Goal: Task Accomplishment & Management: Complete application form

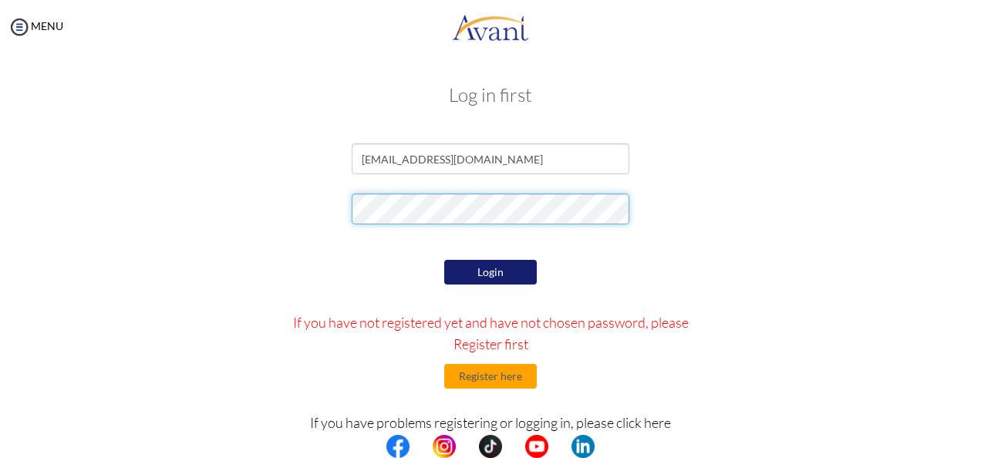
click at [311, 221] on div at bounding box center [490, 213] width 902 height 39
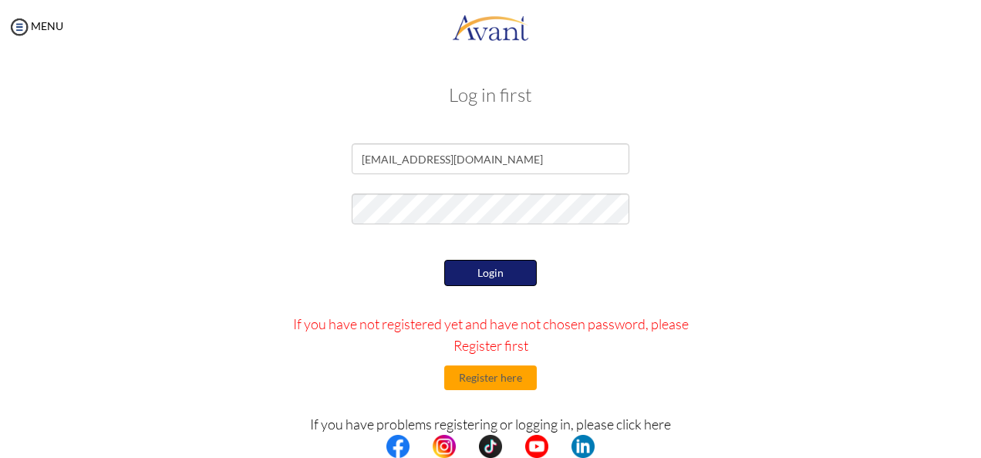
click at [471, 270] on button "Login" at bounding box center [490, 273] width 93 height 26
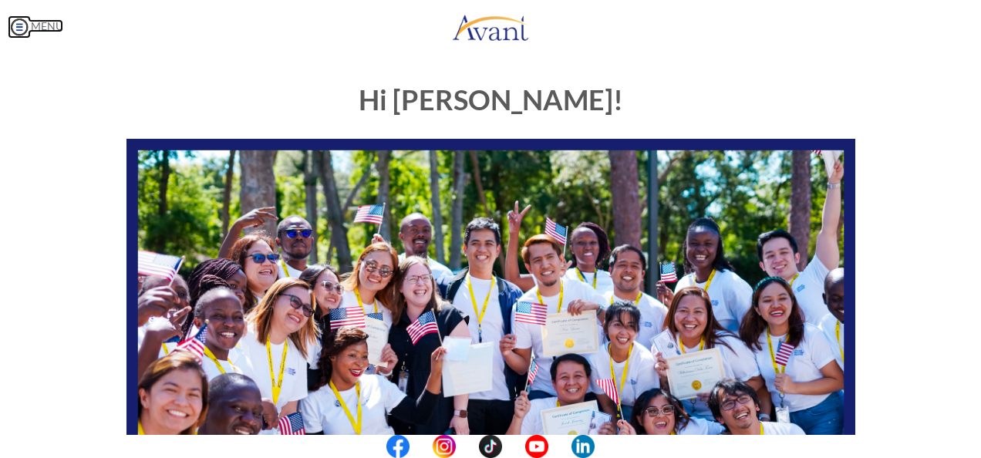
drag, startPoint x: 19, startPoint y: 28, endPoint x: 76, endPoint y: 45, distance: 59.7
click at [19, 28] on img at bounding box center [19, 26] width 23 height 23
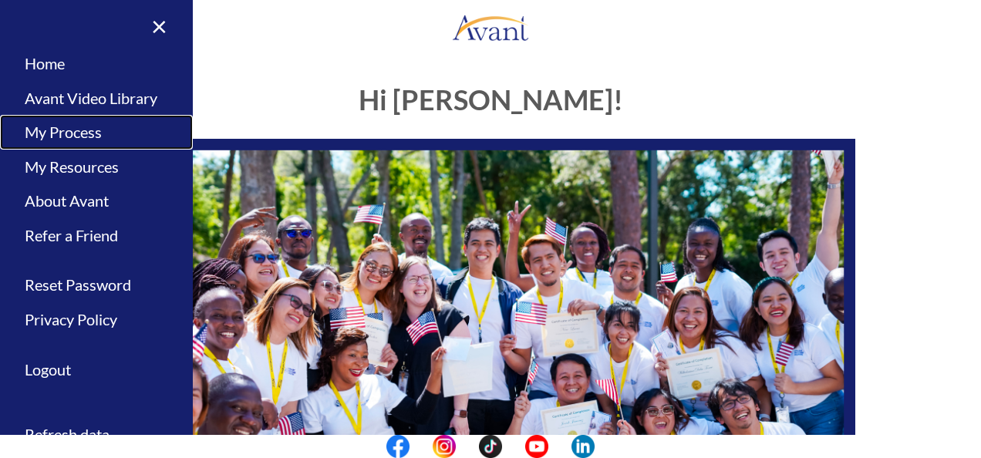
click at [71, 133] on link "My Process" at bounding box center [96, 132] width 193 height 35
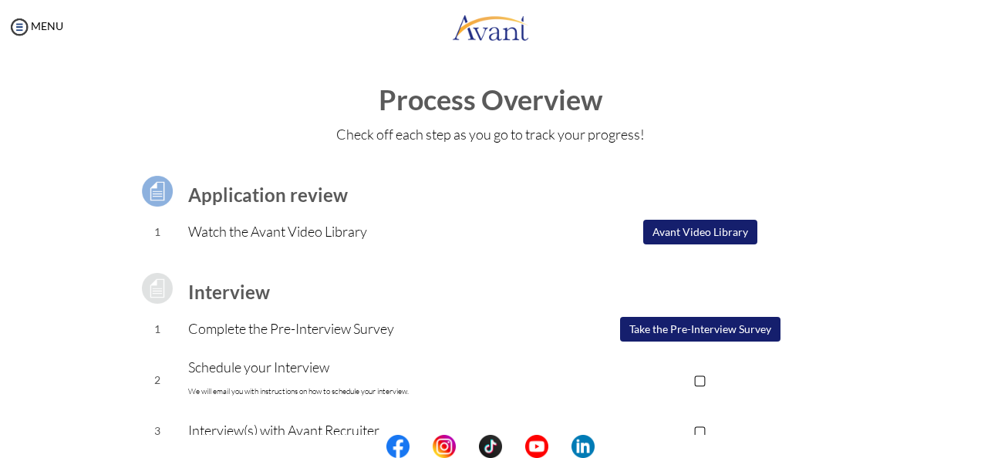
scroll to position [77, 0]
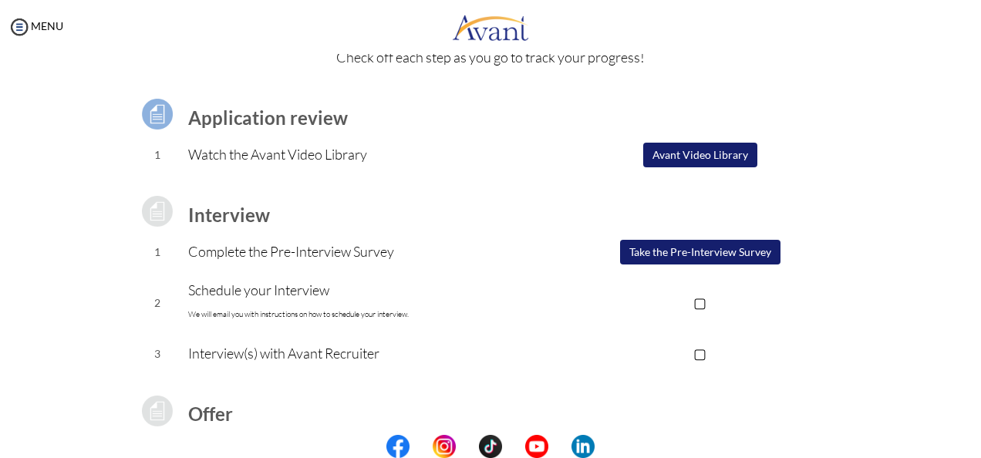
click at [675, 257] on button "Take the Pre-Interview Survey" at bounding box center [700, 252] width 160 height 25
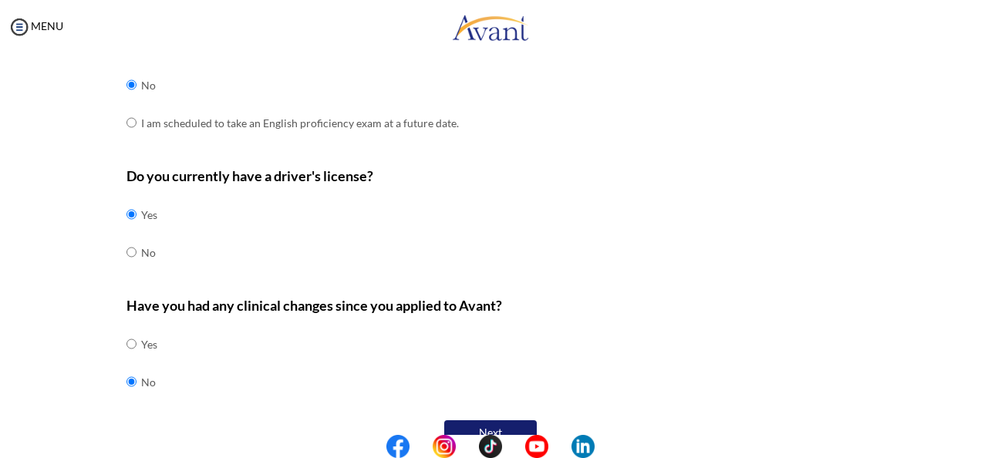
scroll to position [526, 0]
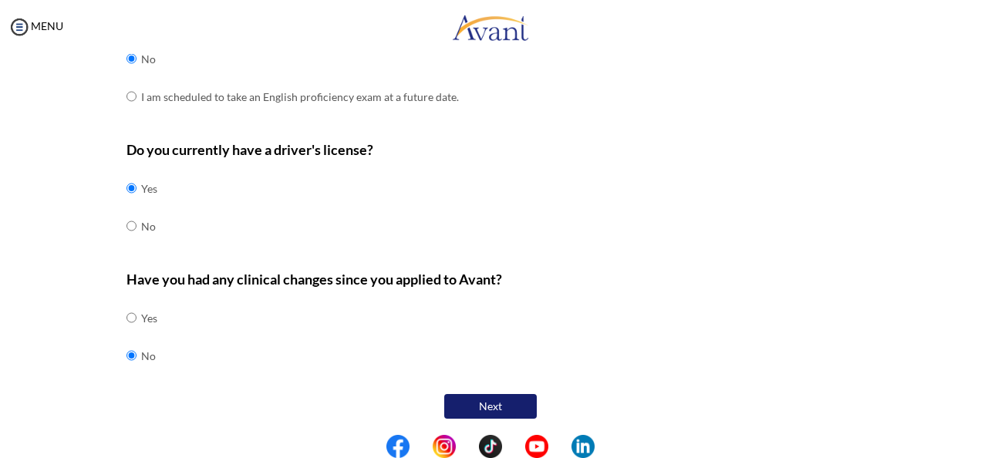
click at [524, 394] on button "Next" at bounding box center [490, 406] width 93 height 25
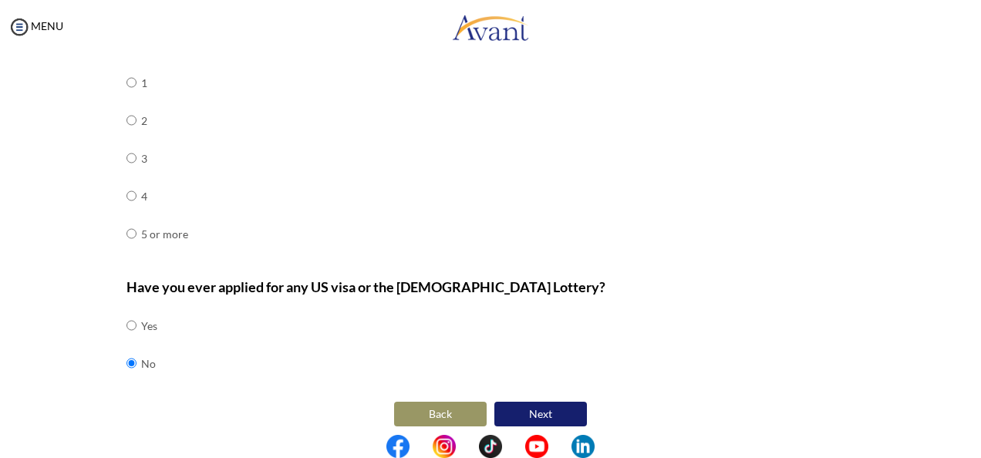
scroll to position [745, 0]
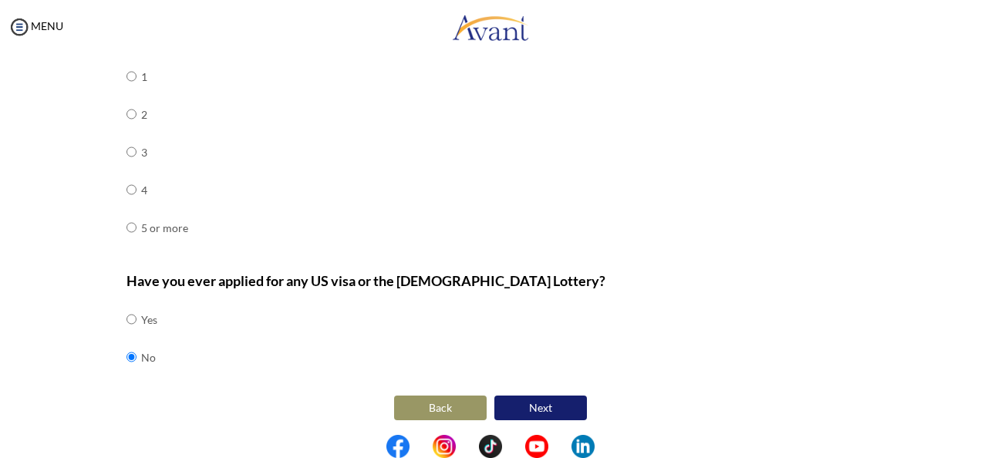
click at [527, 396] on button "Next" at bounding box center [540, 408] width 93 height 25
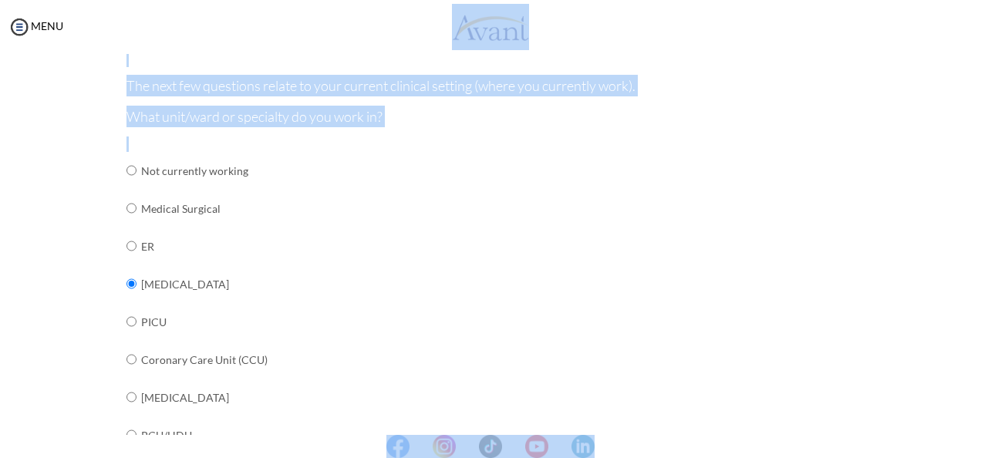
scroll to position [0, 0]
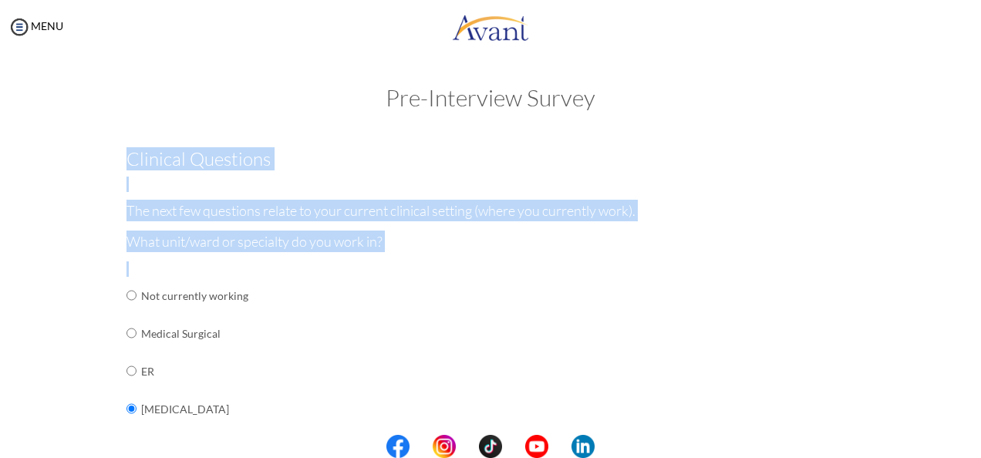
drag, startPoint x: 392, startPoint y: 354, endPoint x: 104, endPoint y: 166, distance: 343.7
drag, startPoint x: 104, startPoint y: 166, endPoint x: 187, endPoint y: 160, distance: 83.5
copy div "Clinical Questions The next few questions relate to your current clinical setti…"
click at [369, 161] on h3 "Clinical Questions" at bounding box center [490, 159] width 729 height 20
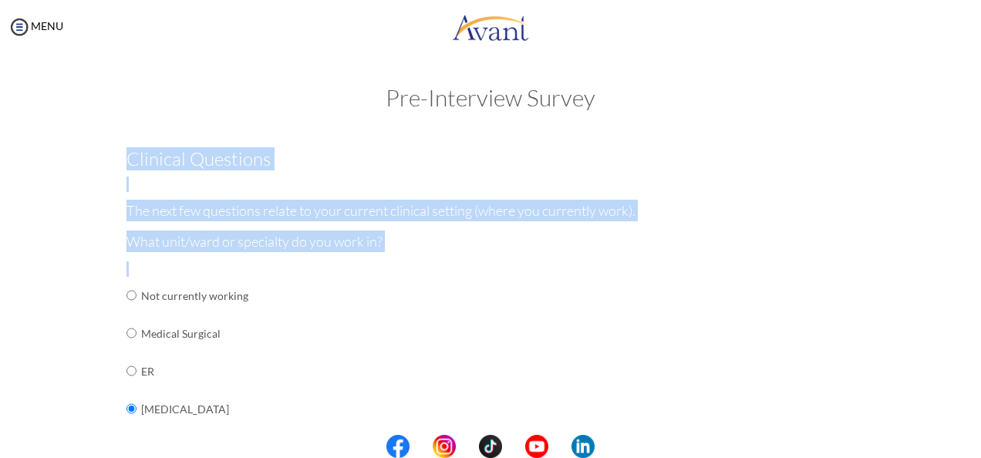
drag, startPoint x: 173, startPoint y: 187, endPoint x: 280, endPoint y: 318, distance: 168.7
click at [280, 318] on td "Medical Surgical" at bounding box center [261, 334] width 241 height 38
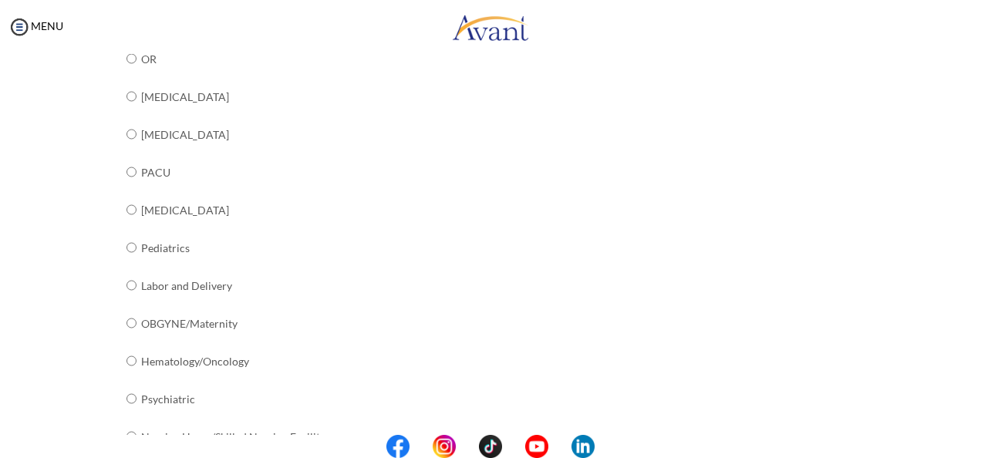
scroll to position [655, 0]
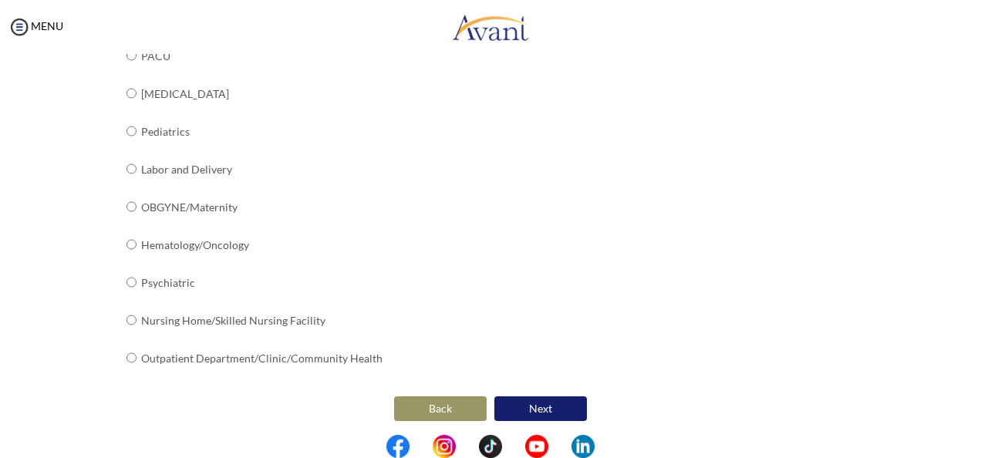
click at [560, 409] on button "Next" at bounding box center [540, 408] width 93 height 25
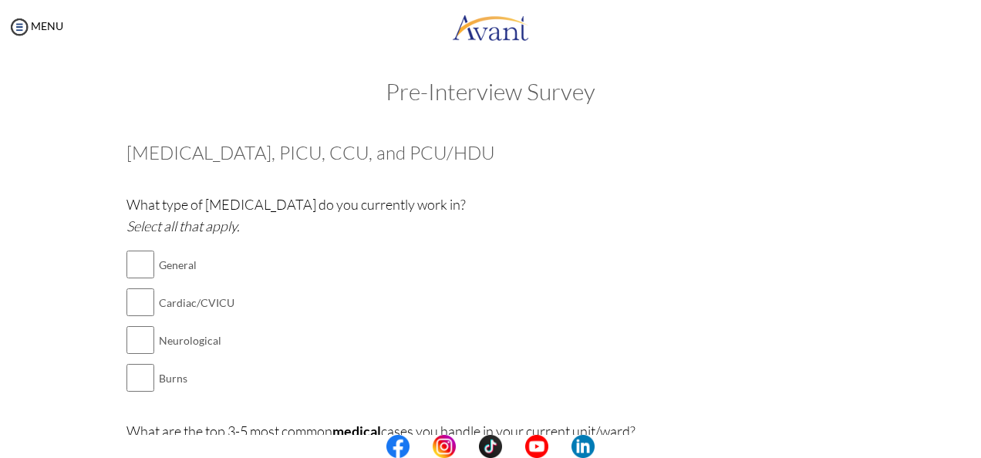
scroll to position [0, 0]
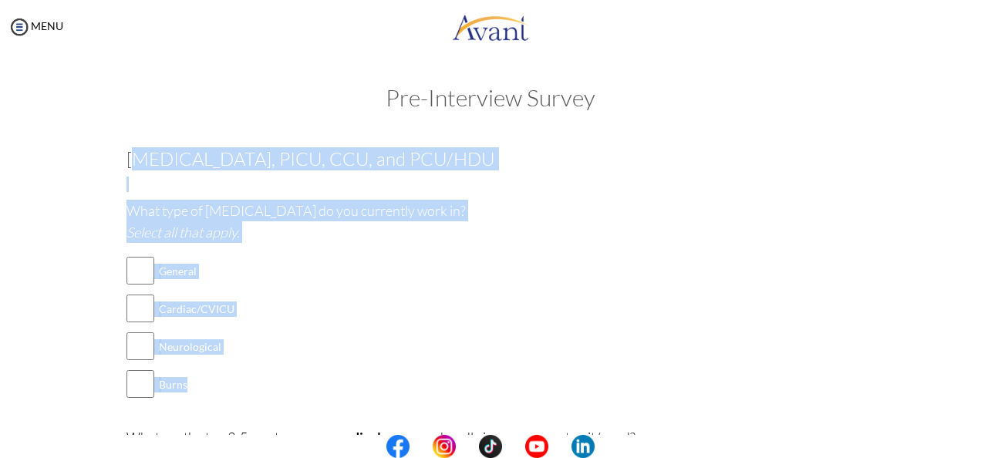
drag, startPoint x: 123, startPoint y: 153, endPoint x: 216, endPoint y: 389, distance: 253.4
copy div "CU, PICU, CCU, and PCU/HDU What type of ICU do you currently work in? Select al…"
click at [442, 308] on div "What type of ICU do you currently work in? Select all that apply. General Cardi…" at bounding box center [490, 309] width 729 height 219
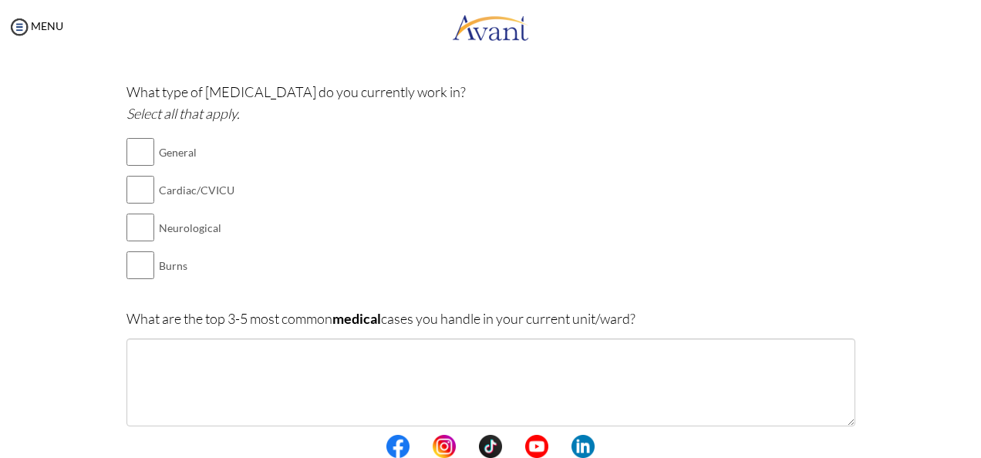
scroll to position [231, 0]
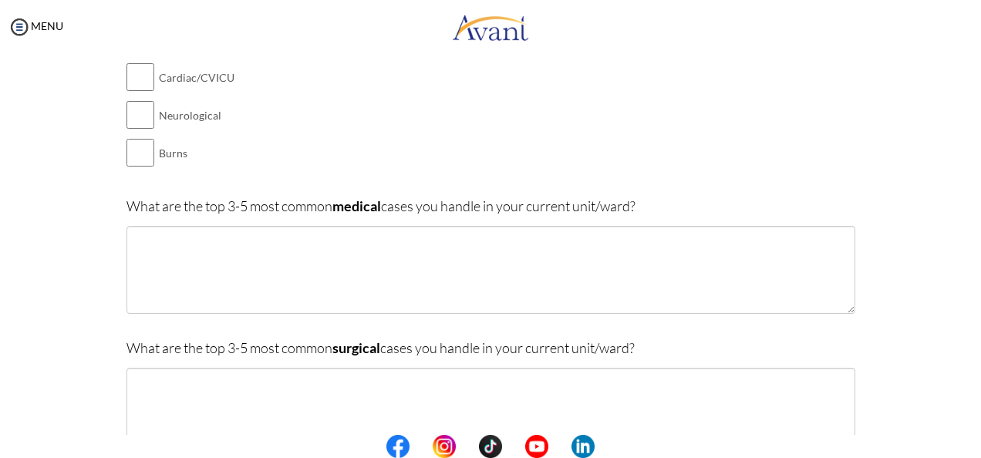
drag, startPoint x: 643, startPoint y: 203, endPoint x: 122, endPoint y: 213, distance: 521.3
click at [126, 213] on p "What are the top 3-5 most common medical cases you handle in your current unit/…" at bounding box center [490, 206] width 729 height 22
drag, startPoint x: 122, startPoint y: 213, endPoint x: 239, endPoint y: 204, distance: 117.6
copy p "What are the top 3-5 most common medical cases you handle in your current unit/…"
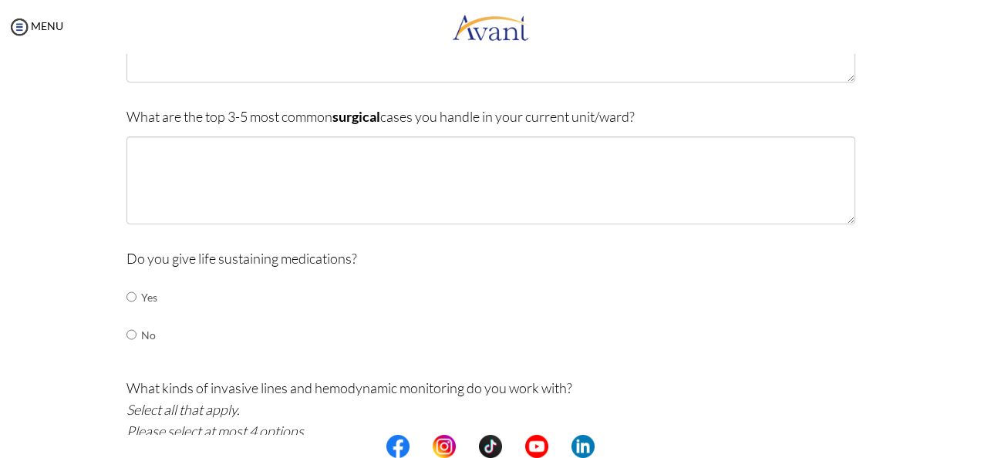
scroll to position [386, 0]
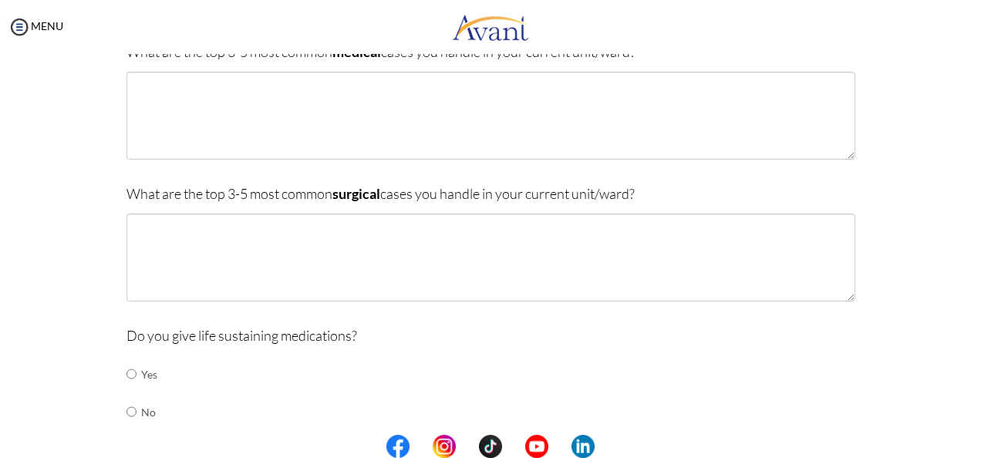
drag, startPoint x: 647, startPoint y: 187, endPoint x: 111, endPoint y: 191, distance: 535.9
drag, startPoint x: 111, startPoint y: 191, endPoint x: 175, endPoint y: 195, distance: 64.1
copy p "What are the top 3-5 most common surgical cases you handle in your current unit…"
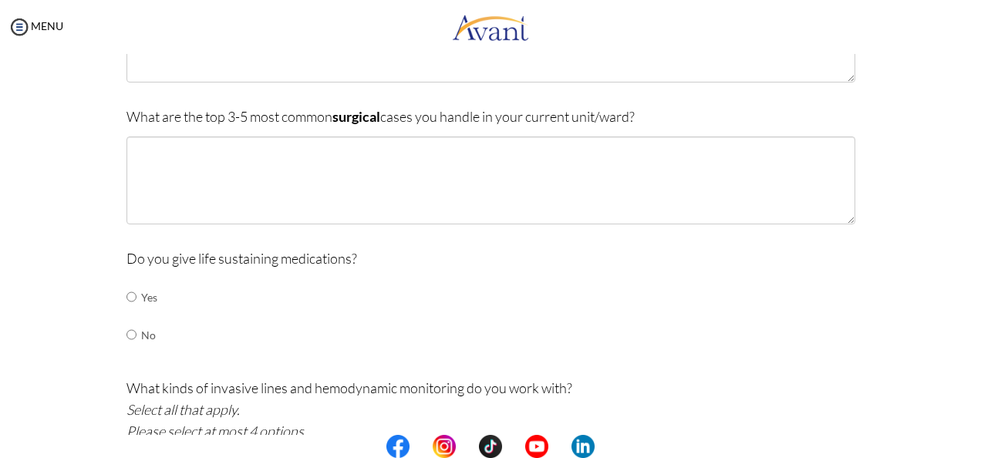
scroll to position [617, 0]
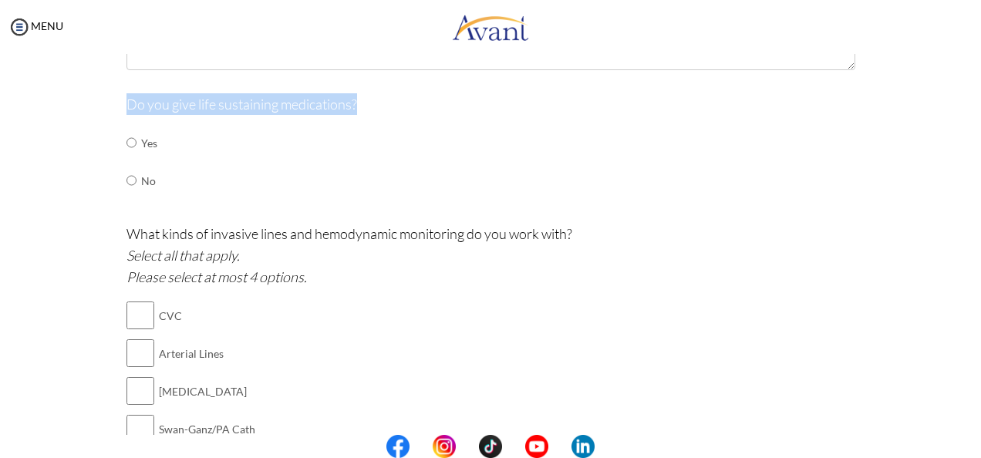
drag, startPoint x: 160, startPoint y: 177, endPoint x: 99, endPoint y: 103, distance: 95.8
drag, startPoint x: 99, startPoint y: 103, endPoint x: 307, endPoint y: 103, distance: 208.2
copy div "Do you give life sustaining medications?"
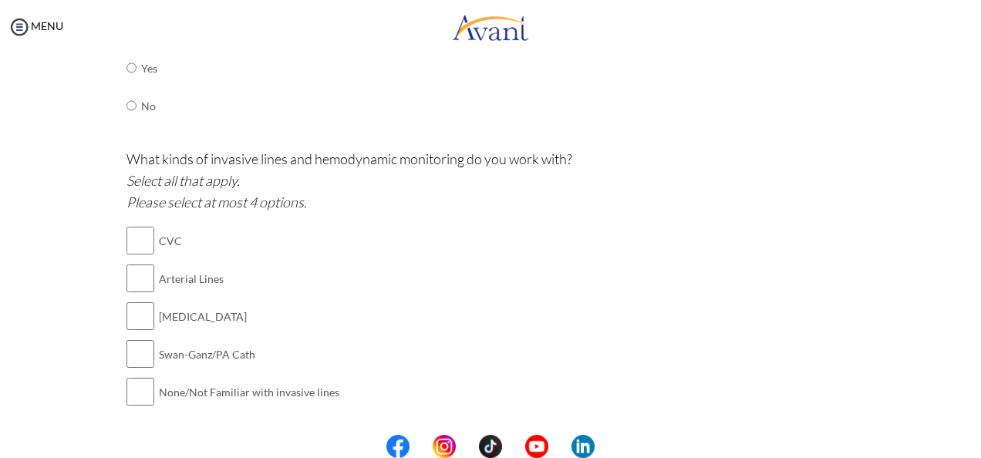
scroll to position [685, 0]
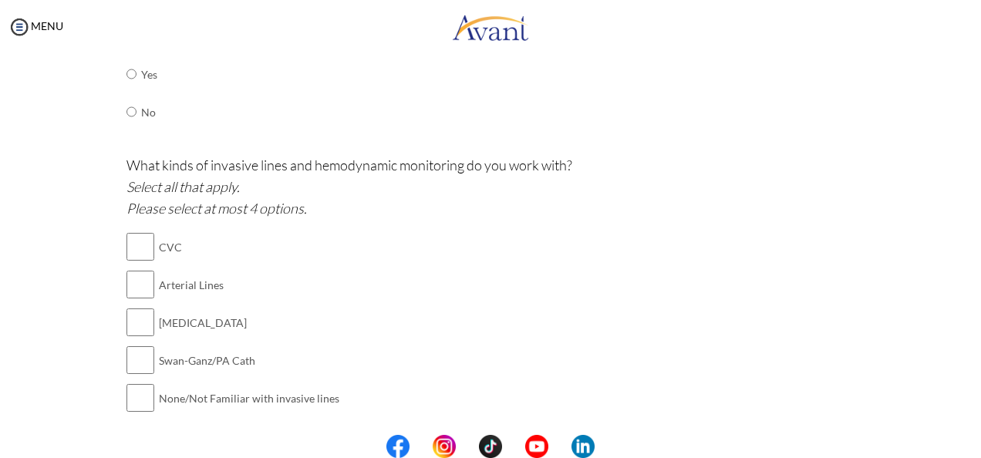
click at [322, 316] on td "[MEDICAL_DATA]" at bounding box center [249, 323] width 180 height 38
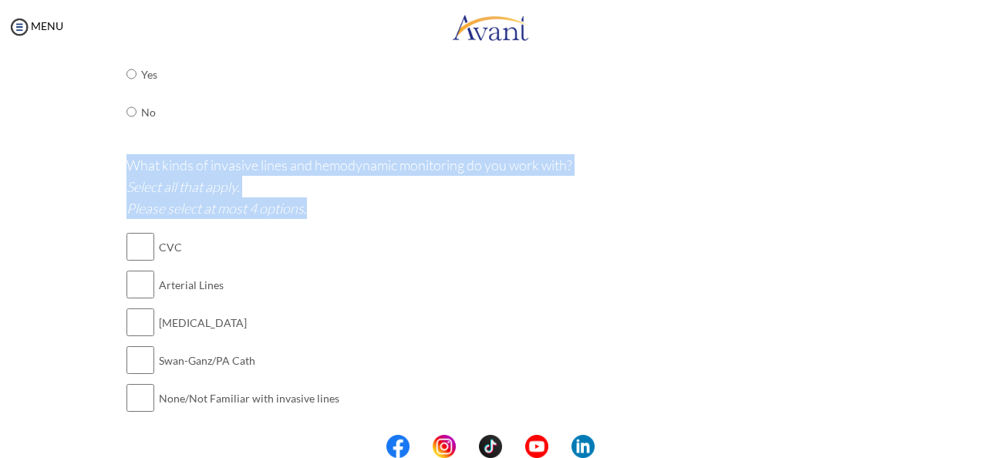
drag, startPoint x: 122, startPoint y: 157, endPoint x: 336, endPoint y: 379, distance: 308.6
click at [336, 379] on div "What kinds of invasive lines and hemodynamic monitoring do you work with? Selec…" at bounding box center [490, 293] width 729 height 278
copy div "What kinds of invasive lines and hemodynamic monitoring do you work with? Selec…"
click at [600, 296] on div "What kinds of invasive lines and hemodynamic monitoring do you work with? Selec…" at bounding box center [490, 293] width 729 height 278
click at [370, 281] on div "What kinds of invasive lines and hemodynamic monitoring do you work with? Selec…" at bounding box center [490, 293] width 729 height 278
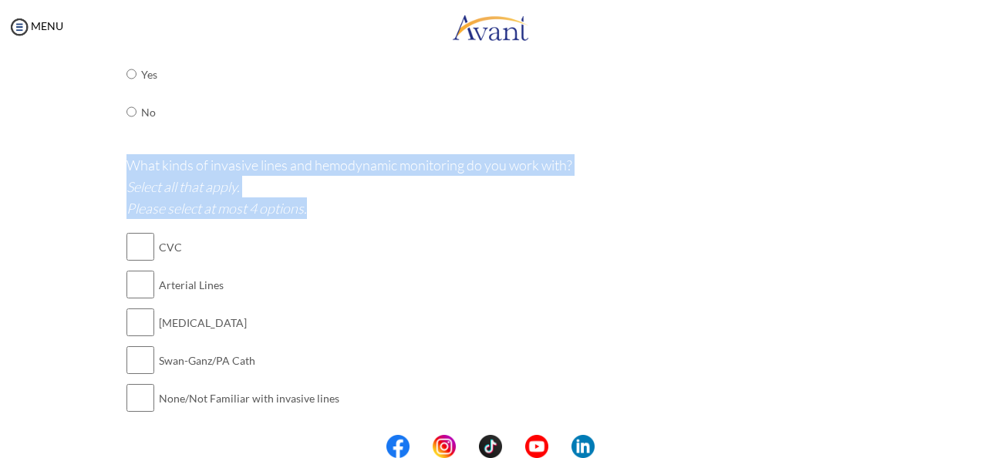
click at [370, 281] on div "What kinds of invasive lines and hemodynamic monitoring do you work with? Selec…" at bounding box center [490, 293] width 729 height 278
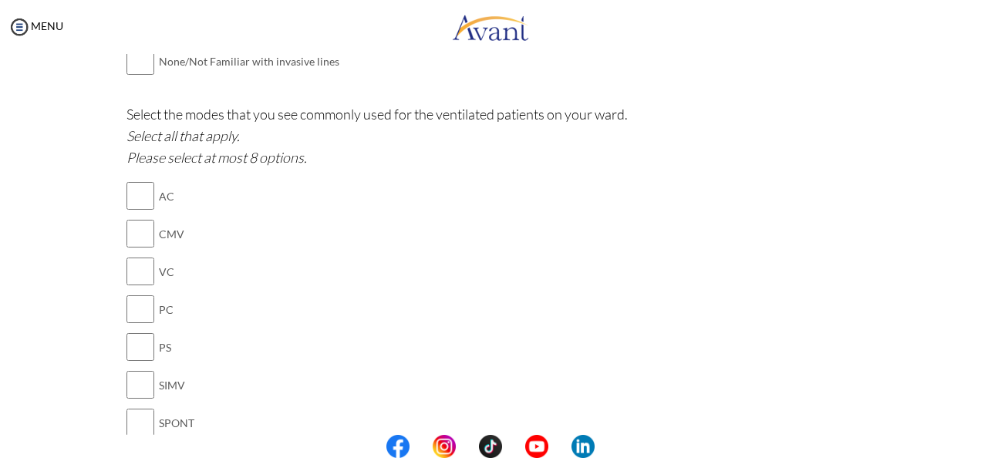
scroll to position [994, 0]
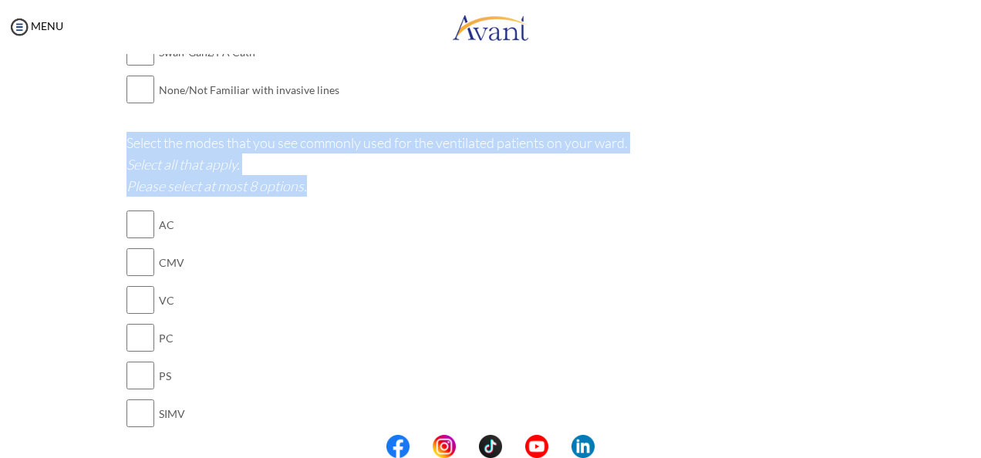
drag, startPoint x: 120, startPoint y: 136, endPoint x: 79, endPoint y: 386, distance: 253.1
click at [79, 386] on div "Are you currently in school now? Yes No Have you taken the NCLEX-RN exam before…" at bounding box center [490, 247] width 902 height 2215
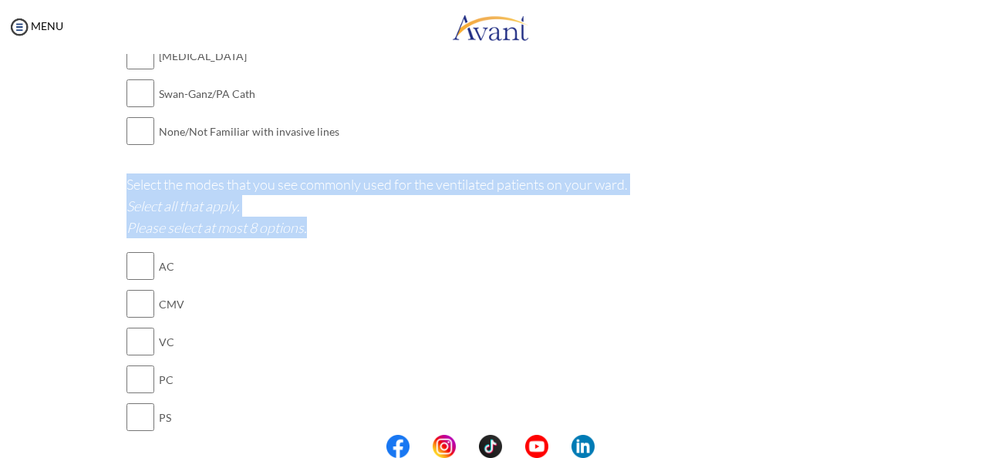
scroll to position [917, 0]
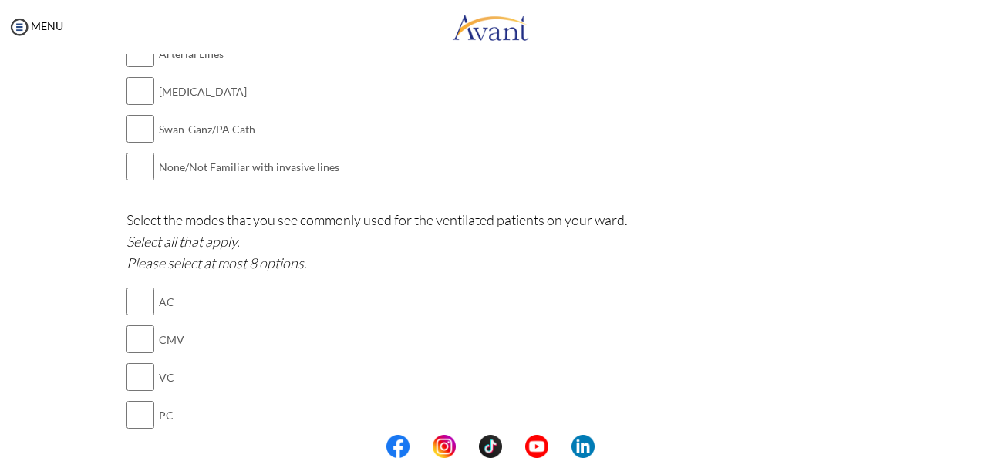
click at [281, 348] on td "CMV" at bounding box center [232, 340] width 147 height 38
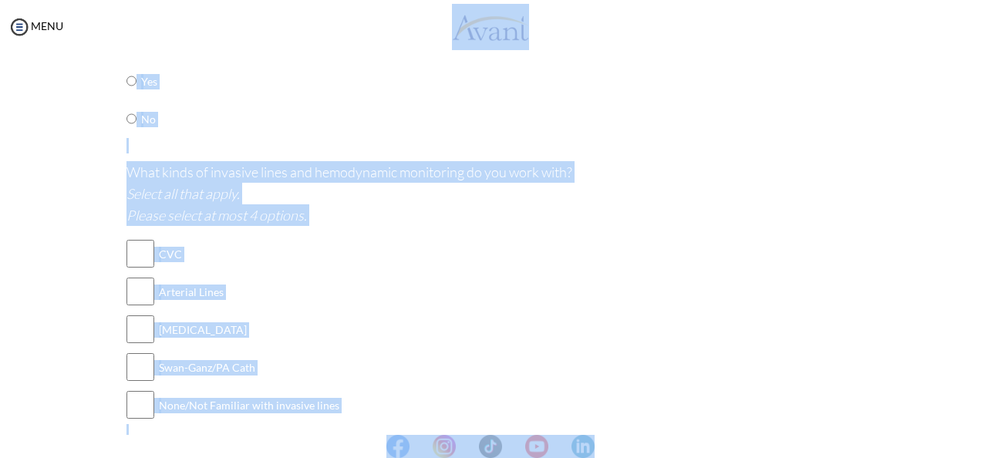
scroll to position [484, 0]
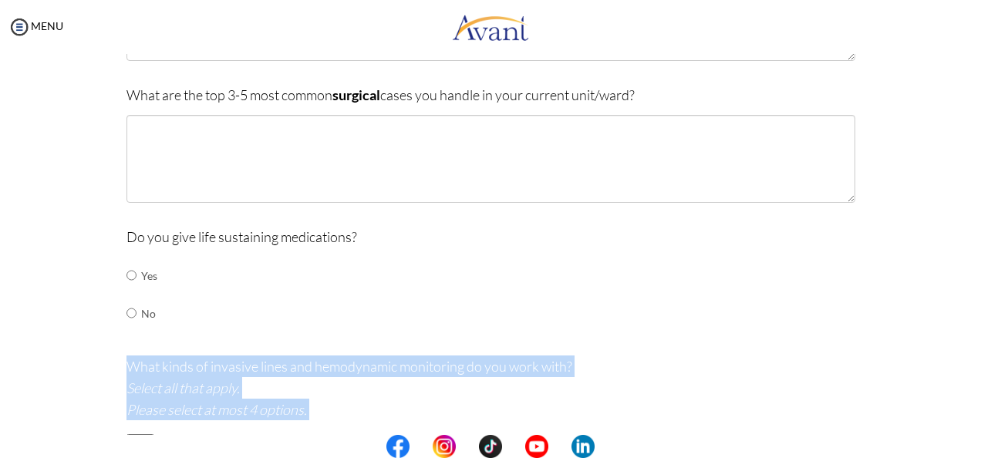
drag, startPoint x: 290, startPoint y: 287, endPoint x: 120, endPoint y: 360, distance: 184.8
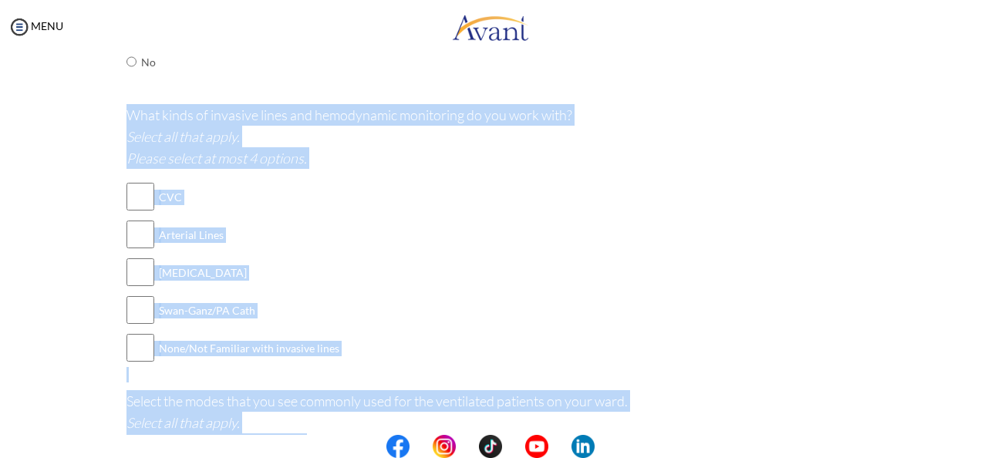
scroll to position [870, 0]
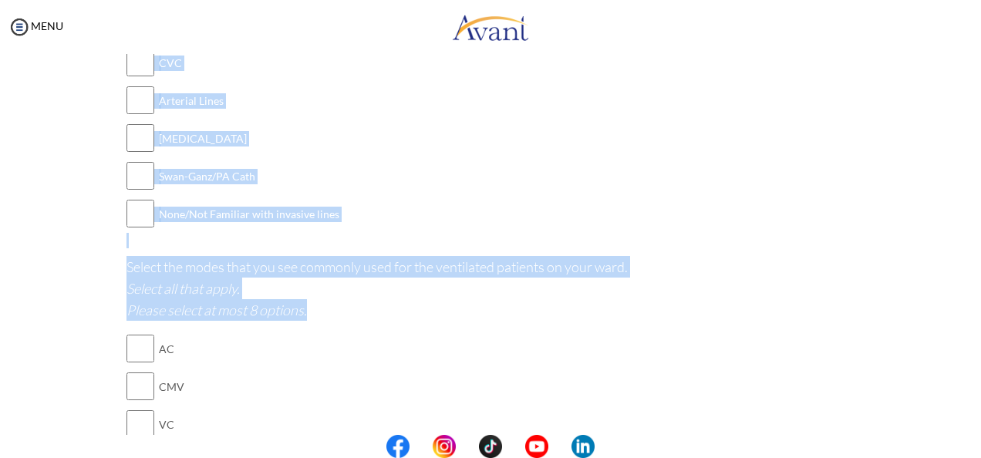
click at [450, 227] on div "What kinds of invasive lines and hemodynamic monitoring do you work with? Selec…" at bounding box center [490, 109] width 729 height 278
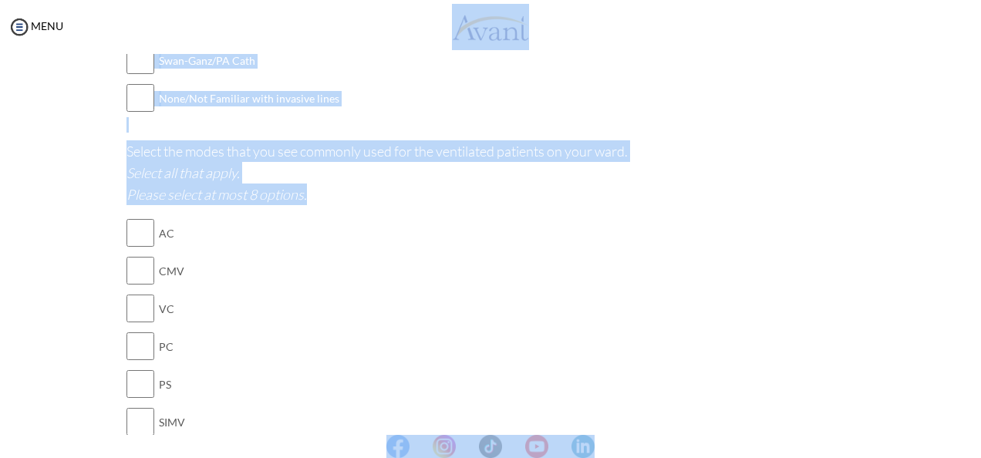
scroll to position [837, 0]
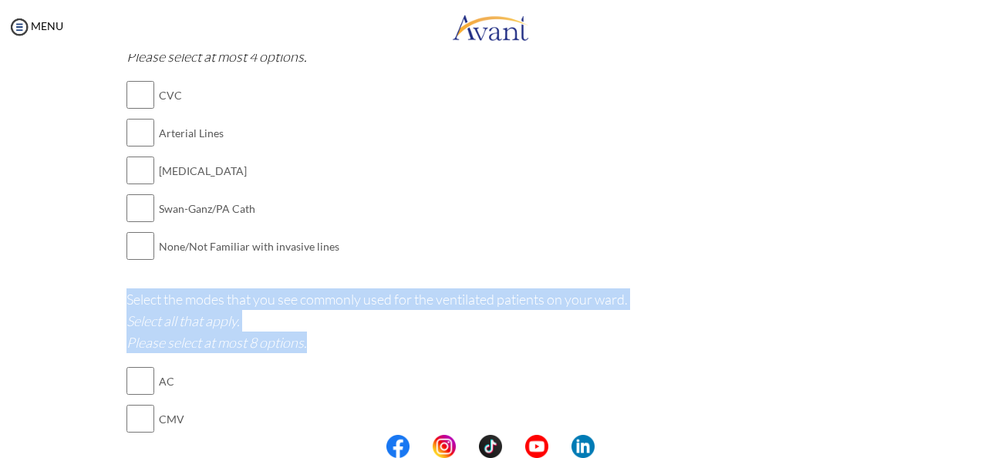
drag, startPoint x: 305, startPoint y: 336, endPoint x: 116, endPoint y: 307, distance: 191.9
click at [116, 307] on div "Are you currently in school now? Yes No Have you taken the NCLEX-RN exam before…" at bounding box center [491, 403] width 752 height 2215
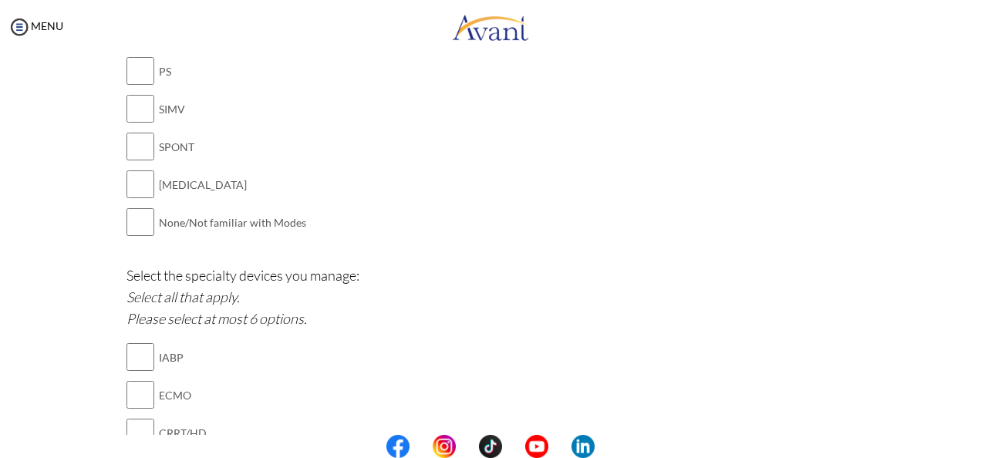
scroll to position [1300, 0]
click at [344, 224] on div "Select the modes that you see commonly used for the ventilated patients on your…" at bounding box center [490, 40] width 729 height 429
click at [342, 222] on div "Select the modes that you see commonly used for the ventilated patients on your…" at bounding box center [490, 40] width 729 height 429
click at [318, 225] on div "Select the modes that you see commonly used for the ventilated patients on your…" at bounding box center [490, 40] width 729 height 429
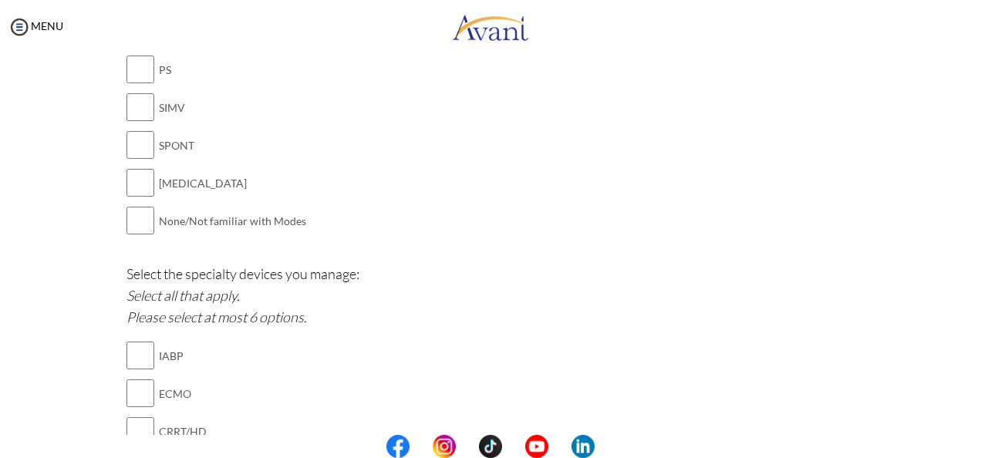
drag, startPoint x: 235, startPoint y: 252, endPoint x: 199, endPoint y: 244, distance: 37.2
click at [199, 244] on div "Select the modes that you see commonly used for the ventilated patients on your…" at bounding box center [490, 40] width 729 height 429
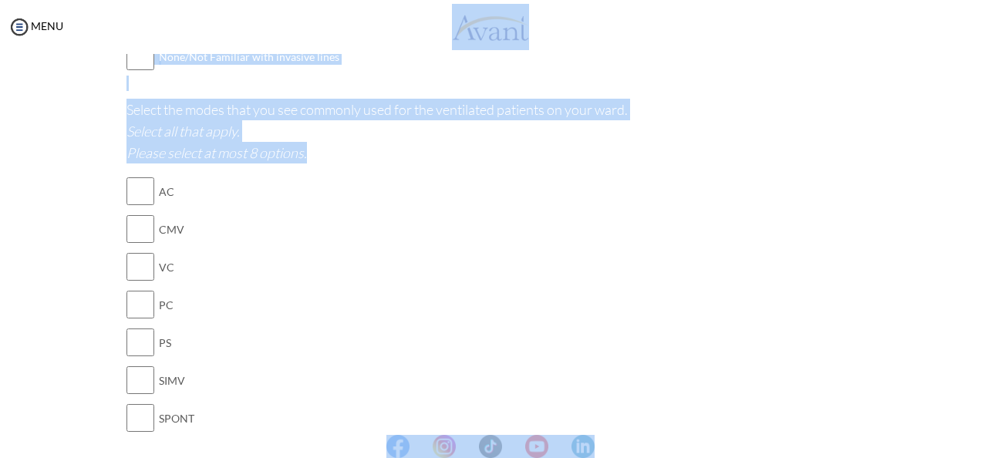
scroll to position [786, 0]
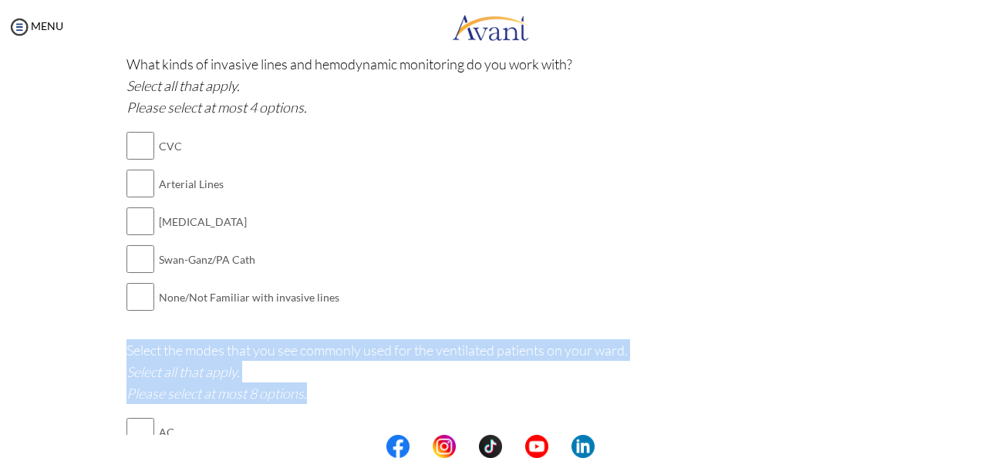
drag, startPoint x: 298, startPoint y: 216, endPoint x: 119, endPoint y: 348, distance: 223.3
click at [119, 348] on div "Are you currently in school now? Yes No Have you taken the NCLEX-RN exam before…" at bounding box center [491, 454] width 752 height 2215
drag, startPoint x: 119, startPoint y: 348, endPoint x: 130, endPoint y: 354, distance: 12.1
copy div "Select the modes that you see commonly used for the ventilated patients on your…"
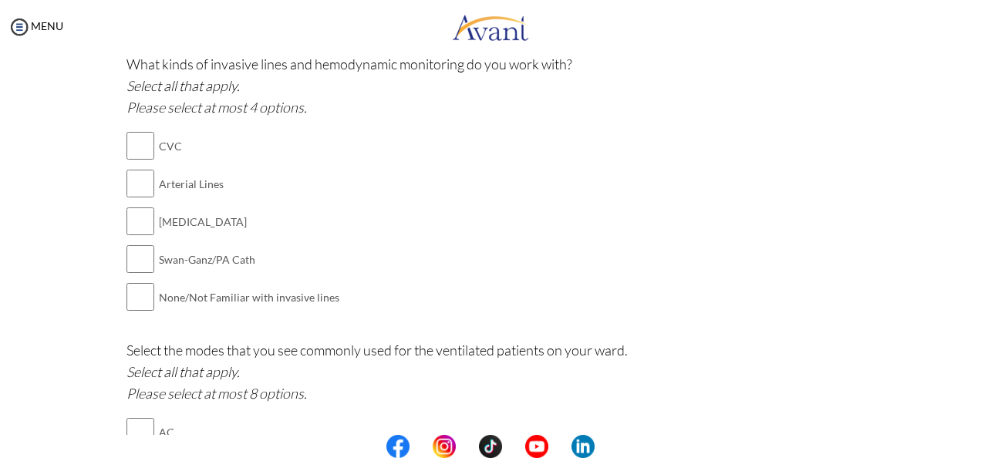
click at [358, 298] on div "What kinds of invasive lines and hemodynamic monitoring do you work with? Selec…" at bounding box center [490, 192] width 729 height 278
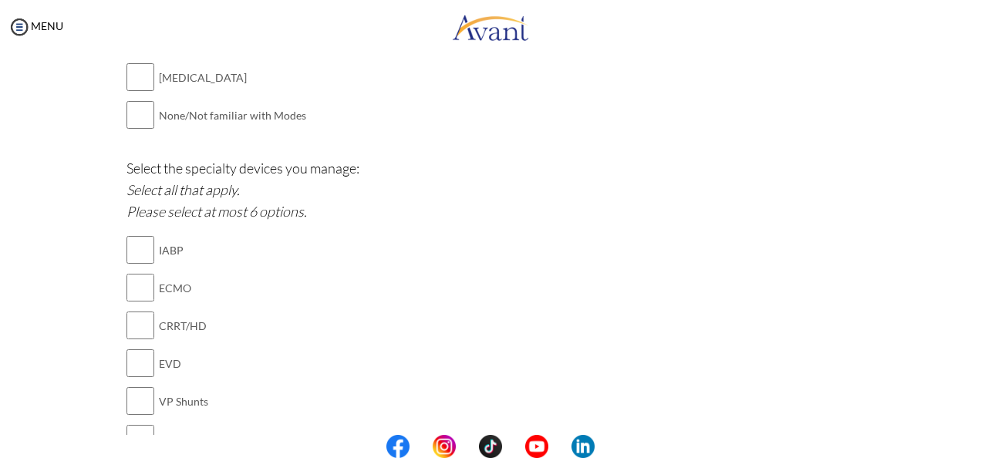
scroll to position [1403, 0]
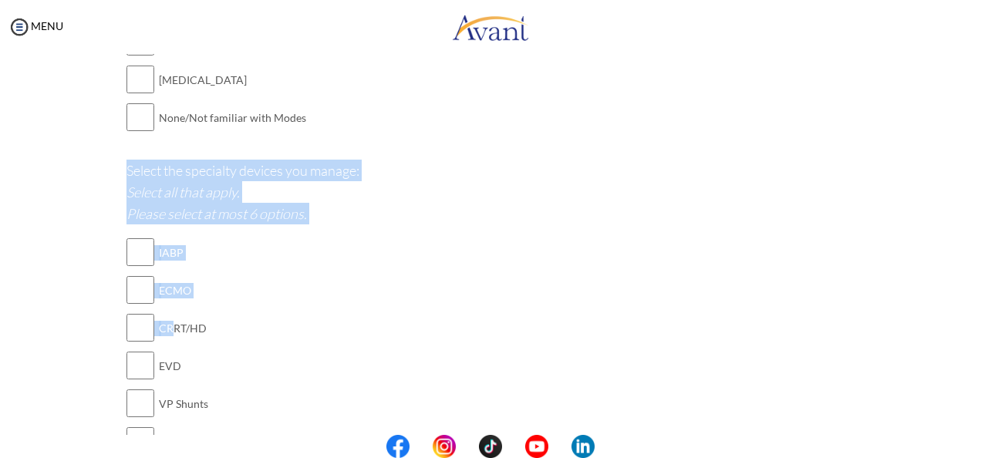
drag, startPoint x: 122, startPoint y: 163, endPoint x: 173, endPoint y: 329, distance: 173.4
click at [173, 329] on div "Select the specialty devices you manage: Select all that apply. Please select a…" at bounding box center [490, 337] width 729 height 354
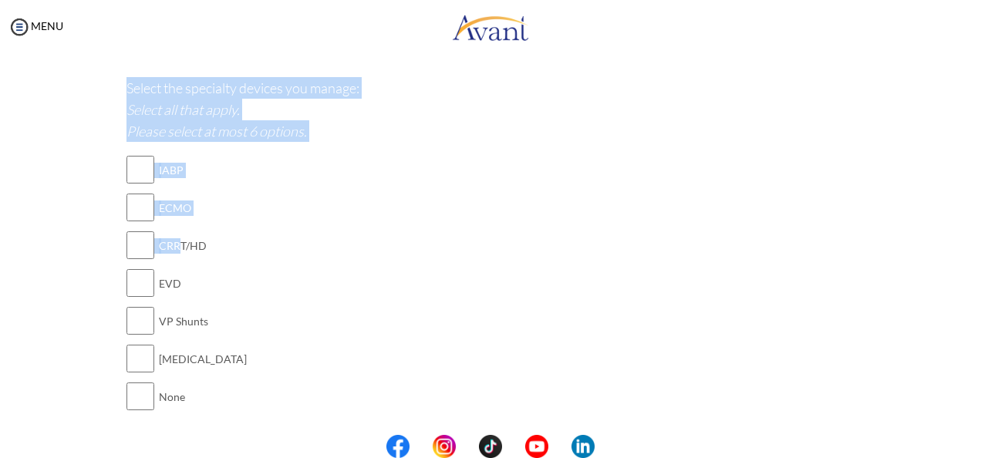
scroll to position [1557, 0]
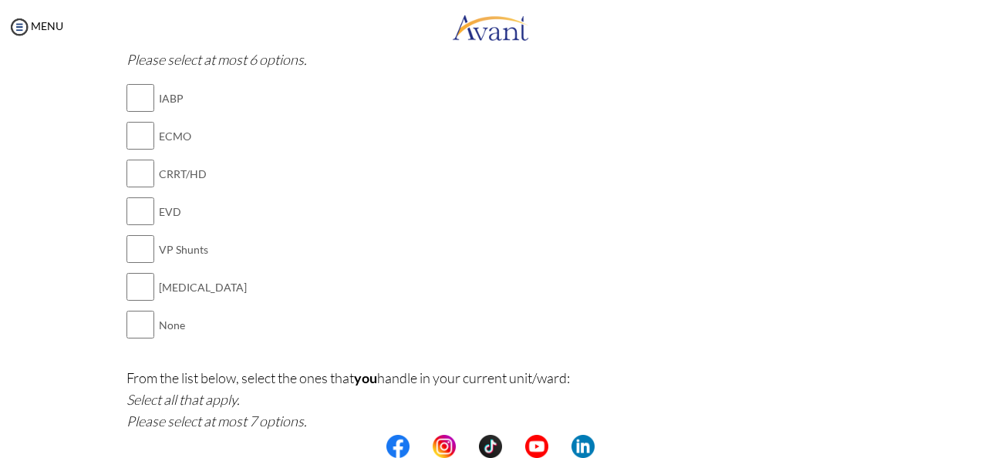
click at [239, 336] on div "Select the specialty devices you manage: Select all that apply. Please select a…" at bounding box center [490, 182] width 729 height 354
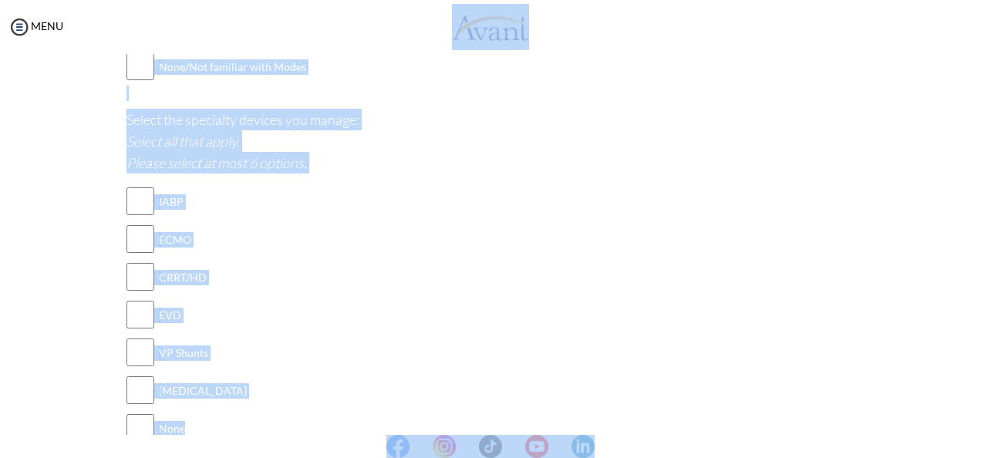
scroll to position [1424, 0]
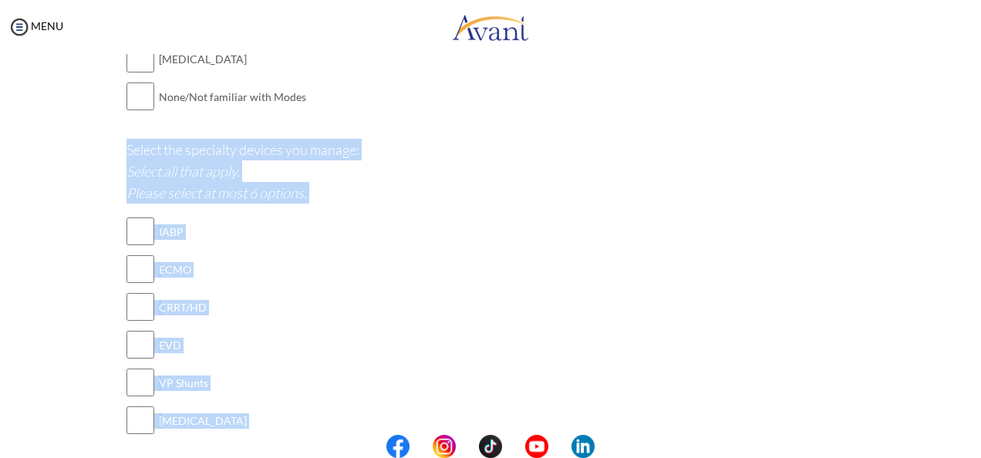
drag, startPoint x: 184, startPoint y: 327, endPoint x: 112, endPoint y: 143, distance: 197.0
drag, startPoint x: 112, startPoint y: 143, endPoint x: 166, endPoint y: 154, distance: 55.0
copy div "Select the specialty devices you manage: Select all that apply. Please select a…"
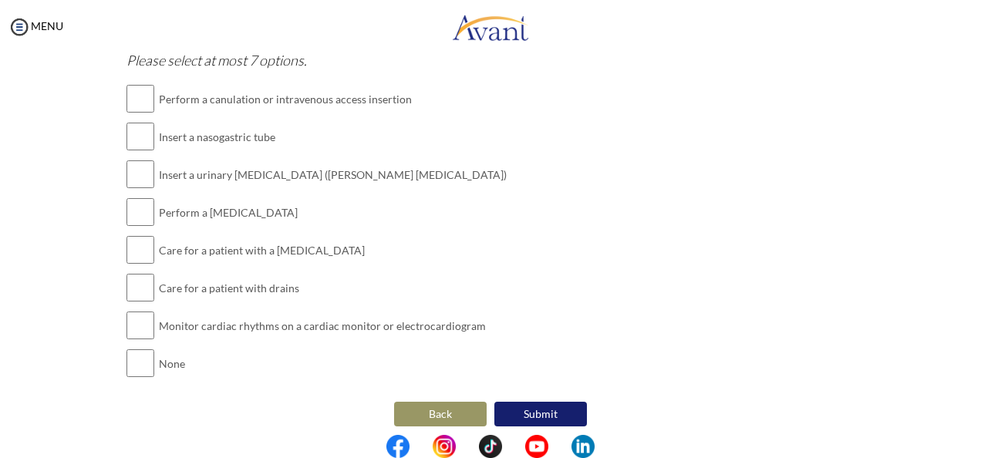
scroll to position [1919, 0]
click at [213, 374] on div "From the list below, select the ones that you handle in your current unit/ward:…" at bounding box center [490, 201] width 729 height 392
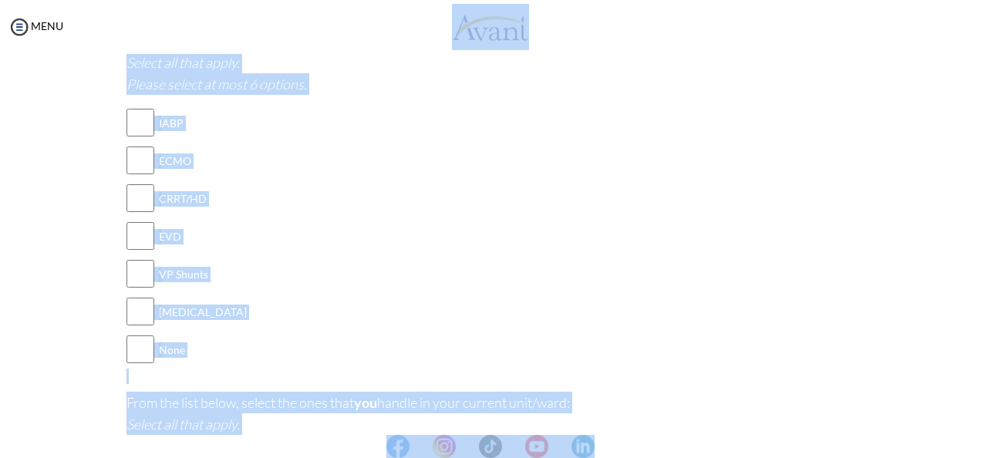
scroll to position [1383, 0]
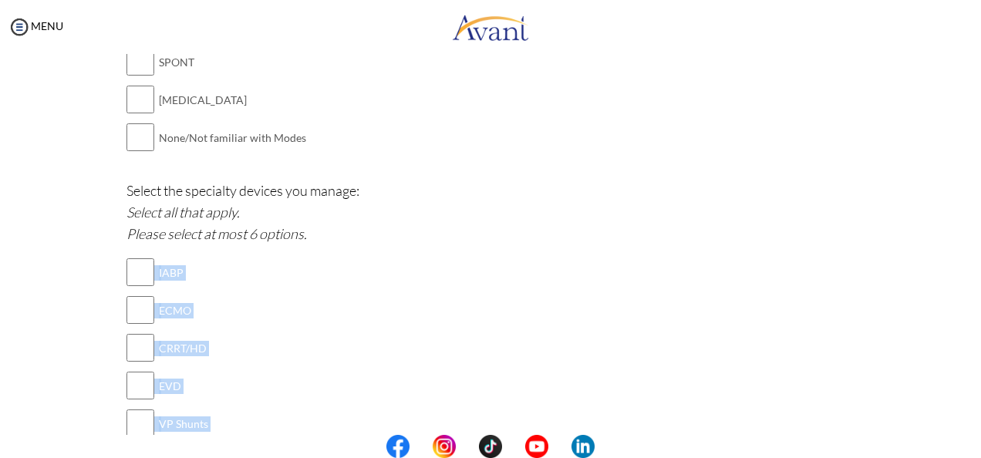
drag, startPoint x: 198, startPoint y: 364, endPoint x: 231, endPoint y: 409, distance: 55.7
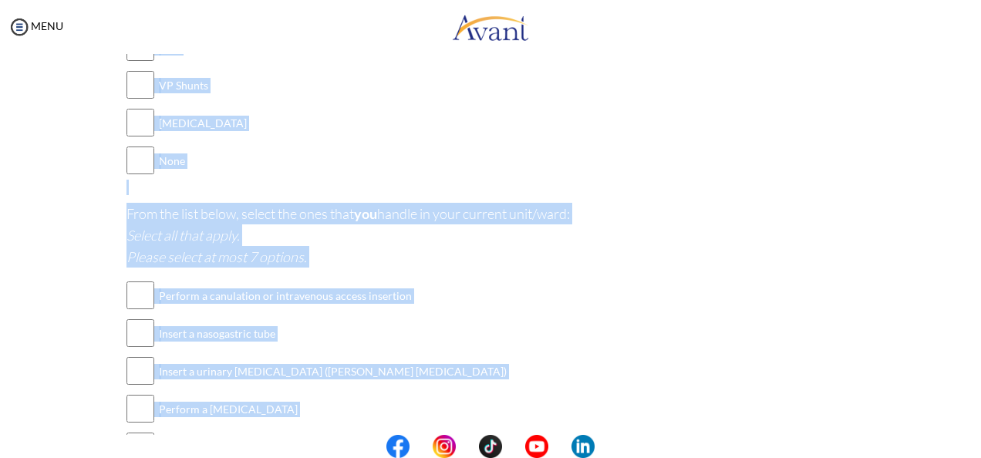
scroll to position [1769, 0]
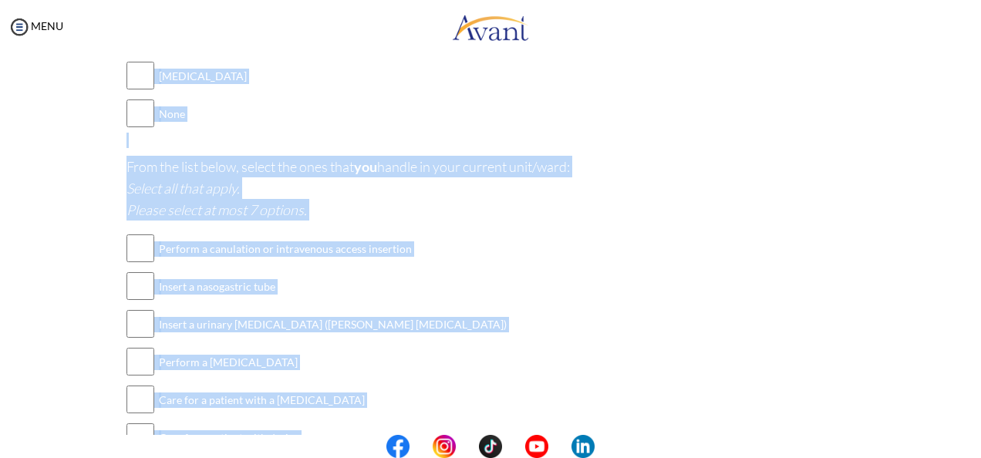
copy div "IABP ECMO CRRT/HD EVD VP Shunts Chest Tube None From the list below, select the…"
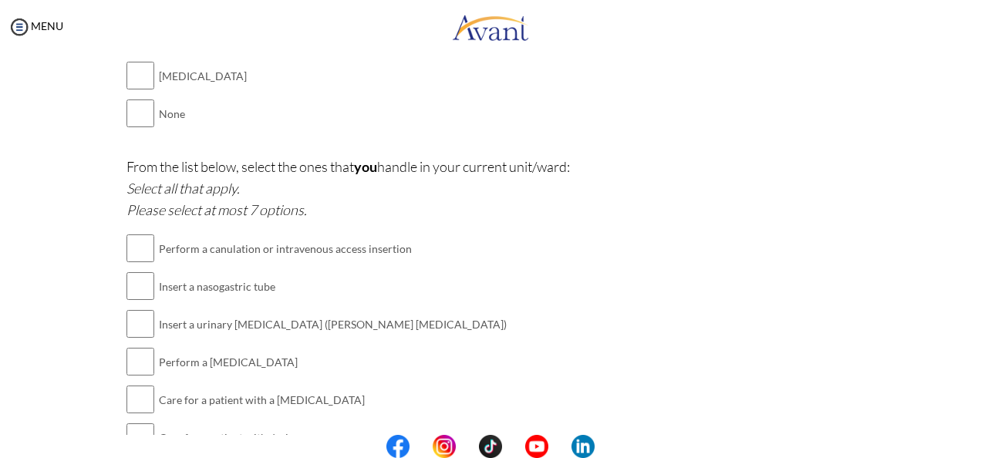
click at [475, 362] on div "From the list below, select the ones that you handle in your current unit/ward:…" at bounding box center [490, 352] width 729 height 392
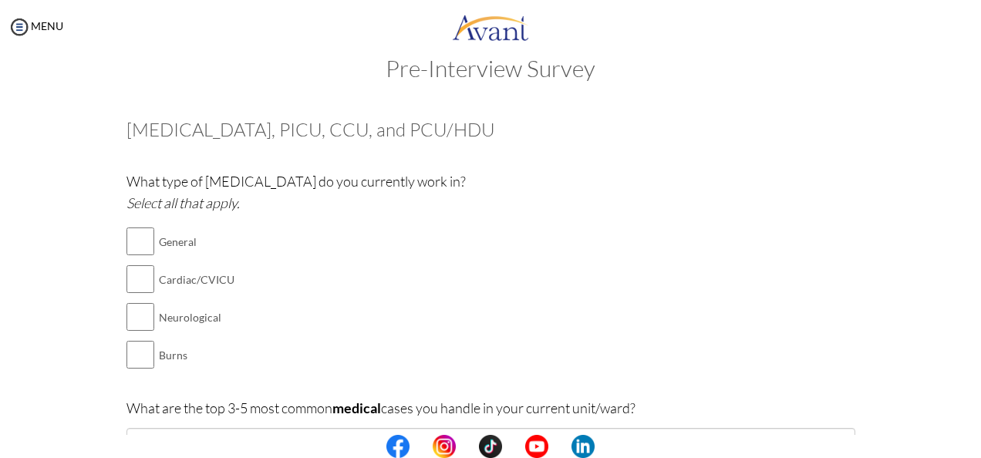
scroll to position [0, 0]
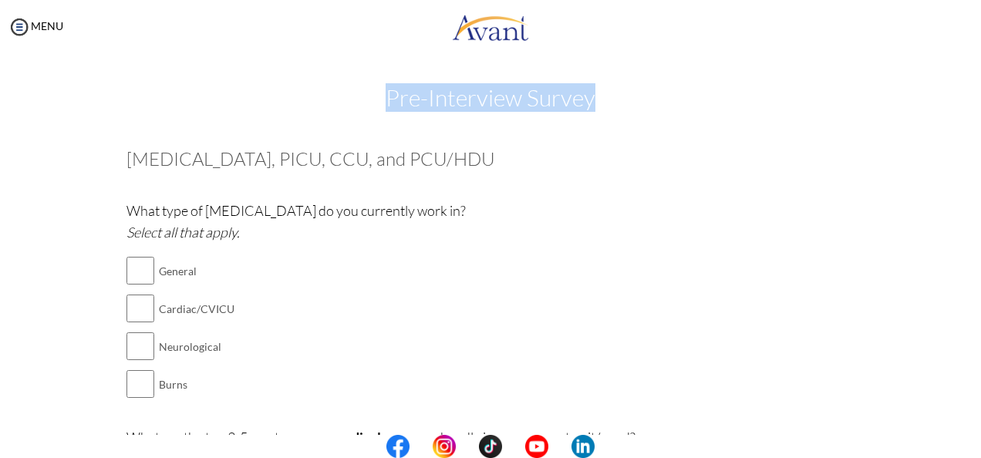
drag, startPoint x: 589, startPoint y: 99, endPoint x: 382, endPoint y: 96, distance: 207.4
click at [382, 96] on h2 "Pre-Interview Survey" at bounding box center [490, 97] width 950 height 25
drag, startPoint x: 382, startPoint y: 96, endPoint x: 382, endPoint y: 105, distance: 9.3
copy h2 "Pre-Interview Survey"
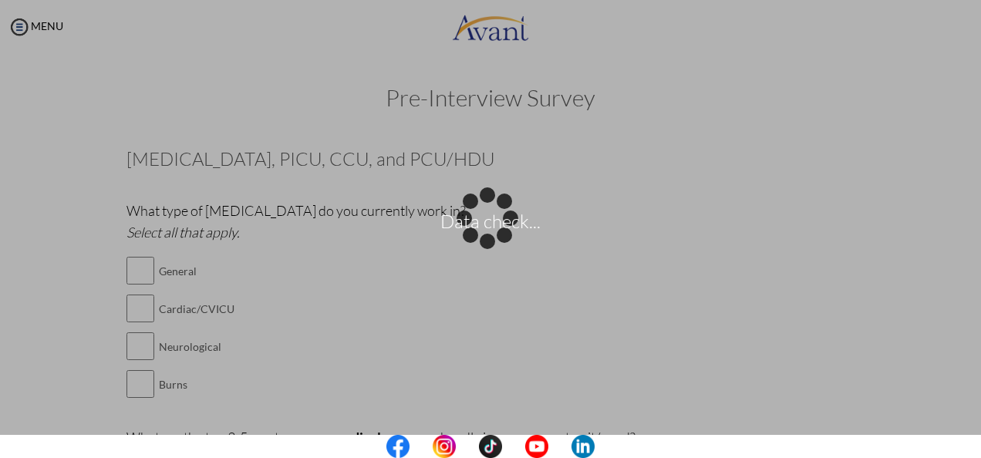
click at [501, 218] on div "Data check..." at bounding box center [491, 229] width 22 height 22
click at [594, 231] on p "Data check..." at bounding box center [490, 228] width 981 height 37
click at [501, 240] on div "Data check..." at bounding box center [491, 229] width 22 height 22
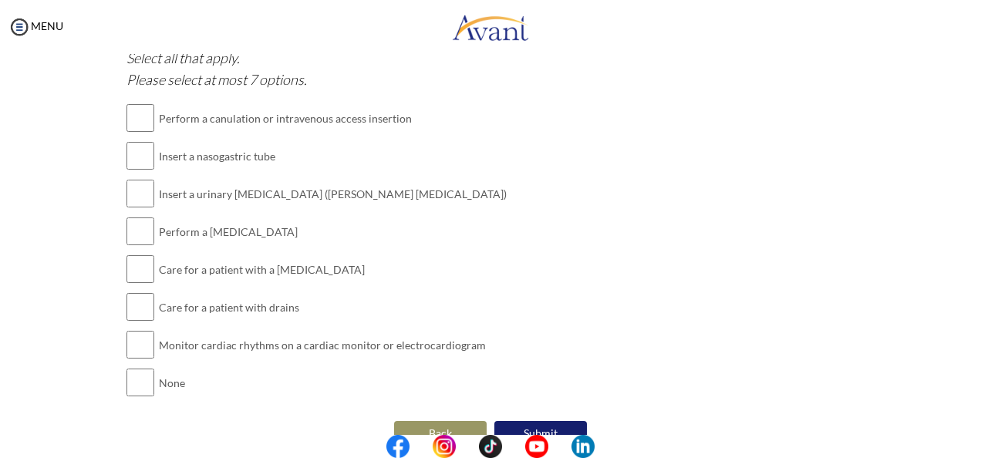
scroll to position [1919, 0]
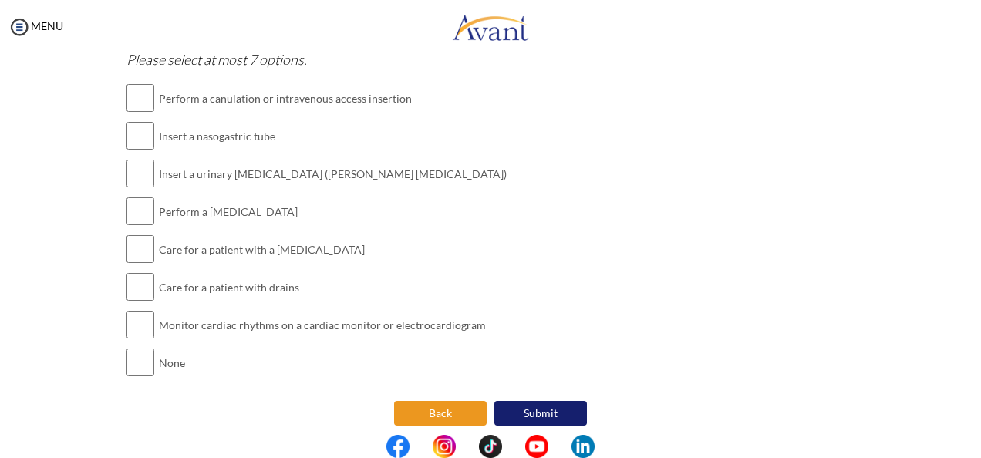
click at [427, 409] on button "Back" at bounding box center [440, 413] width 93 height 25
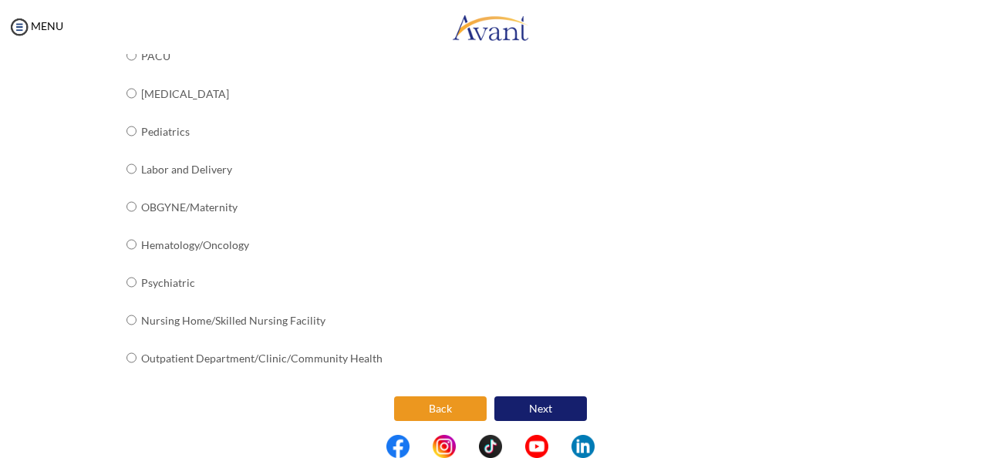
click at [440, 403] on button "Back" at bounding box center [440, 408] width 93 height 25
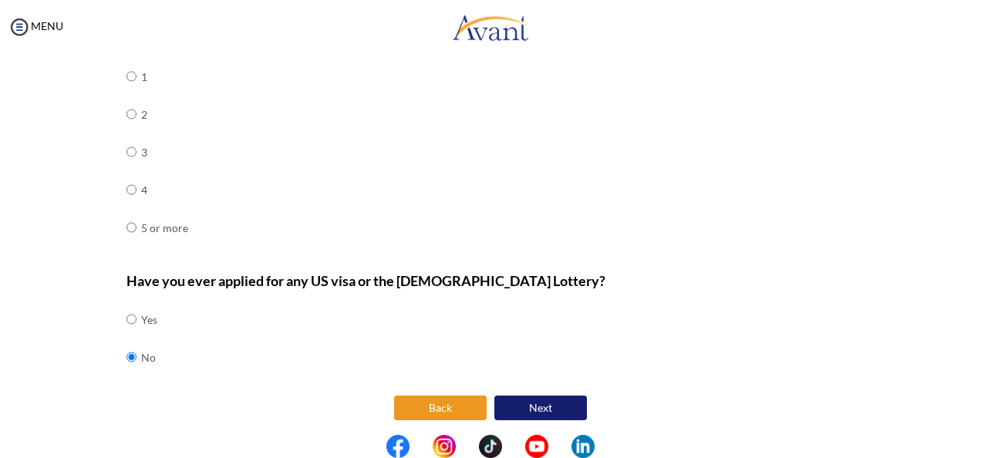
drag, startPoint x: 435, startPoint y: 399, endPoint x: 429, endPoint y: 393, distance: 8.2
click at [435, 399] on button "Back" at bounding box center [440, 408] width 93 height 25
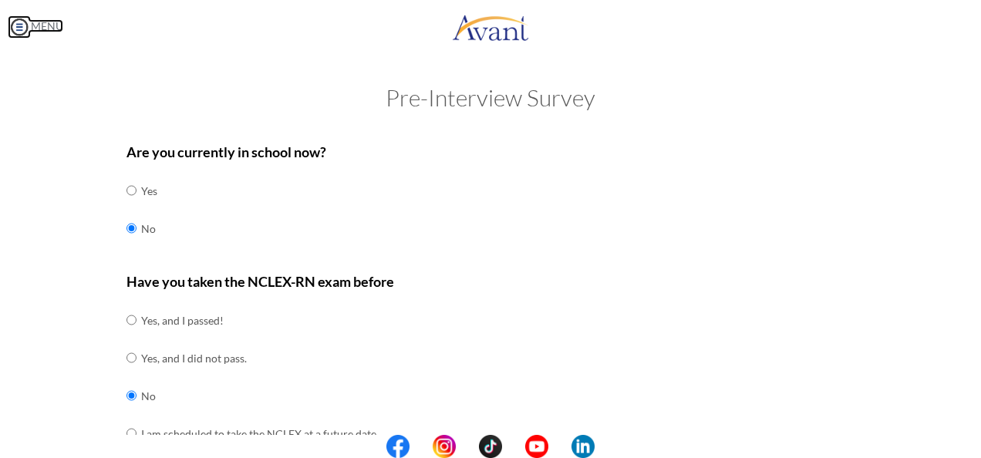
click at [15, 23] on img at bounding box center [19, 26] width 23 height 23
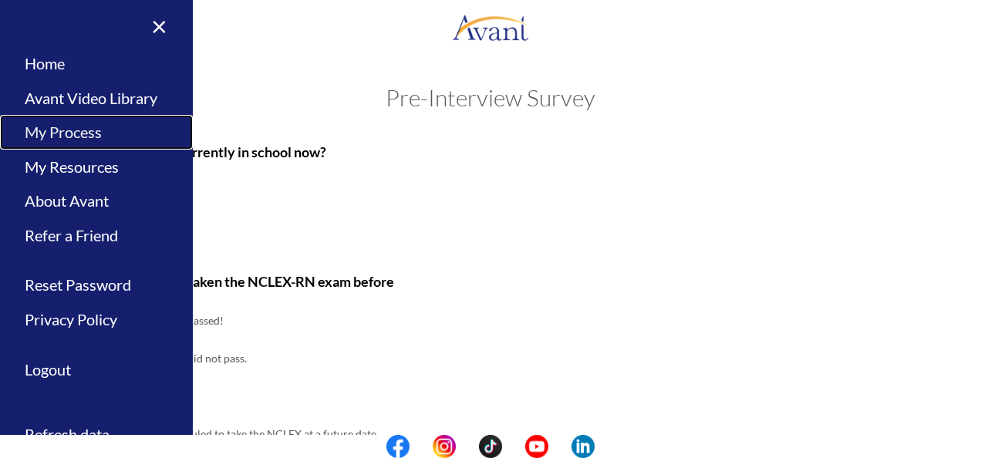
click at [72, 135] on link "My Process" at bounding box center [96, 132] width 193 height 35
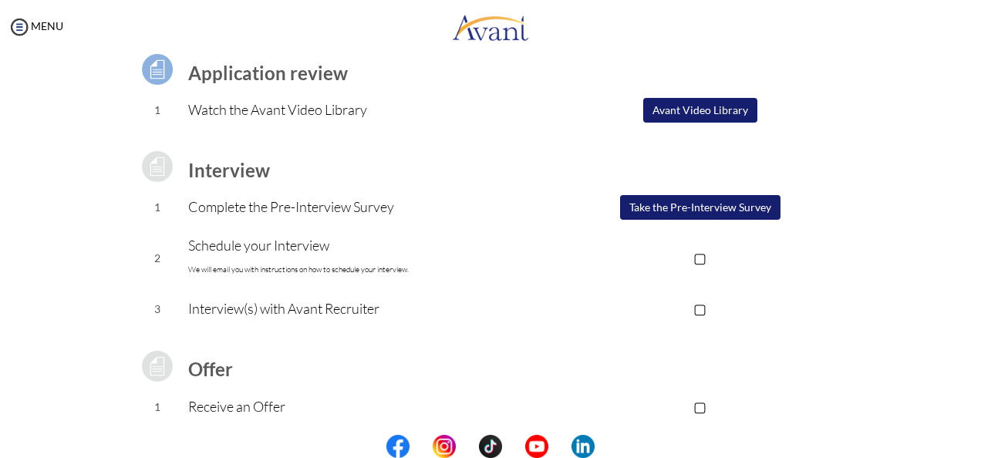
scroll to position [89, 0]
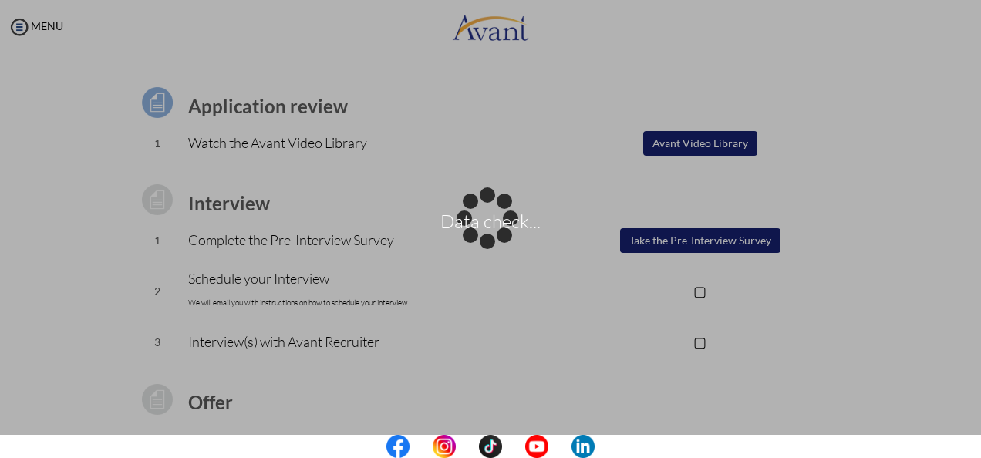
drag, startPoint x: 717, startPoint y: 244, endPoint x: 566, endPoint y: 293, distance: 159.0
click at [717, 244] on p "Data check..." at bounding box center [490, 228] width 981 height 37
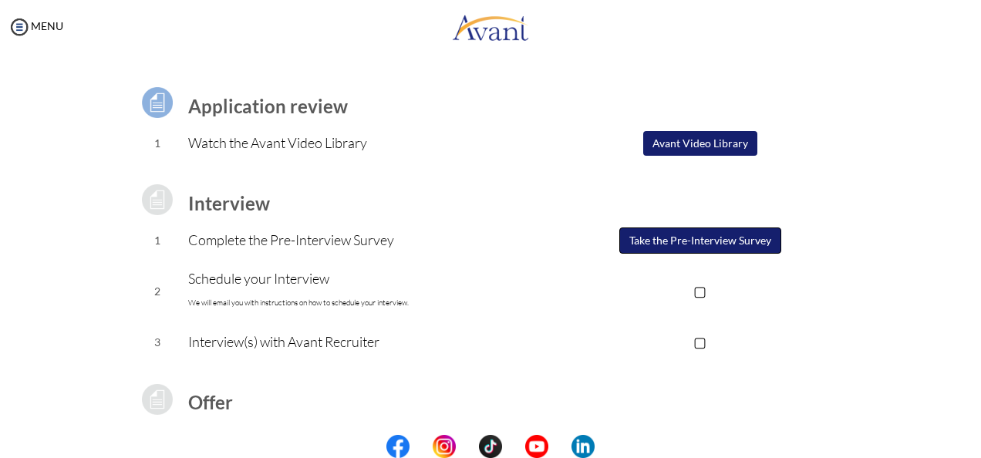
click at [699, 246] on button "Take the Pre-Interview Survey" at bounding box center [700, 240] width 162 height 26
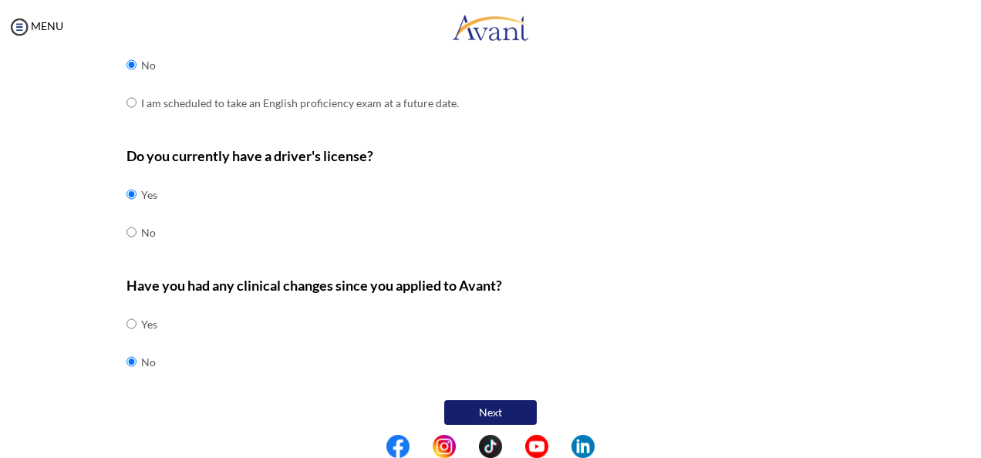
scroll to position [526, 0]
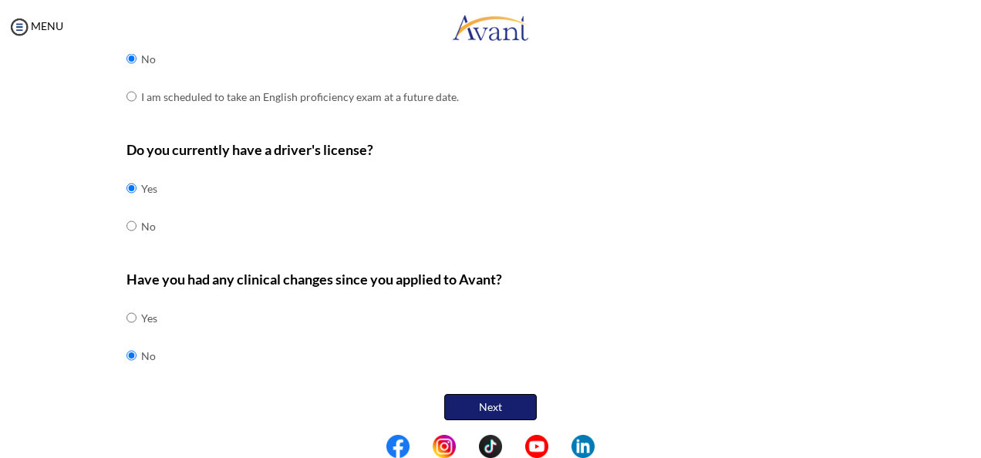
click at [498, 398] on button "Next" at bounding box center [490, 407] width 93 height 26
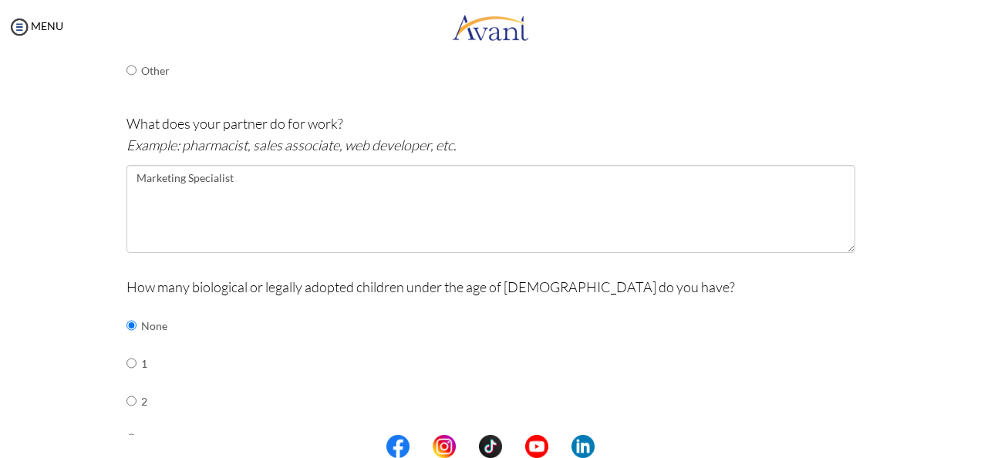
scroll to position [463, 0]
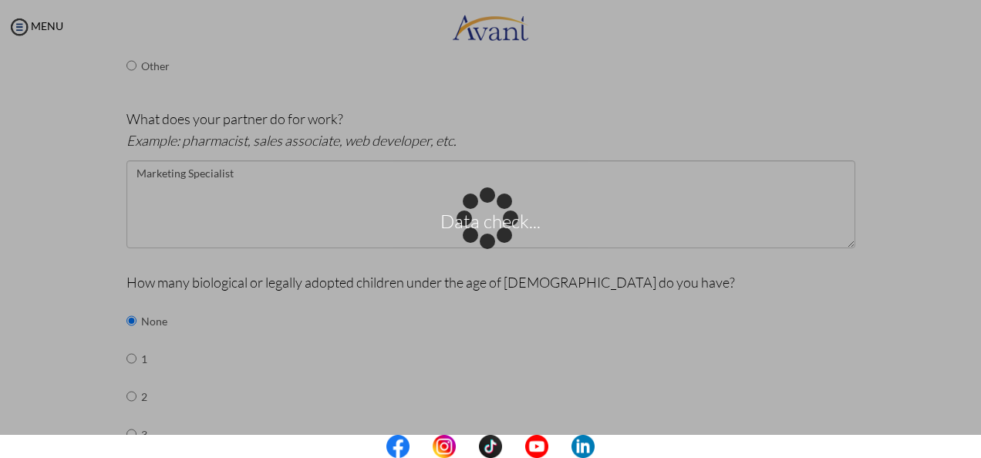
click at [480, 218] on div "Data check..." at bounding box center [491, 229] width 22 height 22
drag, startPoint x: 182, startPoint y: 309, endPoint x: 190, endPoint y: 308, distance: 7.9
click at [480, 240] on div "Data check..." at bounding box center [491, 229] width 22 height 22
click at [678, 244] on p "Data check..." at bounding box center [490, 228] width 981 height 37
click at [480, 218] on div "Data check..." at bounding box center [491, 229] width 22 height 22
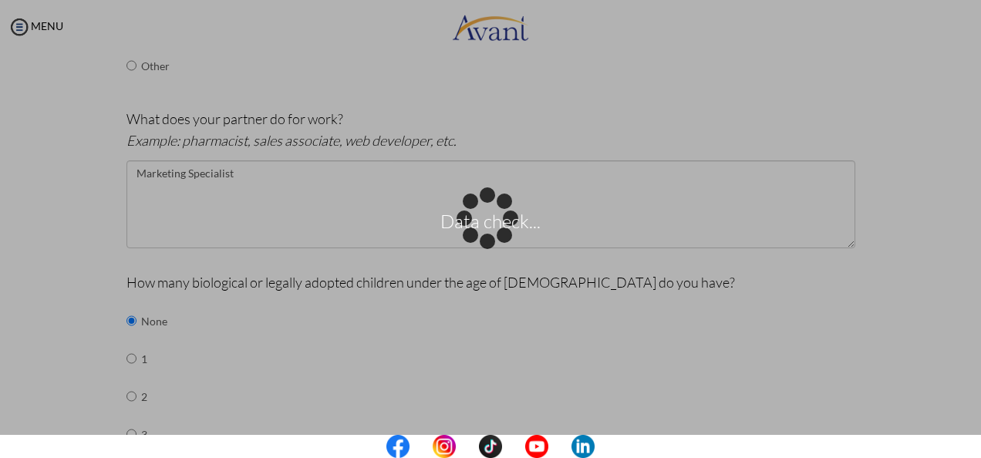
click at [480, 240] on div "Data check..." at bounding box center [491, 229] width 22 height 22
click at [501, 240] on div "Data check..." at bounding box center [491, 229] width 22 height 22
click at [336, 218] on p "Data check..." at bounding box center [490, 228] width 981 height 37
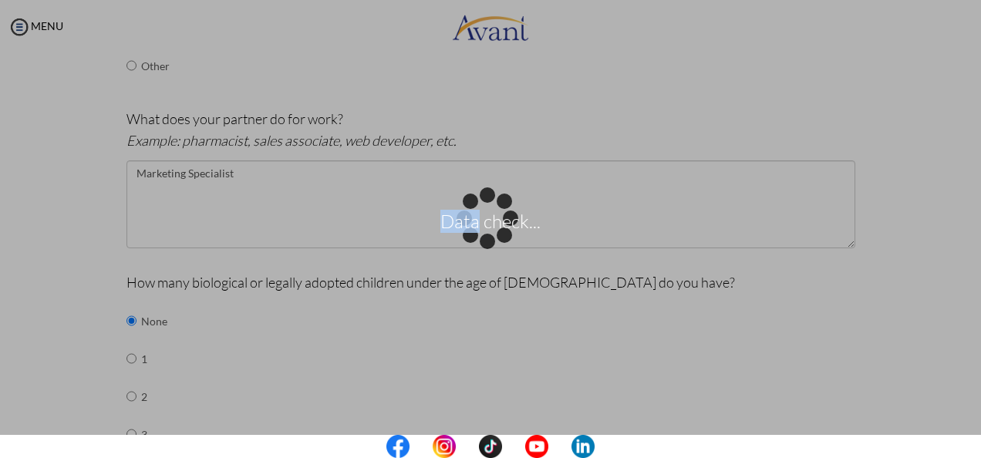
click at [336, 217] on p "Data check..." at bounding box center [490, 228] width 981 height 37
click at [501, 240] on div "Data check..." at bounding box center [491, 229] width 22 height 22
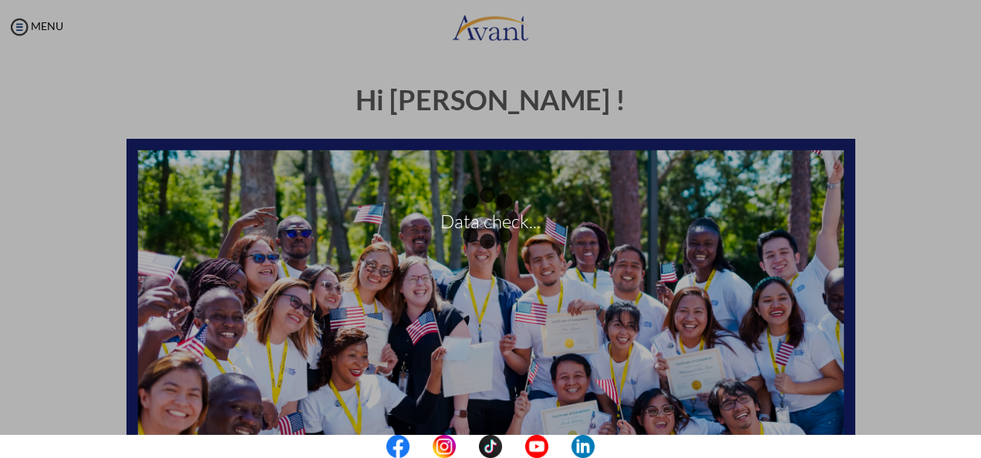
click at [480, 218] on div "Data check..." at bounding box center [491, 229] width 22 height 22
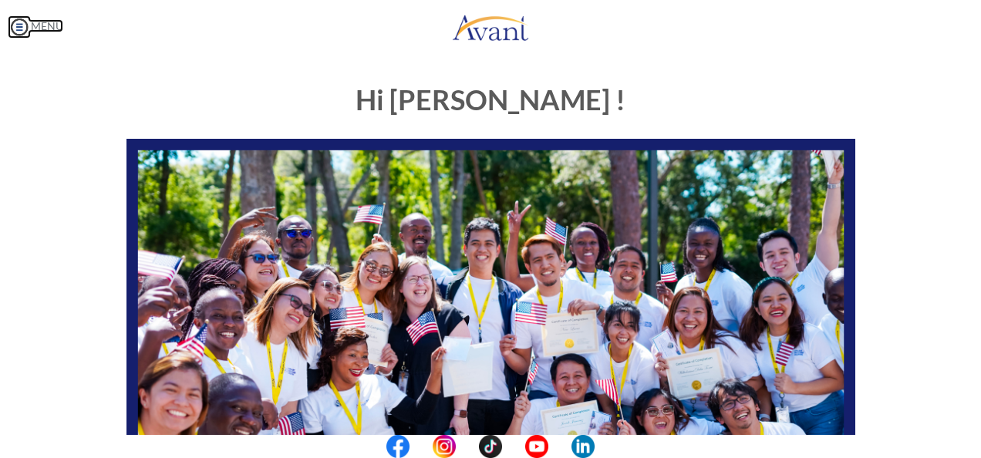
click at [22, 30] on img at bounding box center [19, 26] width 23 height 23
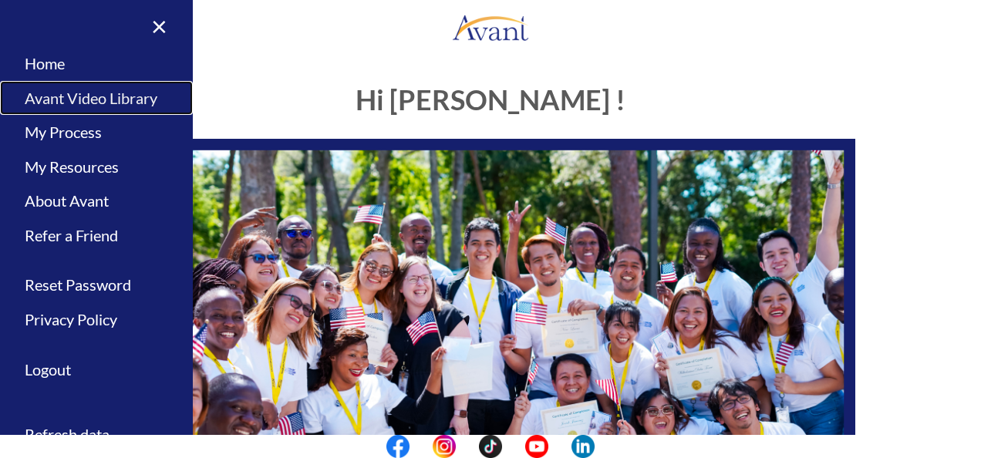
click at [104, 103] on link "Avant Video Library" at bounding box center [96, 98] width 193 height 35
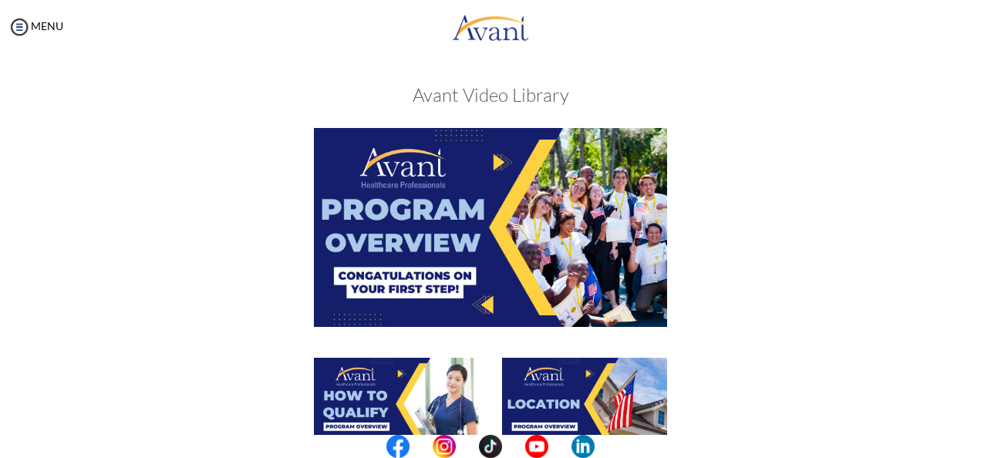
click at [424, 236] on img at bounding box center [490, 227] width 353 height 198
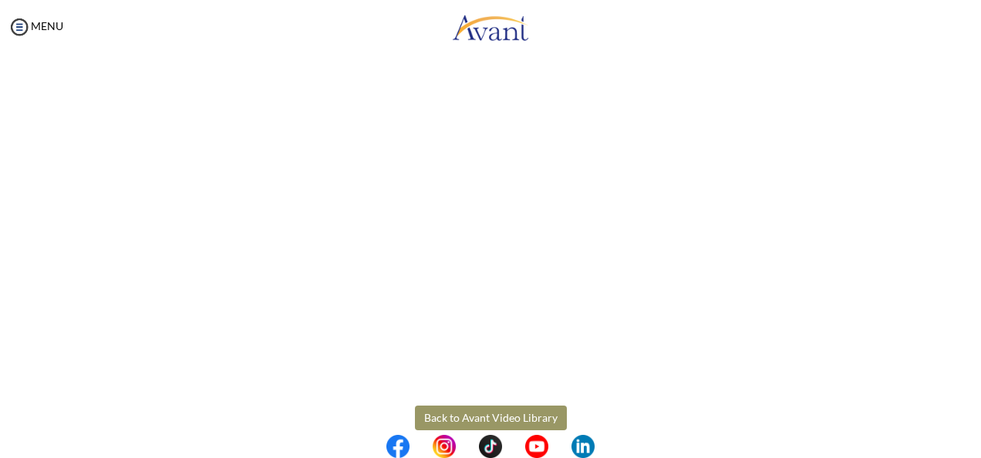
scroll to position [300, 0]
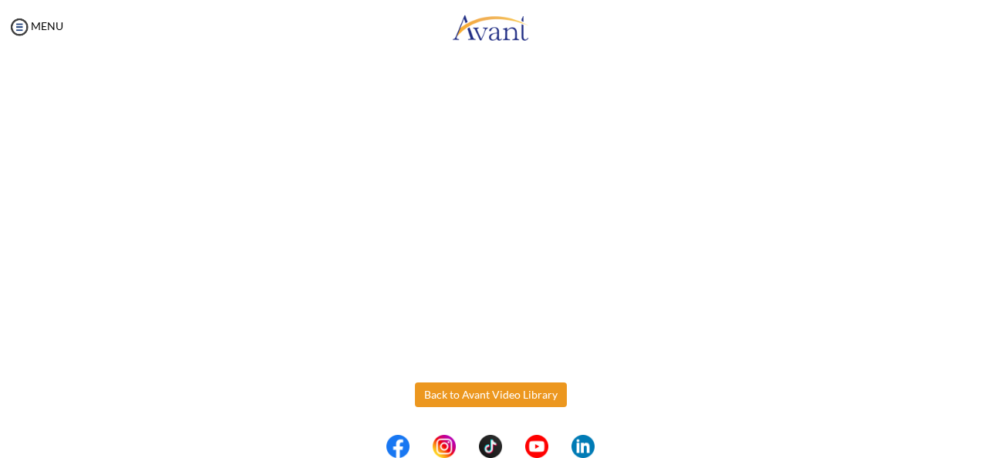
click at [471, 402] on body "Maintenance break. Please come back in 2 hours. MENU My Status What is the next…" at bounding box center [490, 229] width 981 height 458
click at [467, 386] on button "Back to Avant Video Library" at bounding box center [491, 394] width 152 height 25
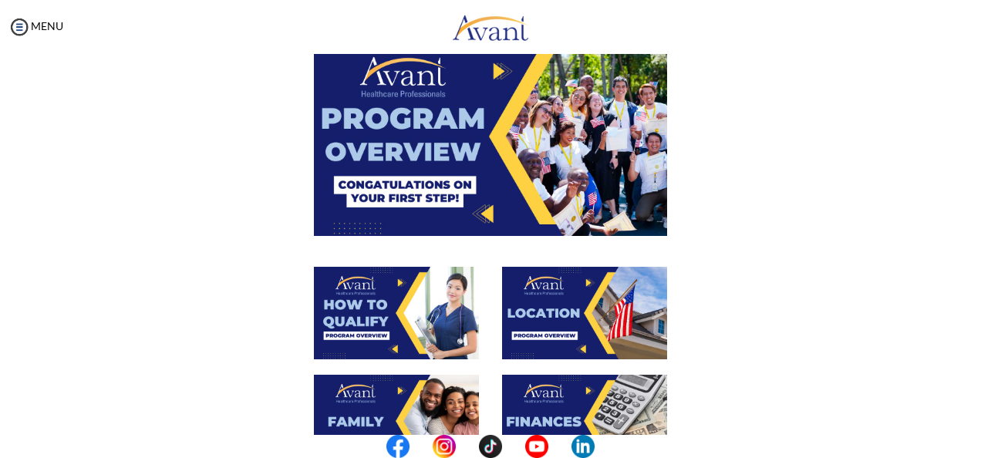
scroll to position [0, 0]
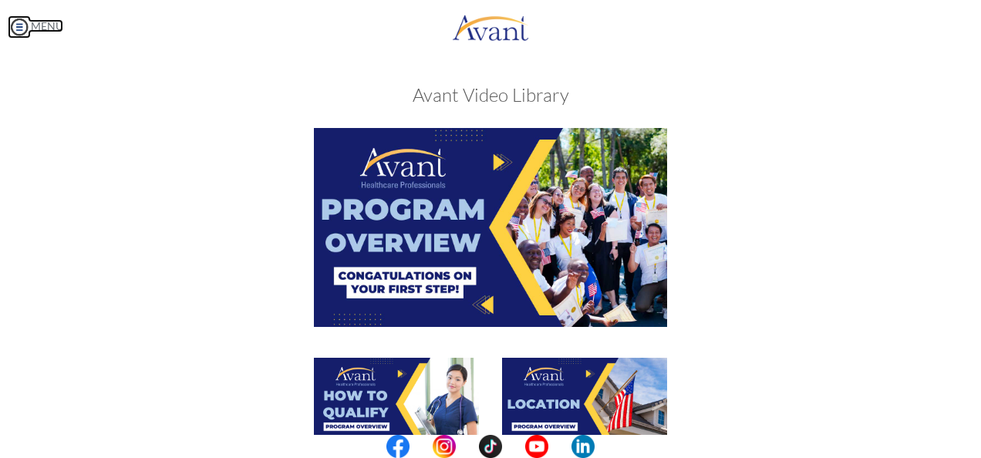
click at [43, 29] on link "MENU" at bounding box center [36, 25] width 56 height 13
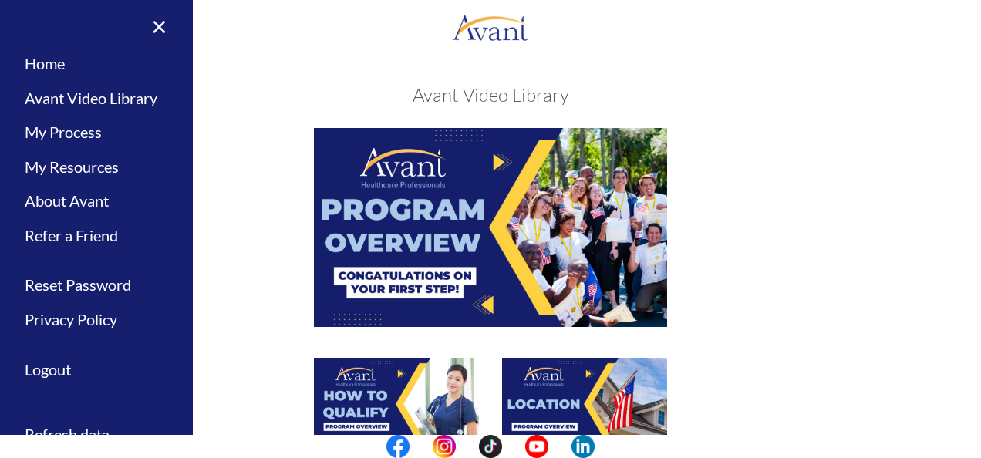
drag, startPoint x: 246, startPoint y: 116, endPoint x: 213, endPoint y: 109, distance: 33.9
click at [157, 31] on link "×" at bounding box center [149, 26] width 47 height 52
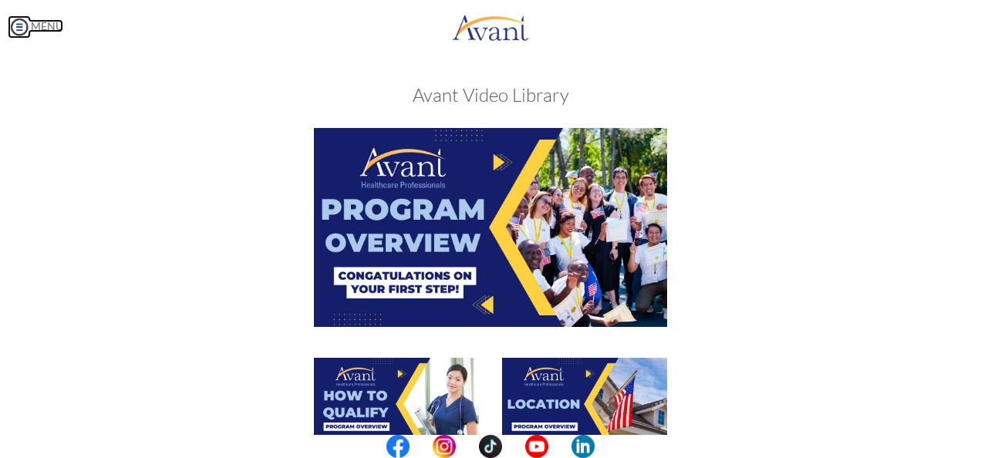
click at [40, 29] on link "MENU" at bounding box center [36, 25] width 56 height 13
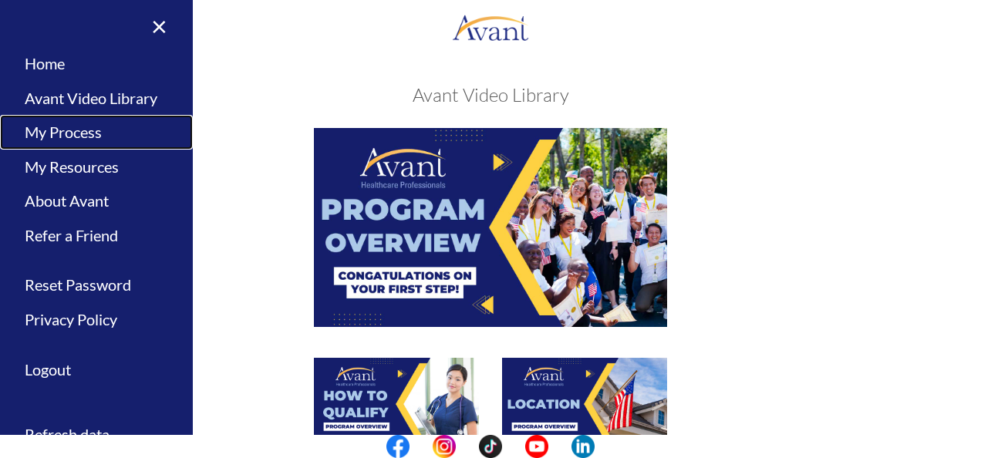
click at [76, 139] on link "My Process" at bounding box center [96, 132] width 193 height 35
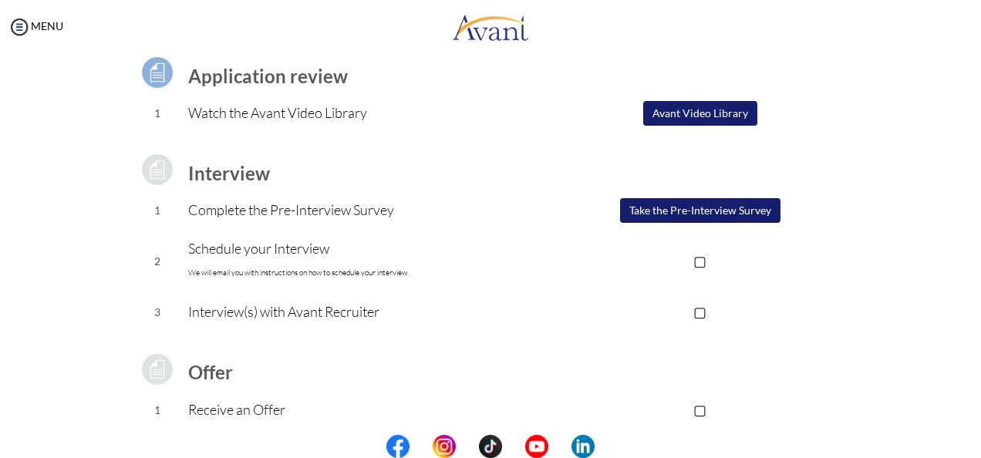
scroll to position [154, 0]
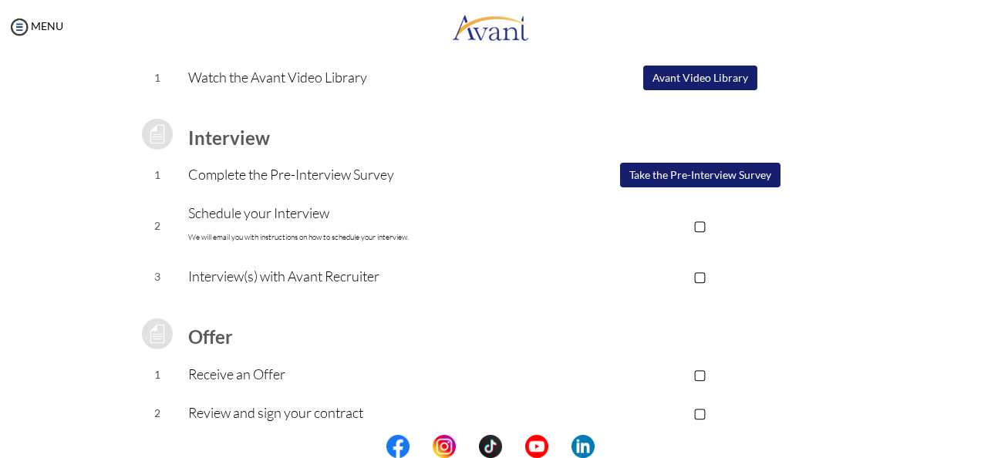
click at [689, 182] on button "Take the Pre-Interview Survey" at bounding box center [700, 175] width 160 height 25
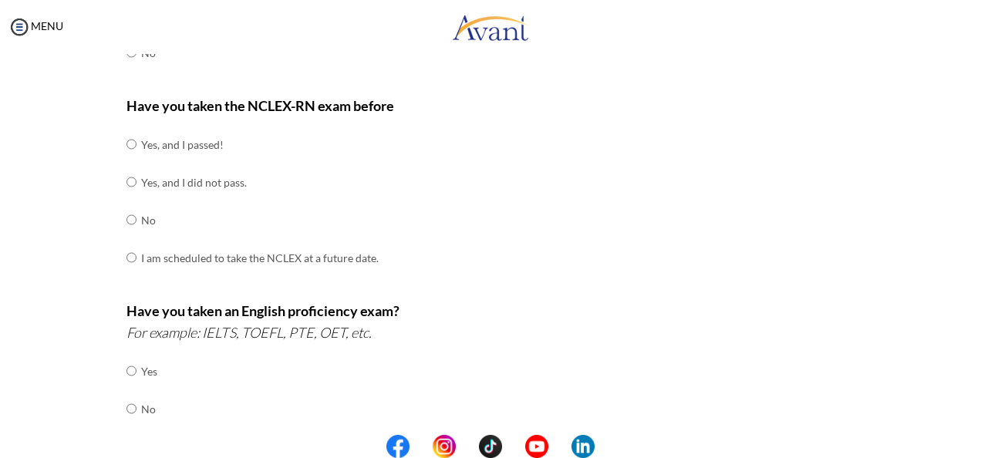
scroll to position [0, 0]
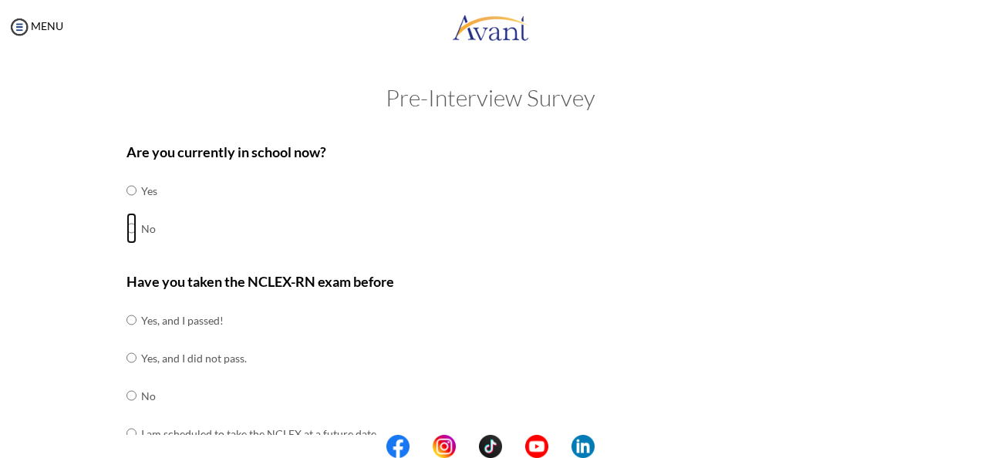
click at [126, 224] on input "radio" at bounding box center [131, 228] width 10 height 31
radio input "true"
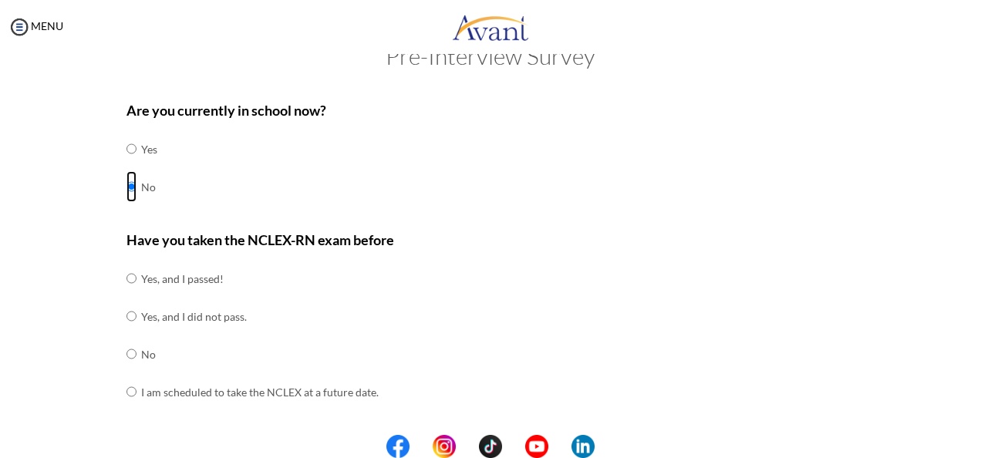
scroll to position [77, 0]
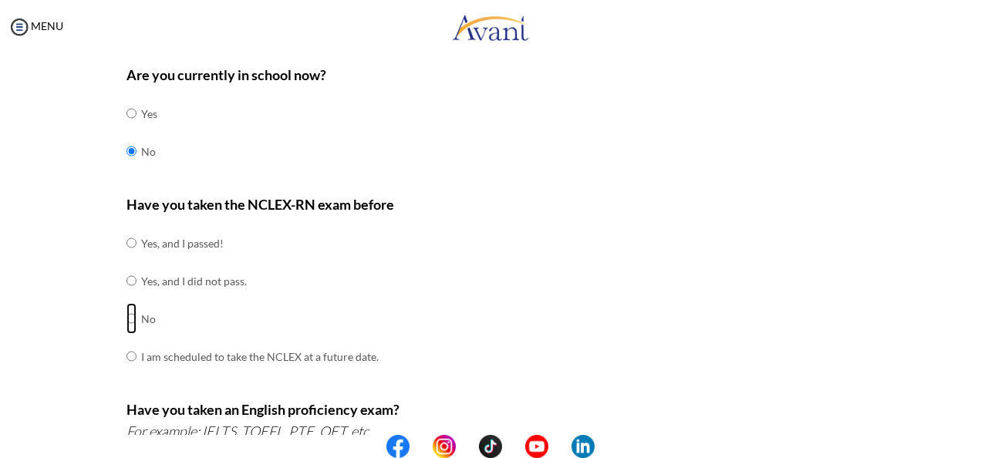
click at [130, 316] on input "radio" at bounding box center [131, 318] width 10 height 31
radio input "true"
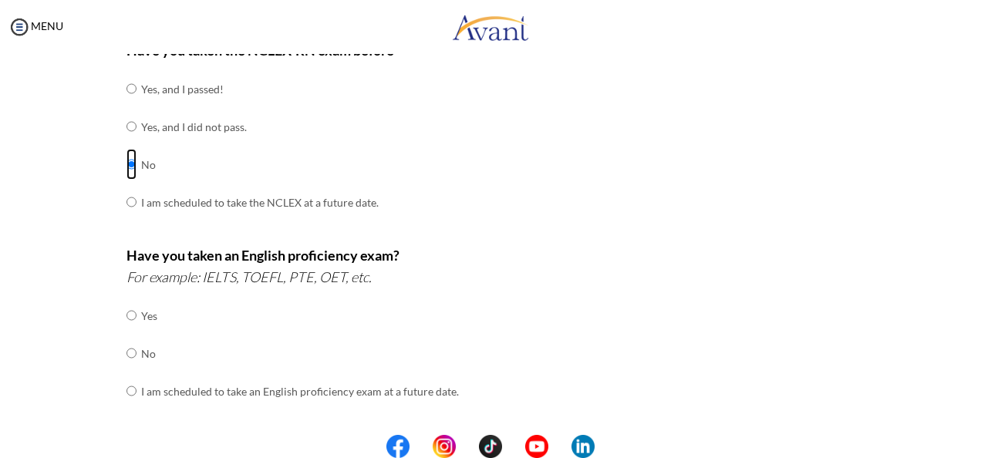
scroll to position [308, 0]
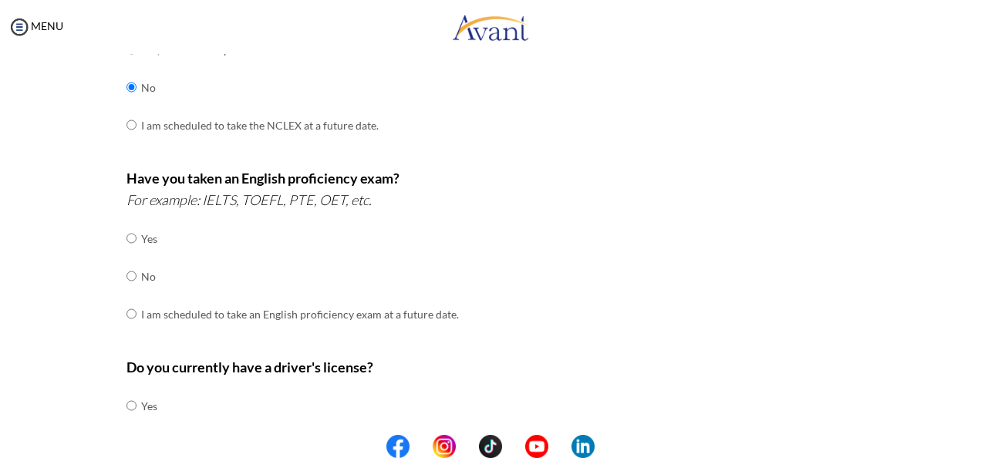
click at [141, 277] on td "No" at bounding box center [300, 277] width 318 height 38
click at [126, 278] on input "radio" at bounding box center [131, 276] width 10 height 31
radio input "true"
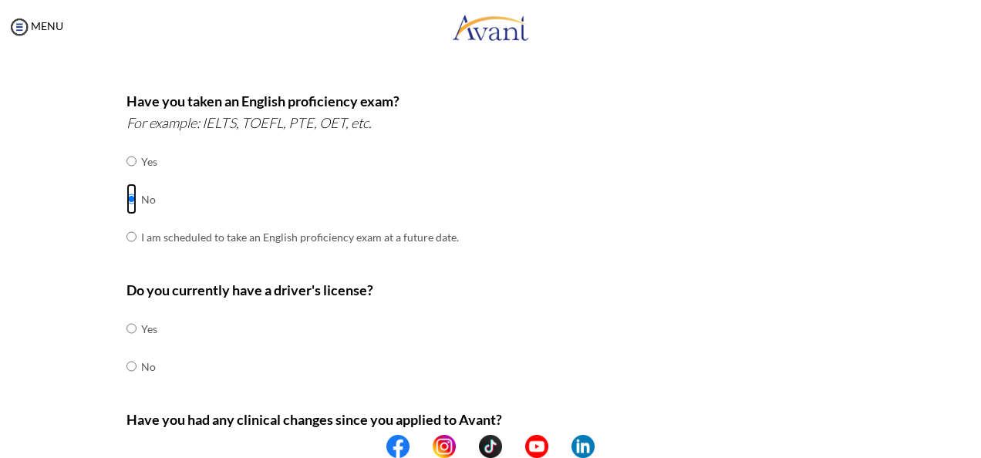
scroll to position [463, 0]
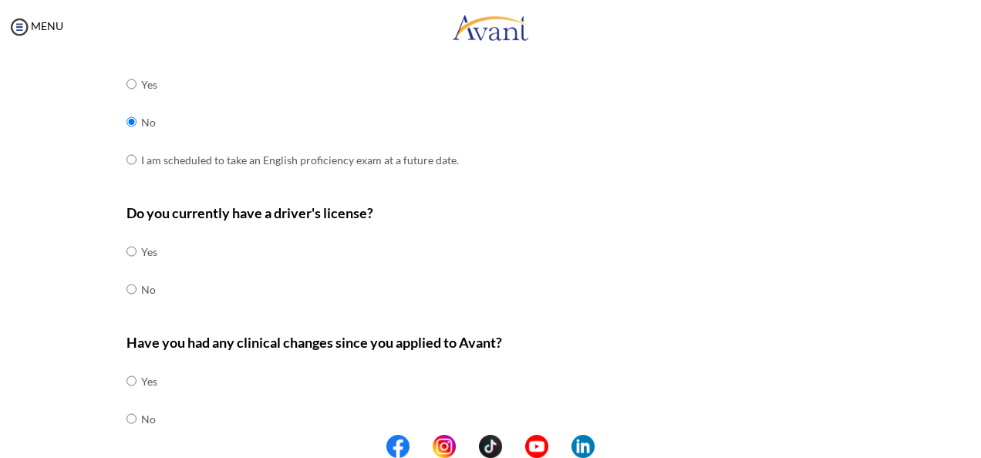
click at [136, 250] on td at bounding box center [138, 252] width 5 height 38
click at [126, 245] on input "radio" at bounding box center [131, 251] width 10 height 31
radio input "true"
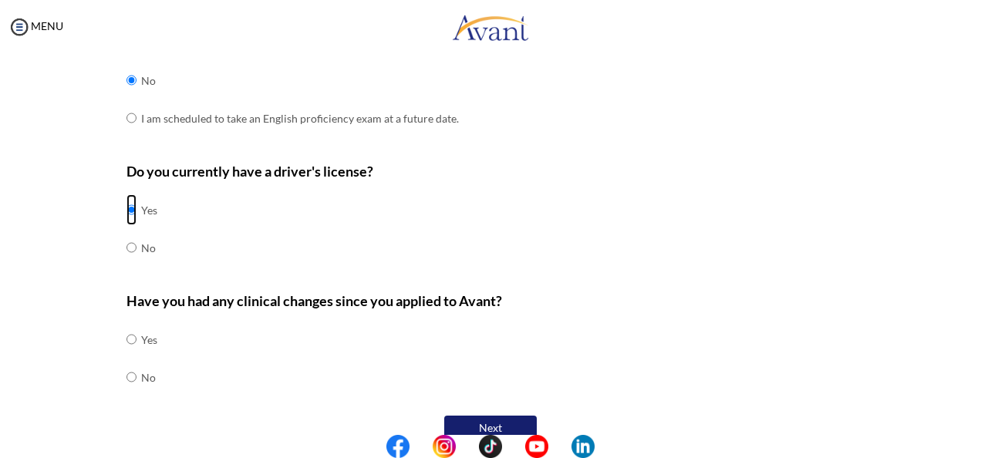
scroll to position [526, 0]
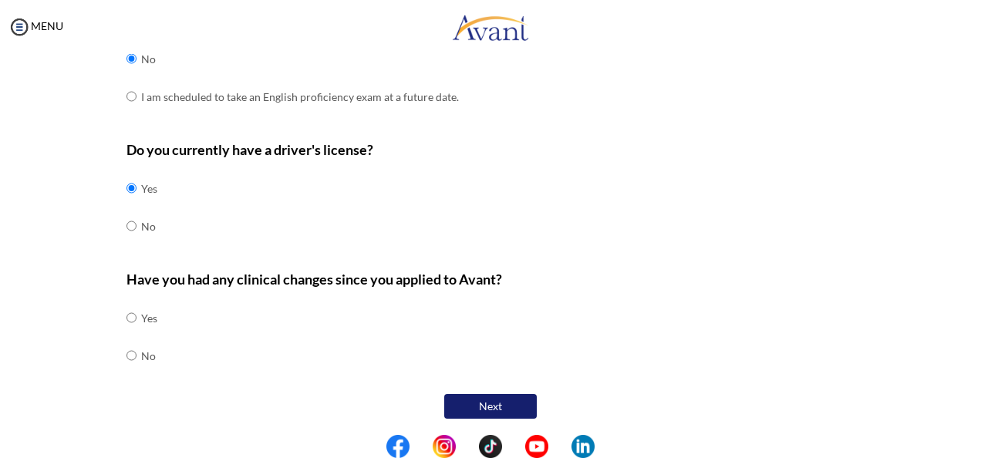
click at [143, 360] on td "No" at bounding box center [149, 356] width 16 height 38
click at [141, 352] on td "No" at bounding box center [149, 356] width 16 height 38
click at [126, 355] on input "radio" at bounding box center [131, 355] width 10 height 31
radio input "true"
click at [500, 396] on button "Next" at bounding box center [490, 407] width 93 height 26
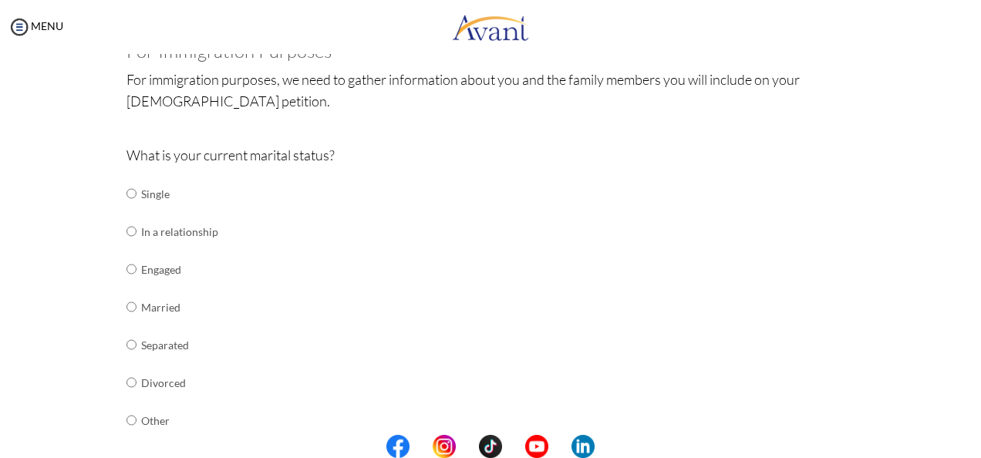
scroll to position [185, 0]
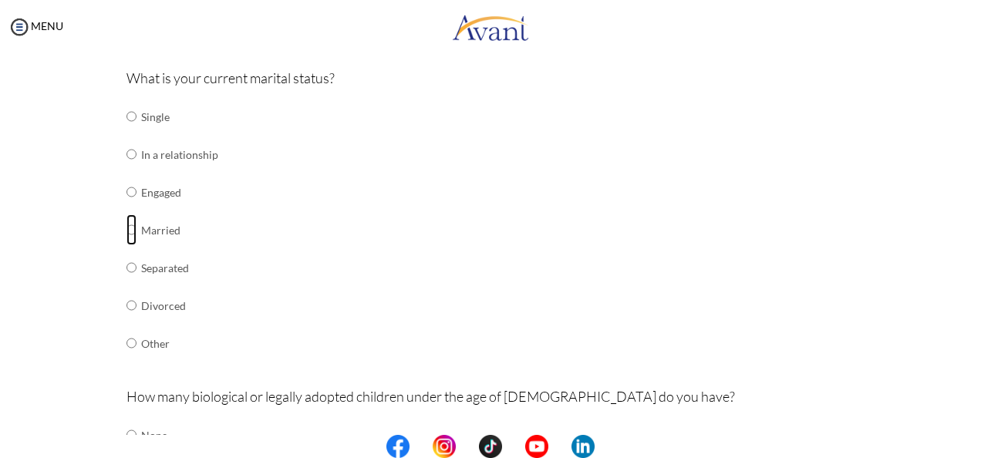
click at [126, 230] on input "radio" at bounding box center [131, 229] width 10 height 31
radio input "true"
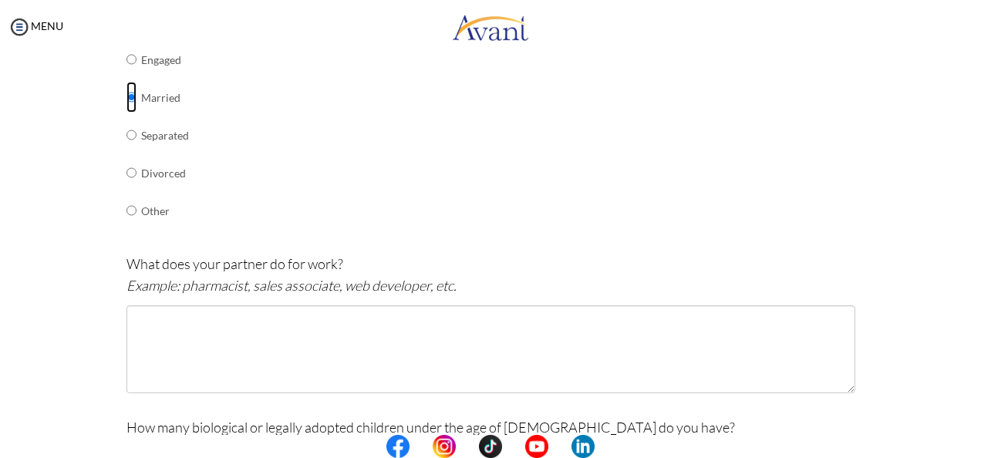
scroll to position [339, 0]
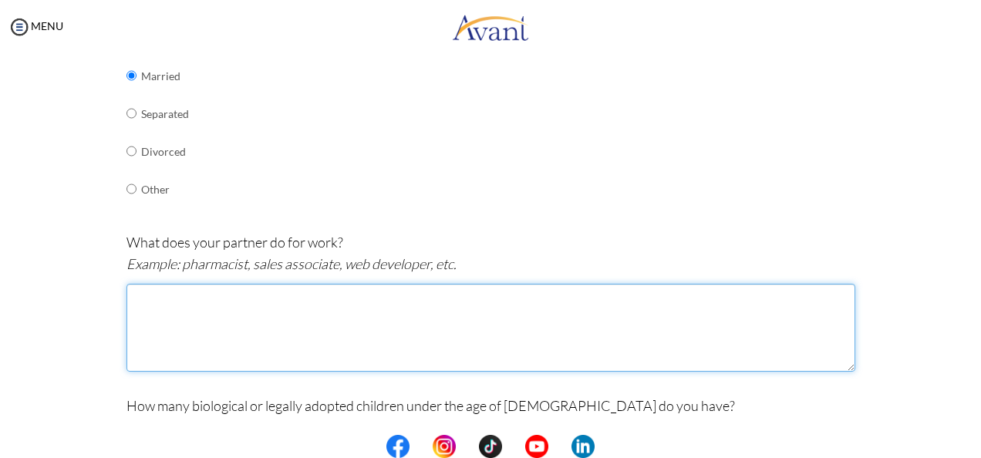
click at [271, 301] on textarea at bounding box center [490, 328] width 729 height 88
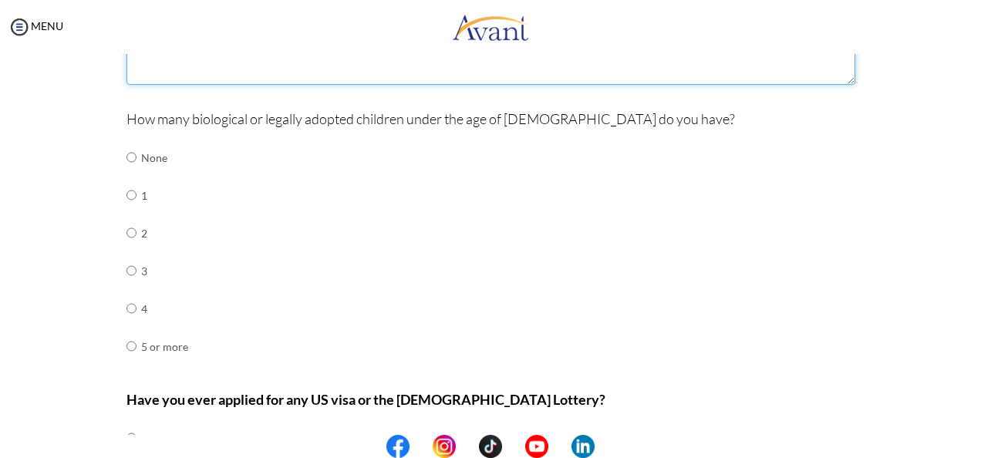
scroll to position [648, 0]
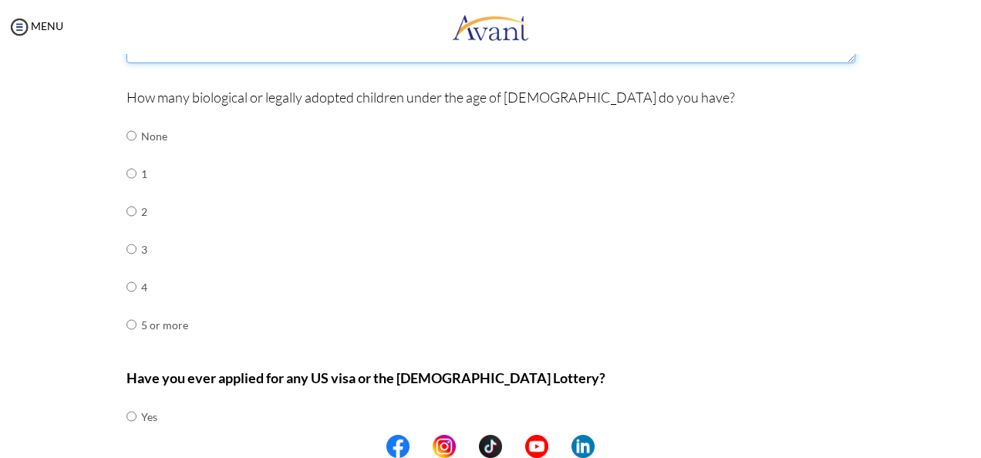
type textarea "Marketing Specialist"
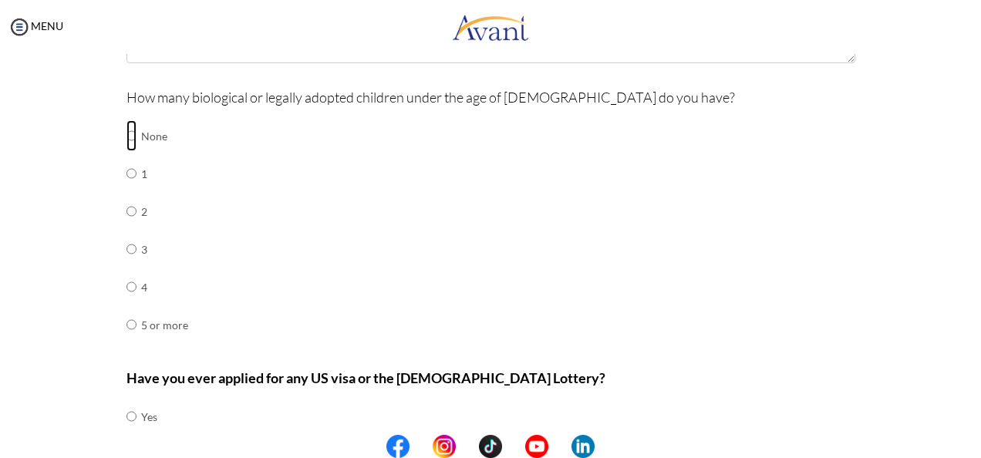
click at [126, 136] on input "radio" at bounding box center [131, 135] width 10 height 31
radio input "true"
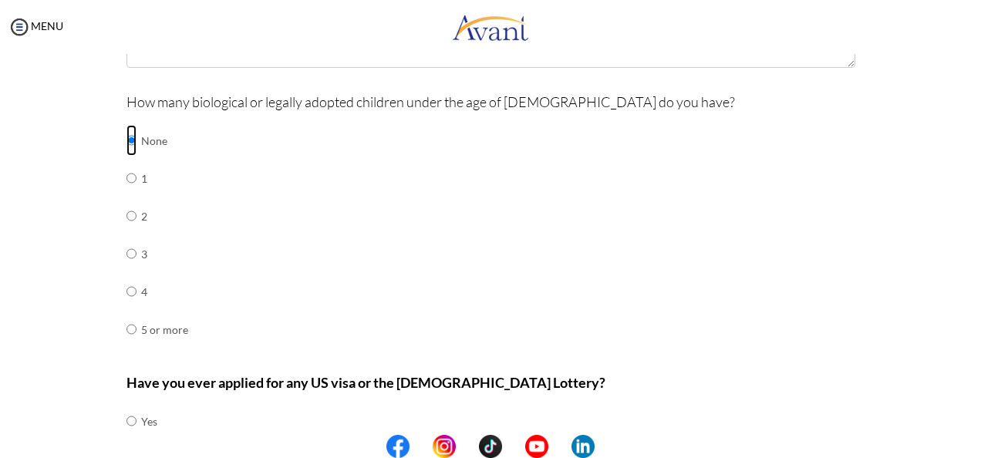
scroll to position [745, 0]
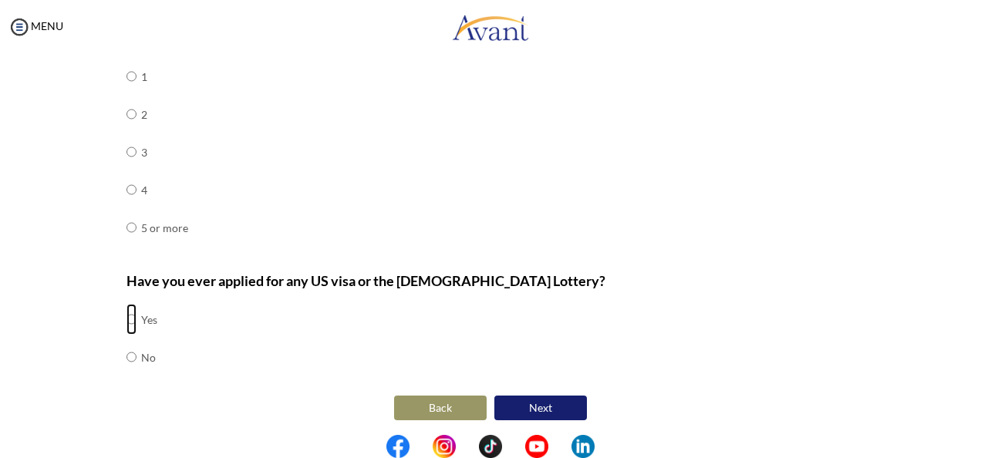
click at [128, 315] on input "radio" at bounding box center [131, 319] width 10 height 31
radio input "true"
click at [539, 402] on button "Next" at bounding box center [540, 408] width 93 height 25
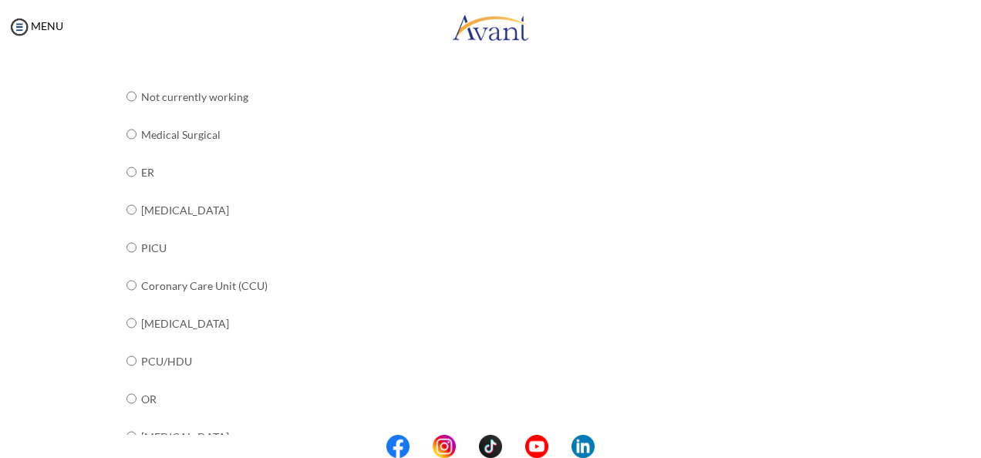
scroll to position [193, 0]
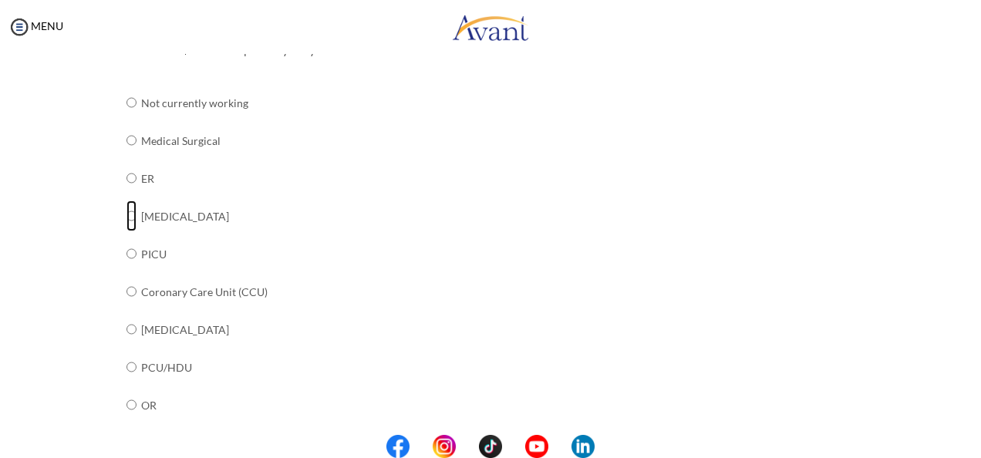
click at [128, 216] on input "radio" at bounding box center [131, 215] width 10 height 31
radio input "true"
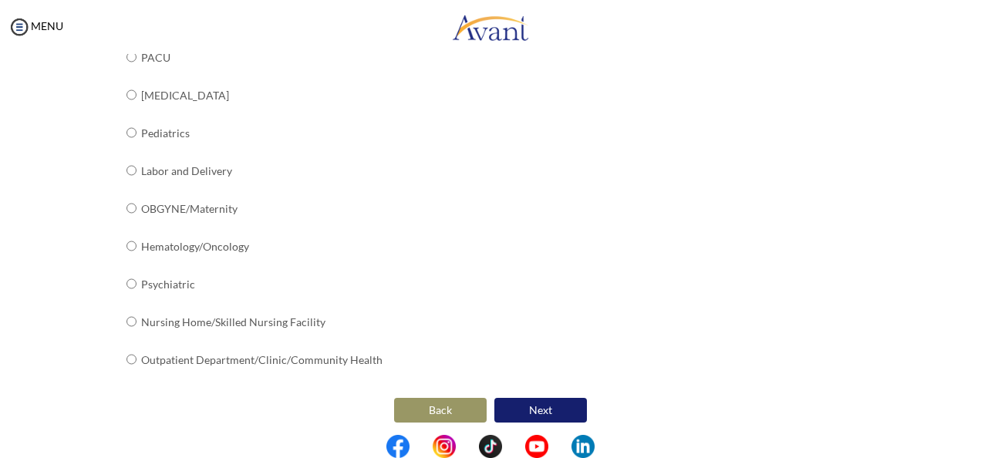
scroll to position [655, 0]
click at [527, 406] on button "Next" at bounding box center [540, 408] width 93 height 25
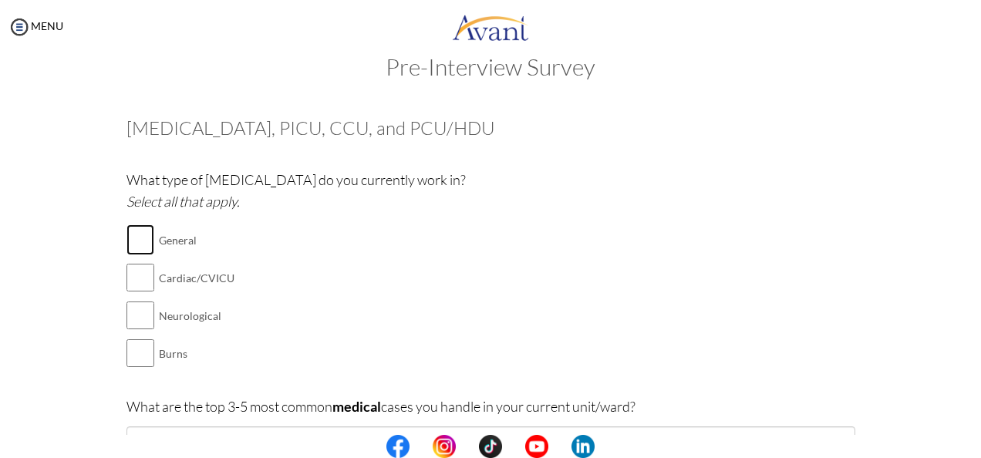
click at [138, 244] on input "checkbox" at bounding box center [140, 239] width 28 height 31
checkbox input "true"
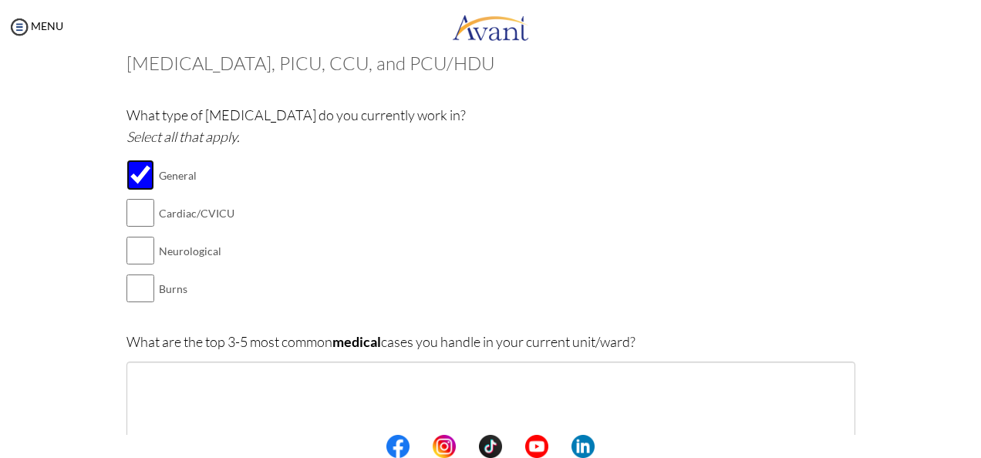
scroll to position [185, 0]
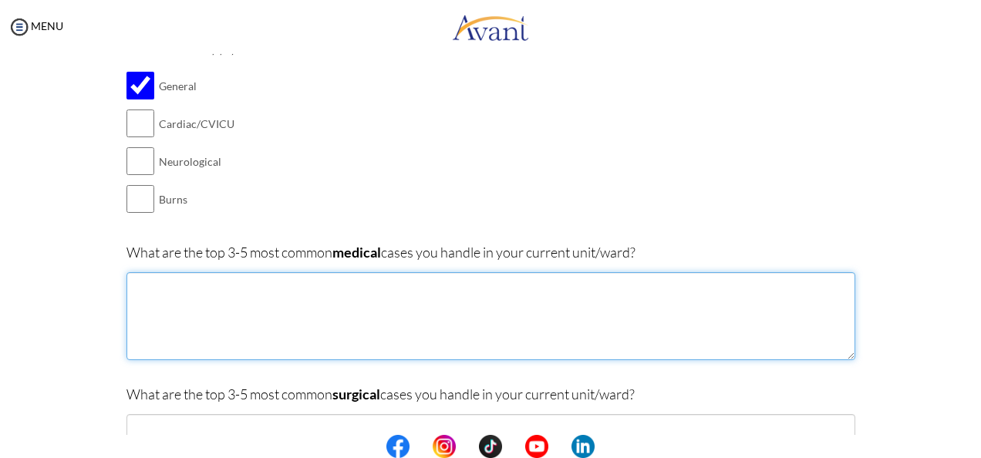
click at [171, 295] on textarea at bounding box center [490, 316] width 729 height 88
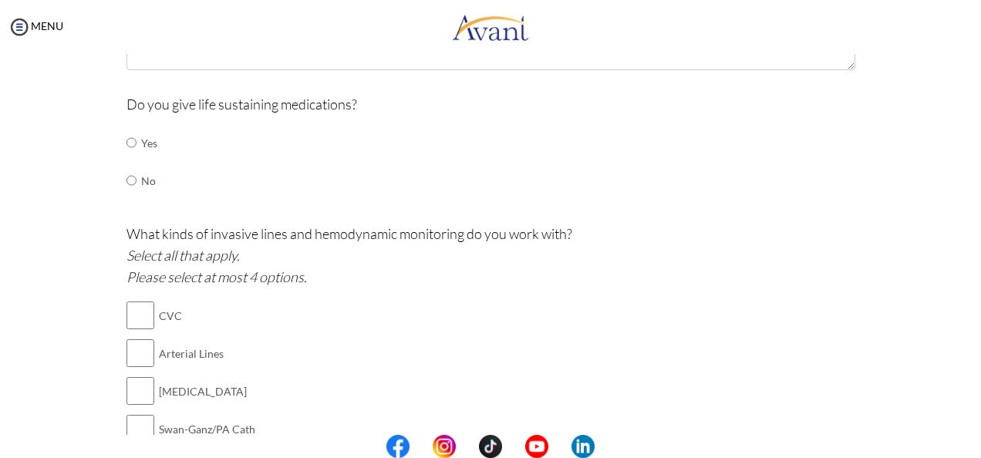
scroll to position [725, 0]
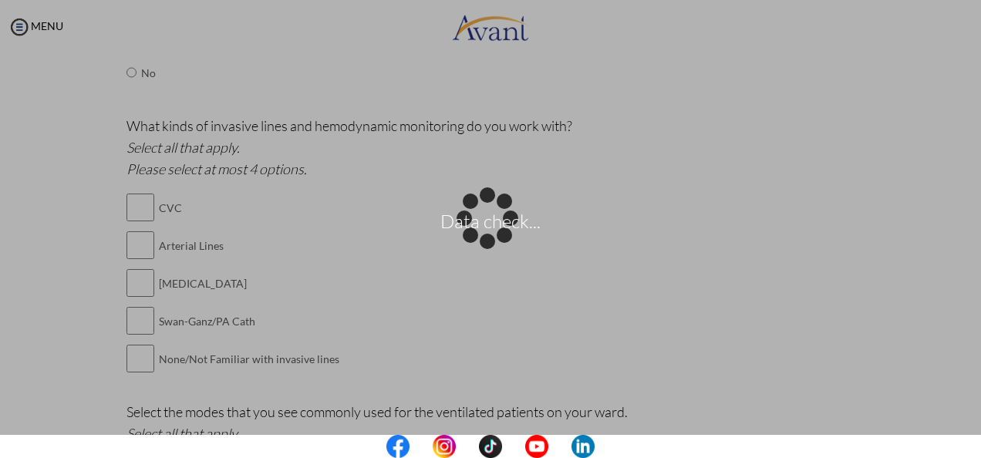
drag, startPoint x: 569, startPoint y: 181, endPoint x: 589, endPoint y: 167, distance: 24.4
click at [501, 218] on div "Data check..." at bounding box center [491, 229] width 22 height 22
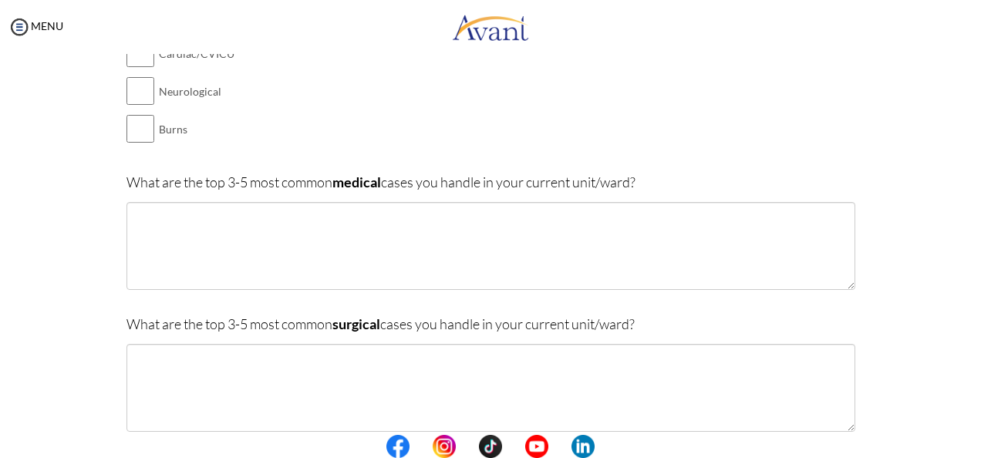
scroll to position [185, 0]
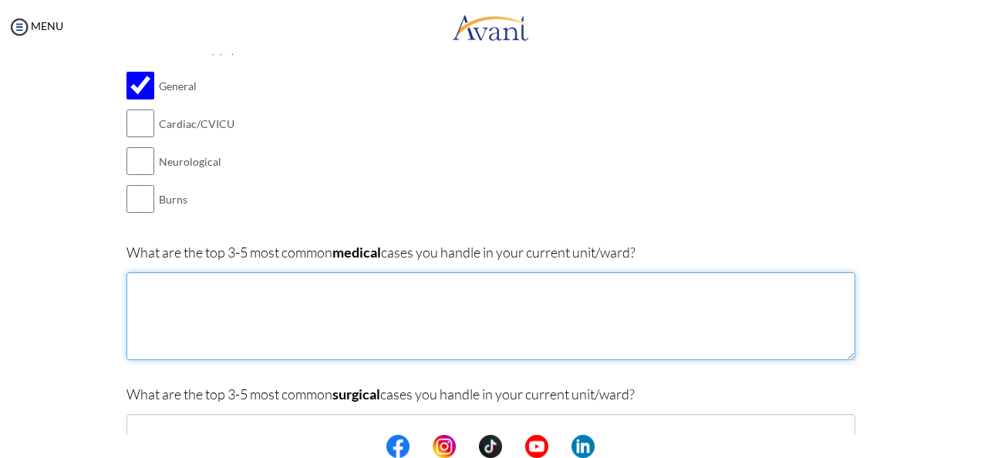
click at [145, 285] on textarea at bounding box center [490, 316] width 729 height 88
paste textarea "Diabetic Ketoacidosis"
click at [131, 282] on textarea "Diabetic Ketoacidosis (DKA)" at bounding box center [490, 316] width 729 height 88
click at [291, 285] on textarea "(1) Diabetic Ketoacidosis (DKA)" at bounding box center [490, 316] width 729 height 88
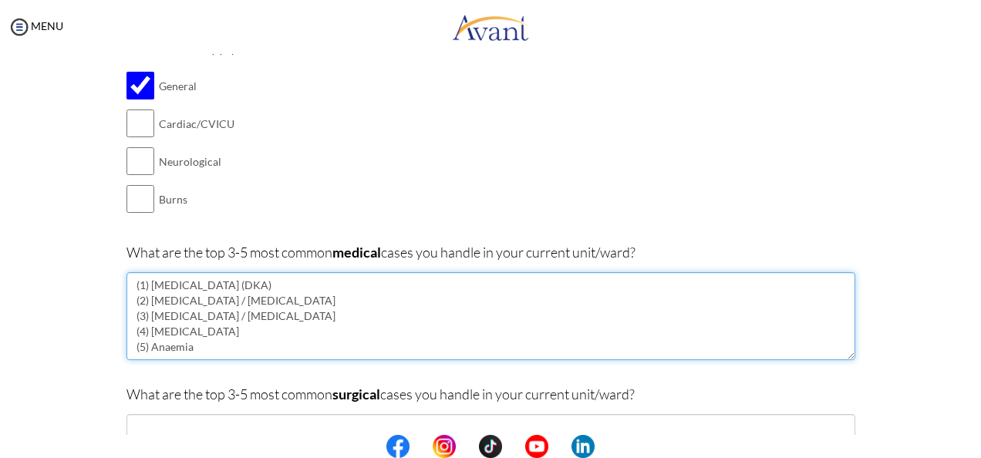
drag, startPoint x: 194, startPoint y: 318, endPoint x: 230, endPoint y: 336, distance: 40.7
click at [230, 336] on textarea "(1) Diabetic Ketoacidosis (DKA) (2) Hypertension / hypotension (3) Hyperglycemi…" at bounding box center [490, 316] width 729 height 88
drag, startPoint x: 190, startPoint y: 321, endPoint x: 322, endPoint y: 320, distance: 132.6
click at [322, 320] on textarea "(1) Diabetic Ketoacidosis (DKA) (2) Hypertension / hypotension (3) Hyperglycemi…" at bounding box center [490, 316] width 729 height 88
type textarea "(1) Diabetic Ketoacidosis (DKA) (2) Hypertension / hypotension (3) Hyperglycemi…"
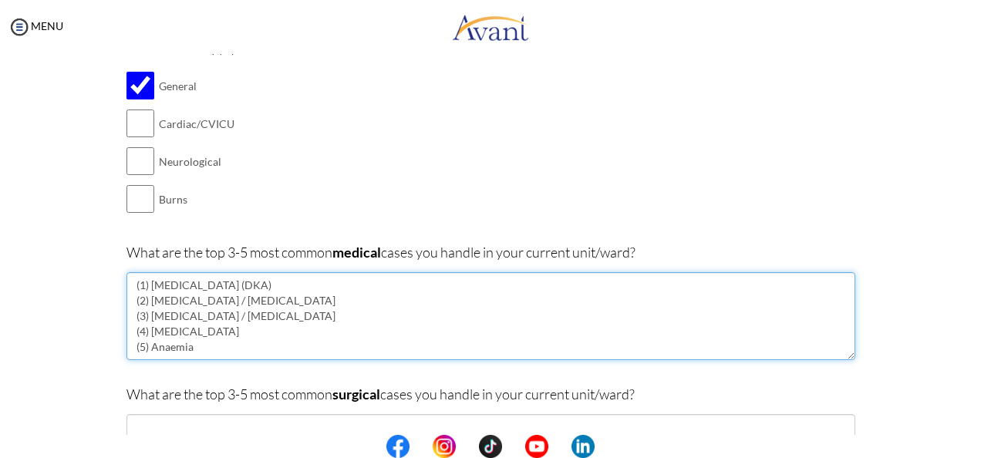
click at [205, 348] on textarea "(1) Diabetic Ketoacidosis (DKA) (2) Hypertension / hypotension (3) Hyperglycemi…" at bounding box center [490, 316] width 729 height 88
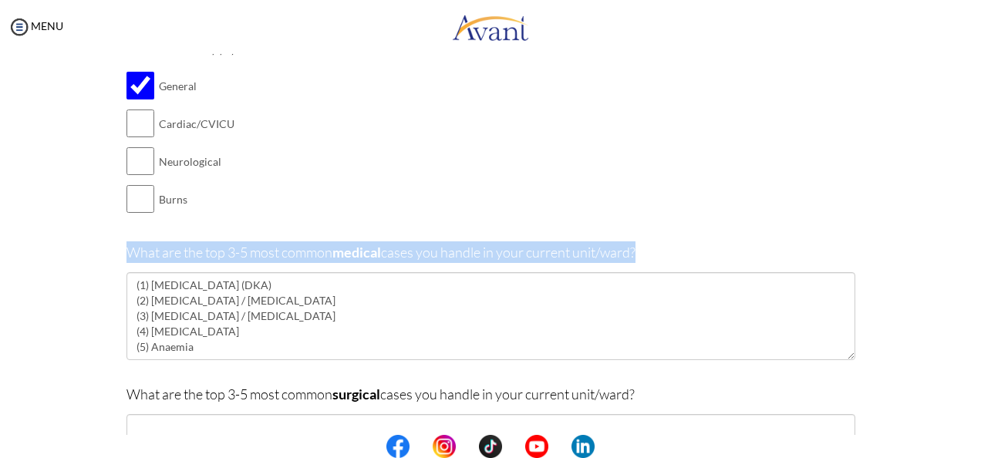
drag, startPoint x: 122, startPoint y: 250, endPoint x: 629, endPoint y: 252, distance: 507.3
click at [629, 252] on p "What are the top 3-5 most common medical cases you handle in your current unit/…" at bounding box center [490, 252] width 729 height 22
drag, startPoint x: 629, startPoint y: 252, endPoint x: 551, endPoint y: 253, distance: 78.6
copy p "What are the top 3-5 most common medical cases you handle in your current unit/…"
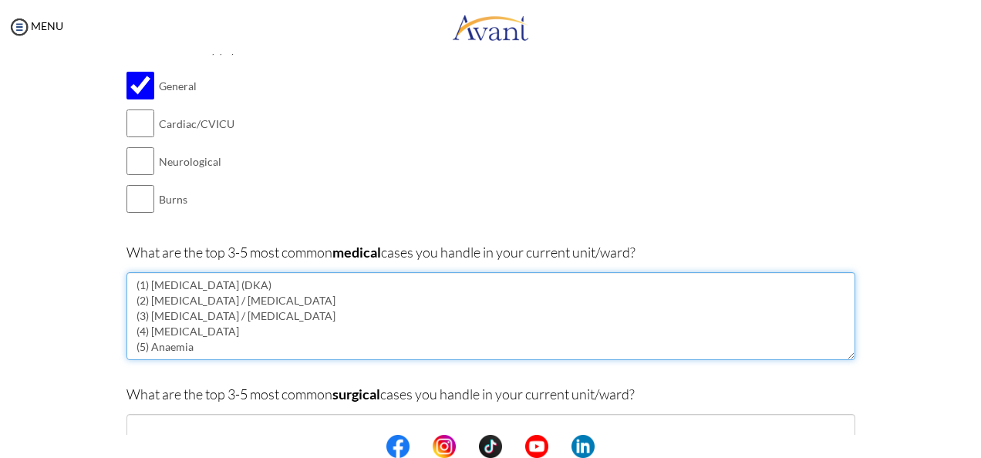
drag, startPoint x: 204, startPoint y: 345, endPoint x: 124, endPoint y: 291, distance: 97.1
click at [126, 291] on textarea "(1) Diabetic Ketoacidosis (DKA) (2) Hypertension / hypotension (3) Hyperglycemi…" at bounding box center [490, 316] width 729 height 88
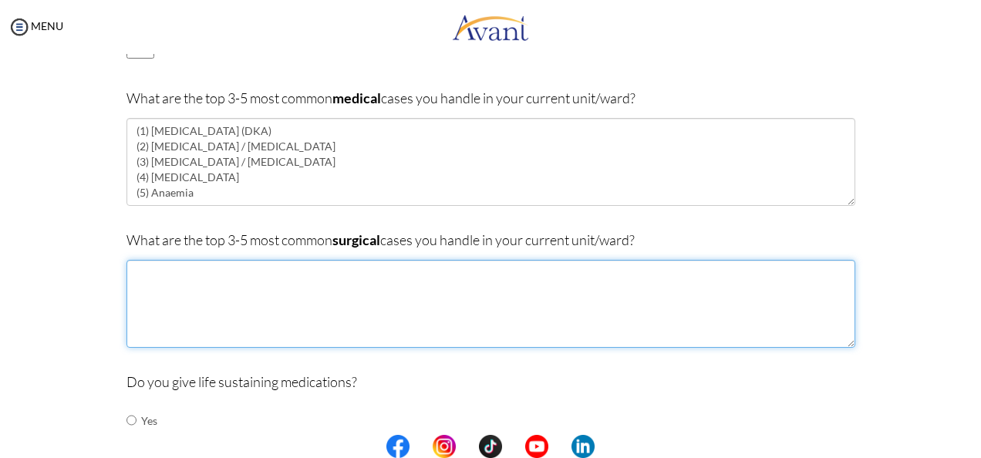
click at [154, 282] on textarea at bounding box center [490, 304] width 729 height 88
paste textarea "(1) Diabetic Ketoacidosis (DKA) (2) Hypertension / hypotension (3) Hyperglycemi…"
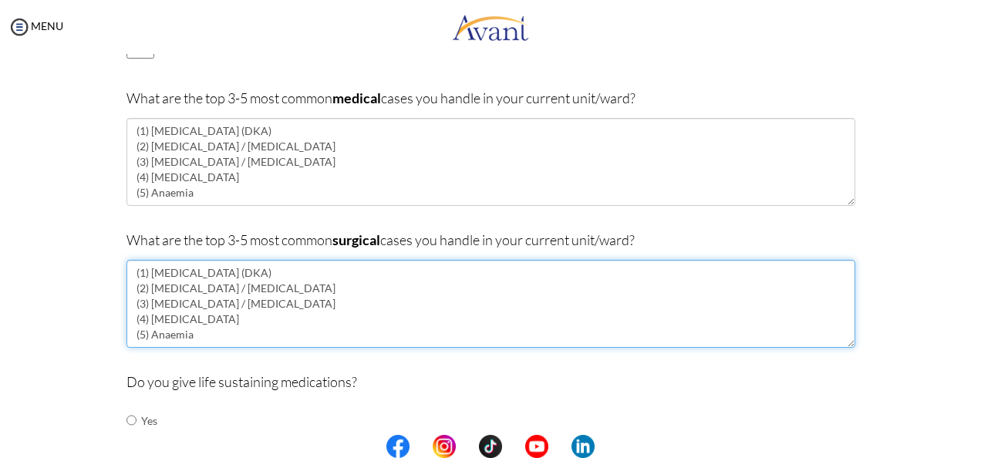
click at [291, 271] on textarea "(1) Diabetic Ketoacidosis (DKA) (2) Hypertension / hypotension (3) Hyperglycemi…" at bounding box center [490, 304] width 729 height 88
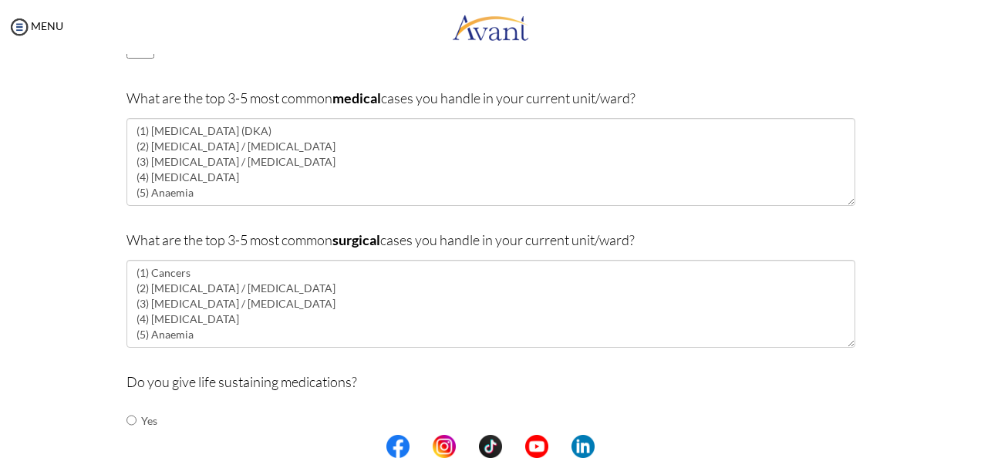
click at [0, 0] on div at bounding box center [0, 0] width 0 height 0
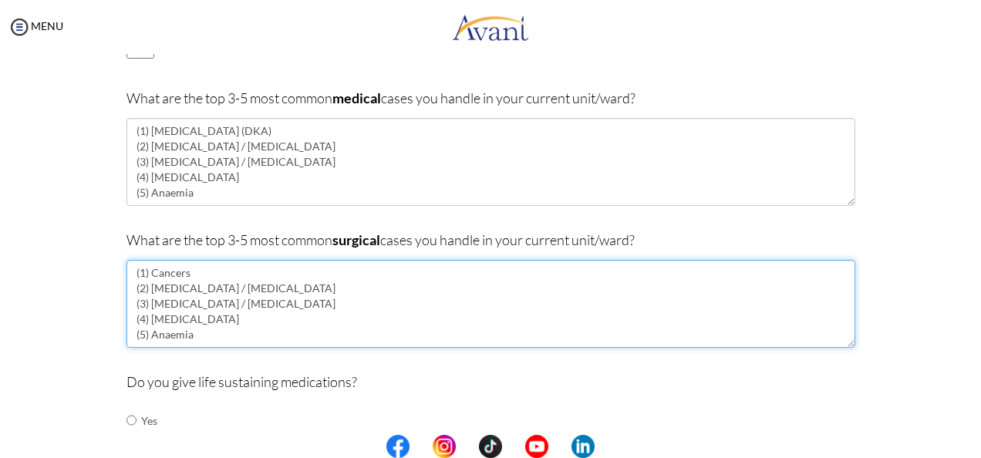
click at [282, 291] on textarea "(1) Cancers (2) Hypertension / hypotension (3) Hyperglycemia / hypoglycemia (4)…" at bounding box center [490, 304] width 729 height 88
click at [187, 325] on textarea "(1) Cancers (2) Hernia (3) Debridement of infected wounds (4) Asthma (5) Anaemia" at bounding box center [490, 304] width 729 height 88
click at [190, 321] on textarea "(1) Cancers (2) Hernia (3) Debridement of infected wounds (4) Asthma (5) Anaemia" at bounding box center [490, 304] width 729 height 88
click at [224, 319] on textarea "(1) Cancers (2) Hernia (3) Debridement of infected wounds (4) Appendicitis (5) …" at bounding box center [490, 304] width 729 height 88
drag, startPoint x: 314, startPoint y: 304, endPoint x: 146, endPoint y: 305, distance: 168.1
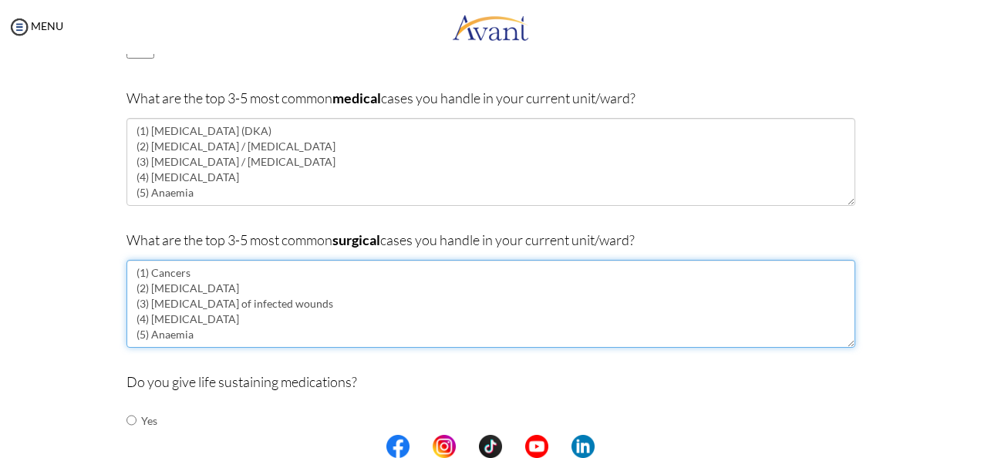
click at [146, 304] on textarea "(1) Cancers (2) Hernia (3) Debridement of infected wounds (4) Appendicitis (5) …" at bounding box center [490, 304] width 729 height 88
click at [214, 328] on textarea "(1) Cancers (2) Hernia (3) Debridement of infected wounds (4) Appendicitis (5) …" at bounding box center [490, 304] width 729 height 88
click at [213, 315] on textarea "(1) Cancers (2) Hernia (3) Debridement of infected wounds (4) Appendicitis (5) …" at bounding box center [490, 304] width 729 height 88
drag, startPoint x: 221, startPoint y: 318, endPoint x: 151, endPoint y: 319, distance: 69.4
click at [151, 319] on textarea "(1) Cancers (2) Hernia (3) Debridement of infected wounds (4) Appendicitis (5) …" at bounding box center [490, 304] width 729 height 88
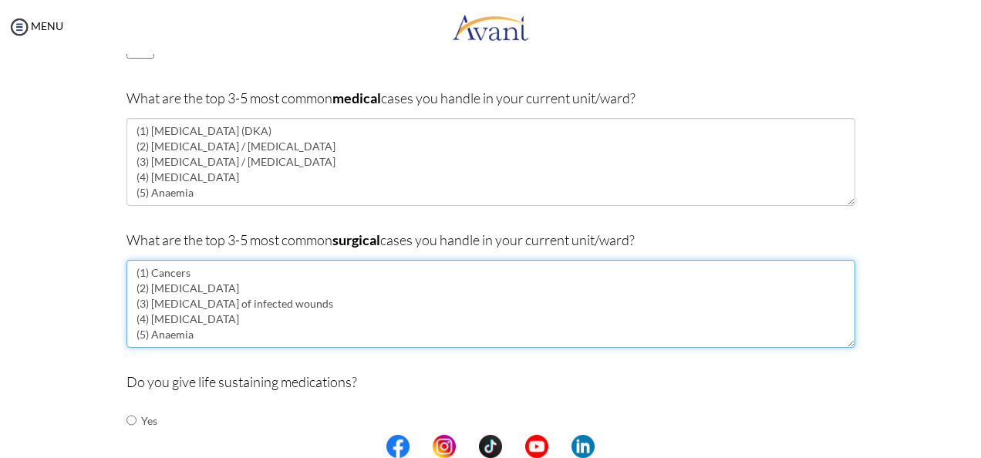
click at [185, 338] on textarea "(1) Cancers (2) Hernia (3) Debridement of infected wounds (4) Appendicitis (5) …" at bounding box center [490, 304] width 729 height 88
click at [208, 318] on textarea "(1) Cancers (2) Hernia (3) Debridement of infected wounds (4) Appendicitis (5) …" at bounding box center [490, 304] width 729 height 88
drag, startPoint x: 208, startPoint y: 319, endPoint x: 185, endPoint y: 322, distance: 23.2
click at [187, 322] on textarea "(1) Cancers (2) Hernia (3) Debridement of infected wounds (4) Appendicitis (5) …" at bounding box center [490, 304] width 729 height 88
click at [198, 333] on textarea "(1) Cancers (2) Hernia (3) Debridement of infected wounds (4) Appendicitis (5) …" at bounding box center [490, 304] width 729 height 88
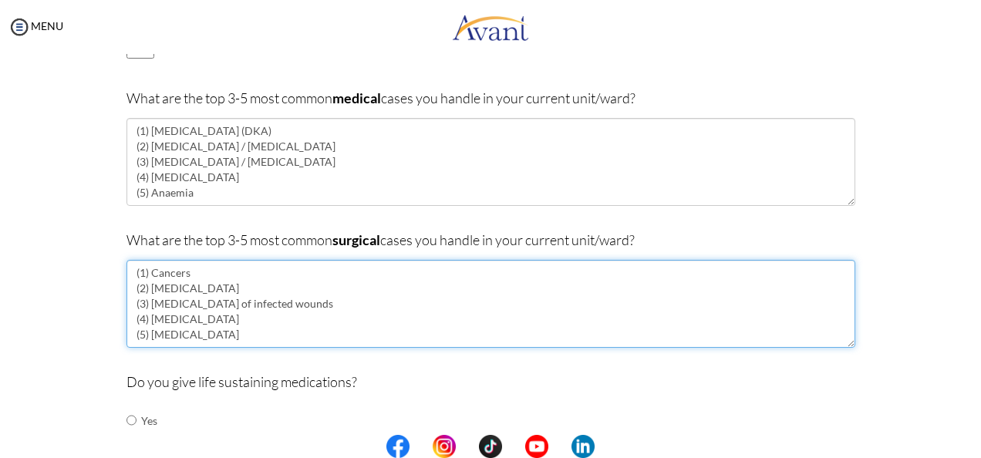
type textarea "(1) Cancers (2) Hernia (3) Debridement of infected wounds (4) Appendicitis (5) …"
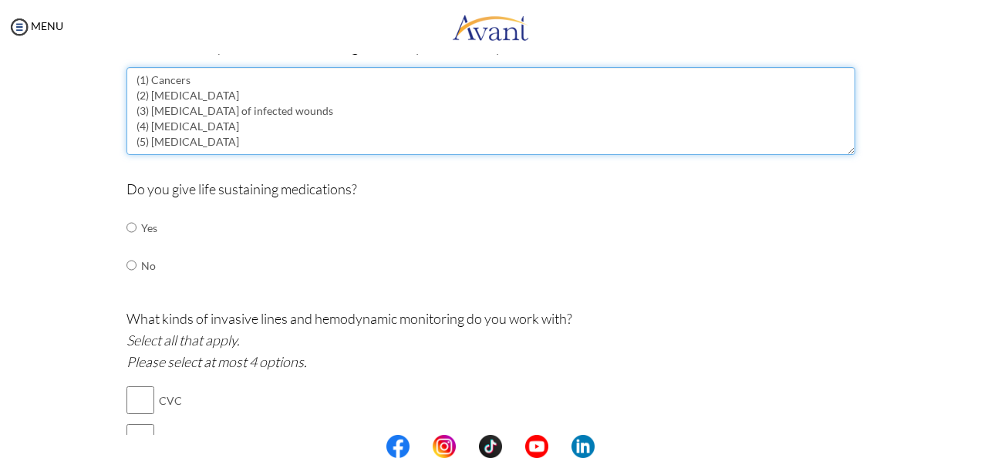
scroll to position [571, 0]
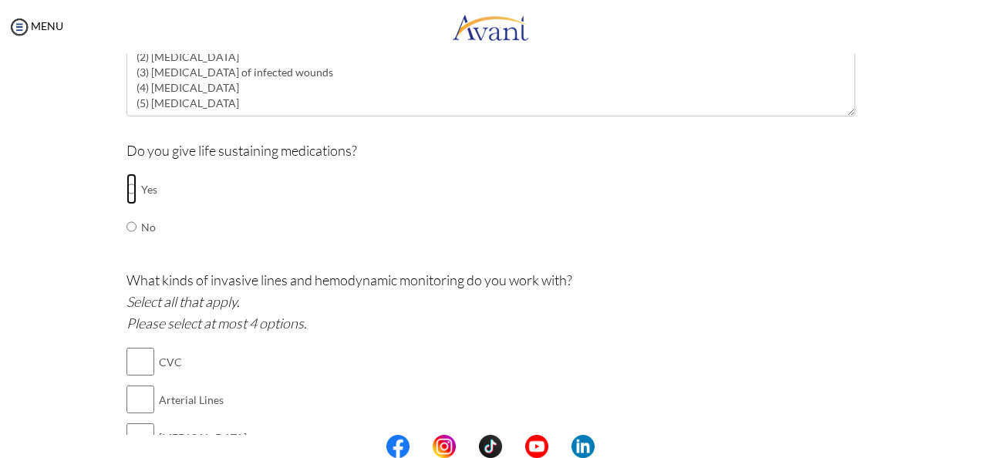
click at [128, 185] on input "radio" at bounding box center [131, 188] width 10 height 31
radio input "true"
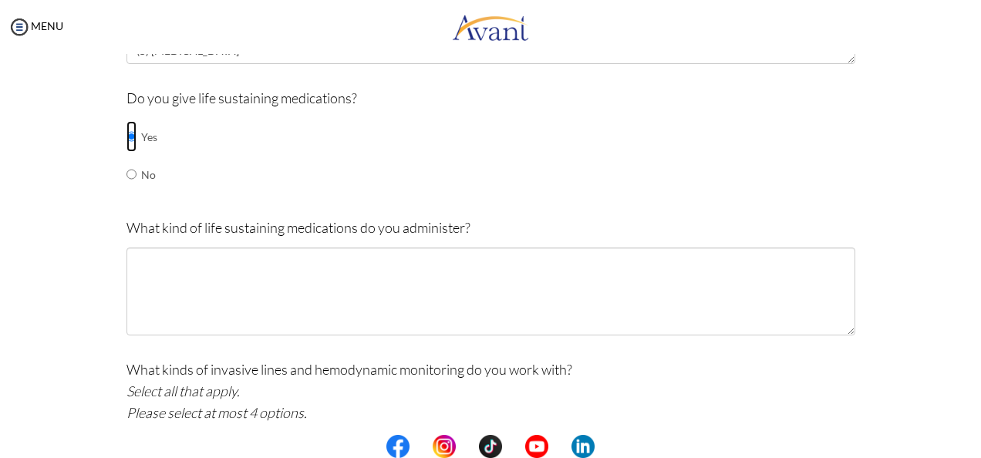
scroll to position [648, 0]
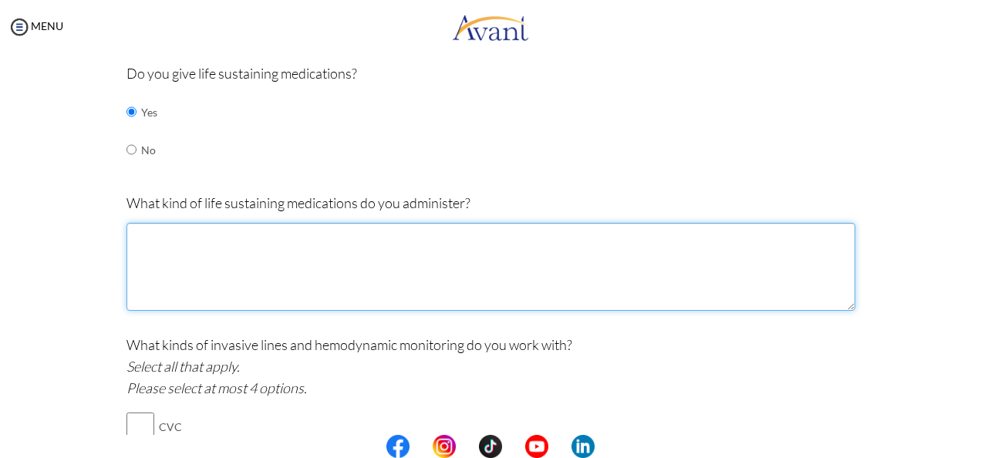
click at [205, 241] on textarea at bounding box center [490, 267] width 729 height 88
click at [299, 235] on textarea "(1) Antibiotics for severe infection" at bounding box center [490, 267] width 729 height 88
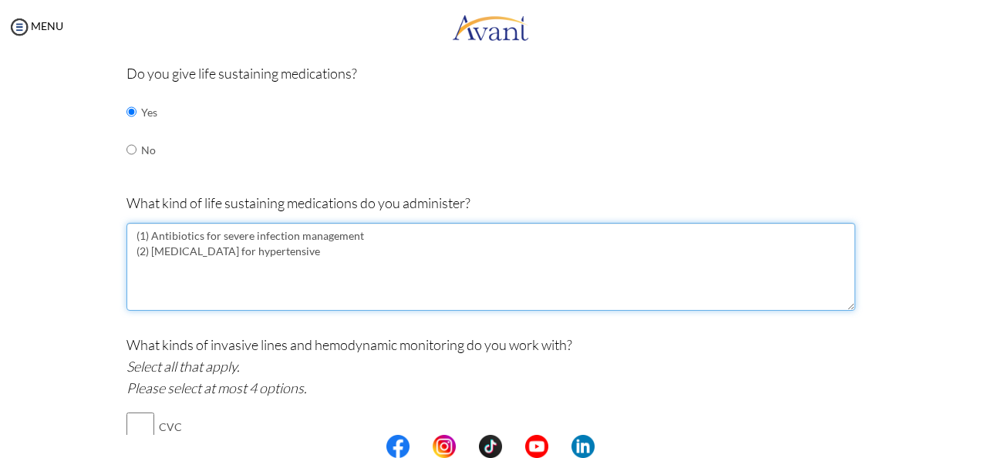
click at [316, 237] on textarea "(1) Antibiotics for severe infection management (2) Nitroglycerin for hypertens…" at bounding box center [490, 267] width 729 height 88
click at [304, 247] on textarea "(1) Antibiotics for severe infection management (2) Nitroglycerin for hypertens…" at bounding box center [490, 267] width 729 height 88
click at [177, 271] on textarea "(1) Antibiotics for severe infection management (2) Nitroglycerin for hypertens…" at bounding box center [490, 267] width 729 height 88
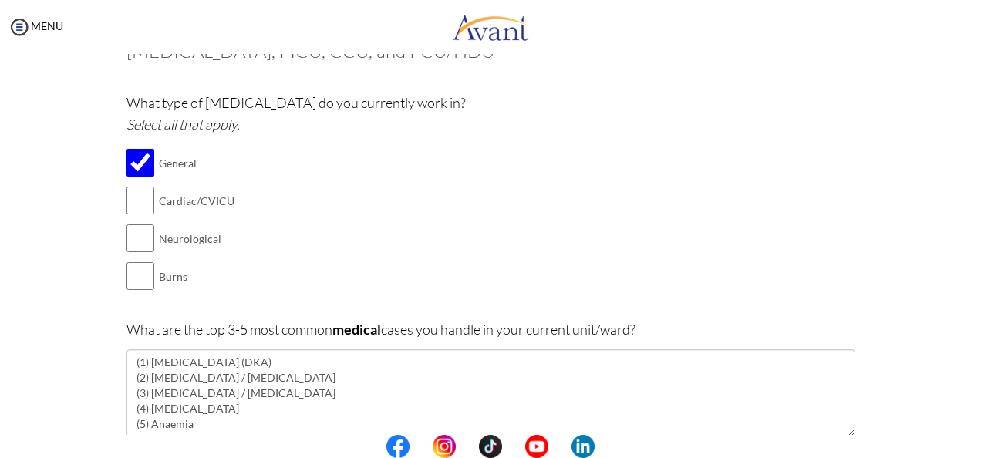
scroll to position [108, 0]
type textarea "(1) Antibiotics for severe infection management (2) Nitroglycerin for hypertens…"
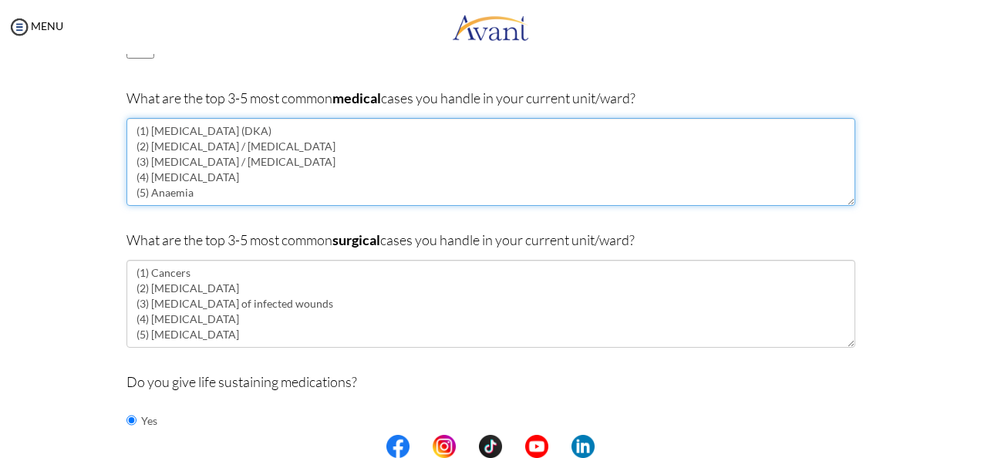
click at [204, 194] on textarea "(1) Diabetic Ketoacidosis (DKA) (2) Hypertension / hypotension (3) Hyperglycemi…" at bounding box center [490, 162] width 729 height 88
drag, startPoint x: 193, startPoint y: 193, endPoint x: 130, endPoint y: 130, distance: 88.9
click at [130, 130] on textarea "(1) Diabetic Ketoacidosis (DKA) (2) Hypertension / hypotension (3) Hyperglycemi…" at bounding box center [490, 162] width 729 height 88
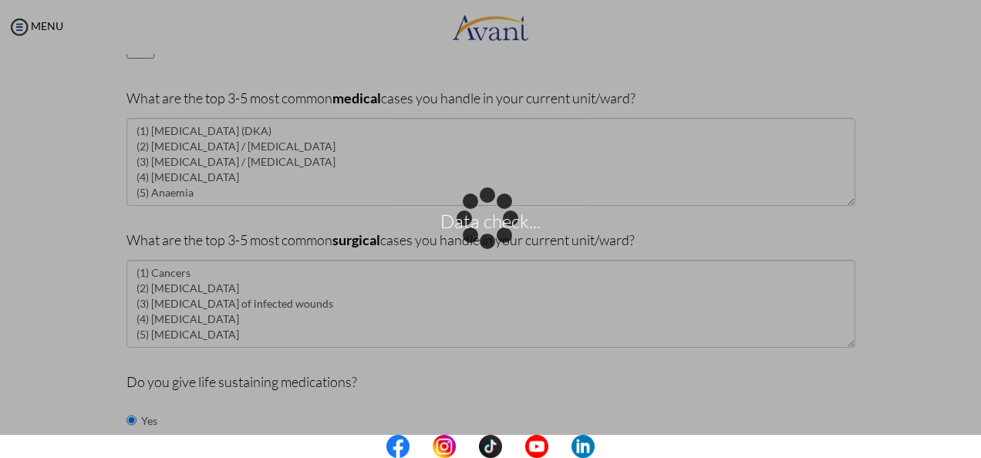
click at [480, 240] on div "Data check..." at bounding box center [491, 229] width 22 height 22
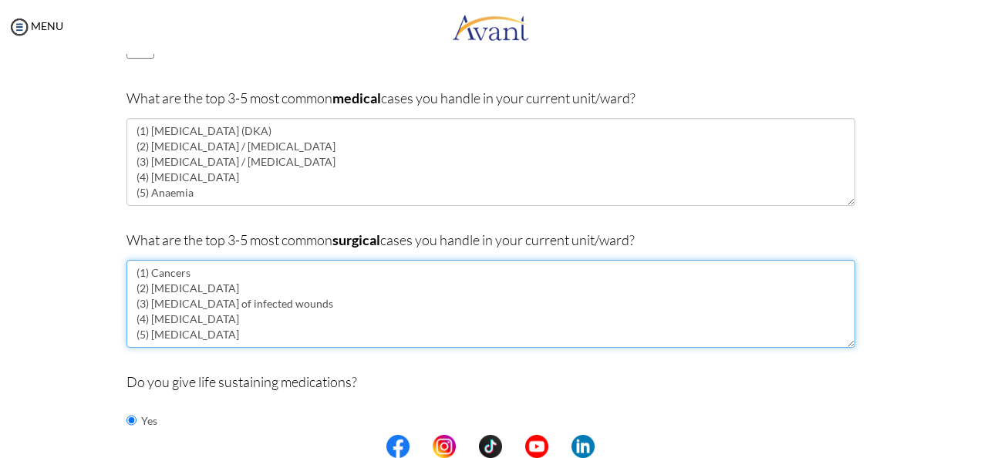
drag, startPoint x: 191, startPoint y: 332, endPoint x: 126, endPoint y: 273, distance: 87.9
click at [126, 273] on textarea "(1) Cancers (2) Hernia (3) Debridement of infected wounds (4) Appendicitis (5) …" at bounding box center [490, 304] width 729 height 88
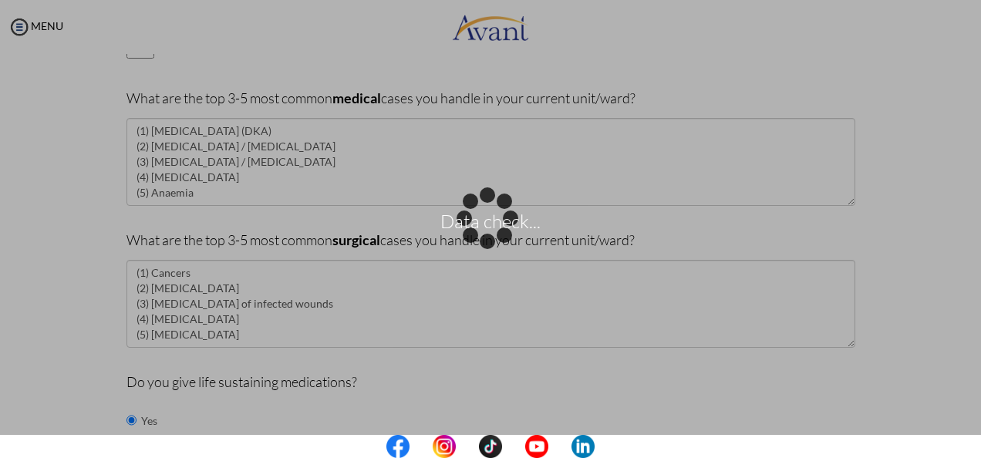
click at [480, 240] on div "Data check..." at bounding box center [491, 229] width 22 height 22
click at [501, 240] on div "Data check..." at bounding box center [491, 229] width 22 height 22
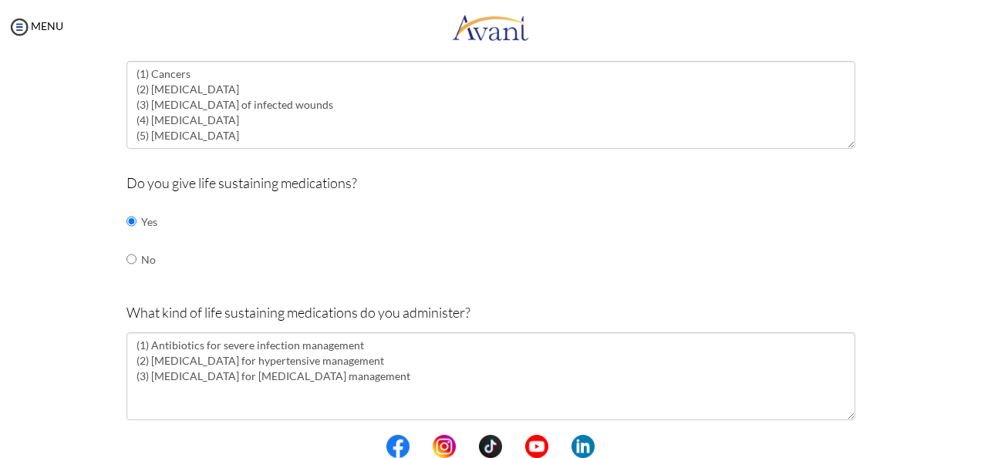
scroll to position [571, 0]
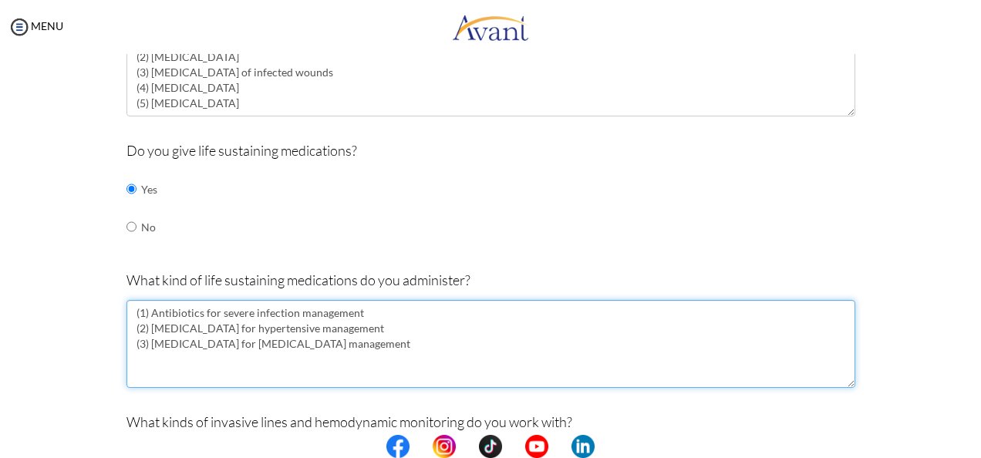
click at [333, 335] on textarea "(1) Antibiotics for severe infection management (2) Nitroglycerin for hypertens…" at bounding box center [490, 344] width 729 height 88
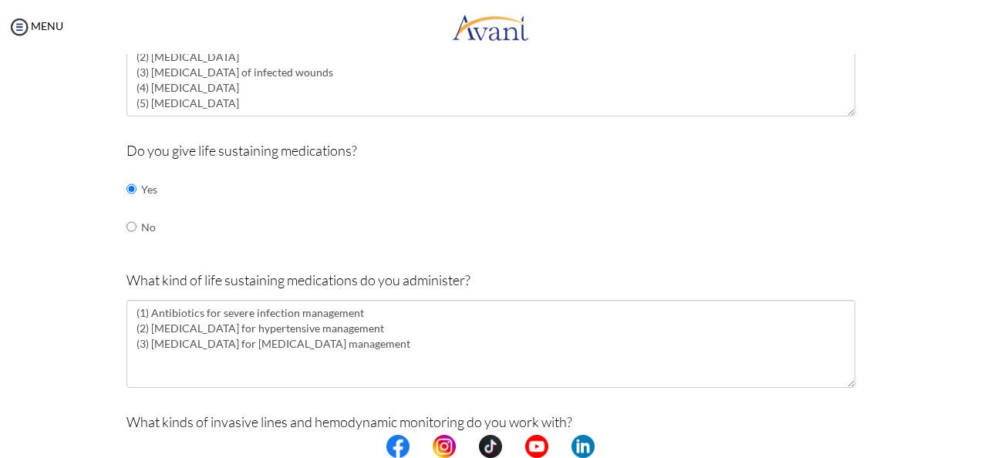
click at [475, 271] on p "What kind of life sustaining medications do you administer?" at bounding box center [490, 280] width 729 height 22
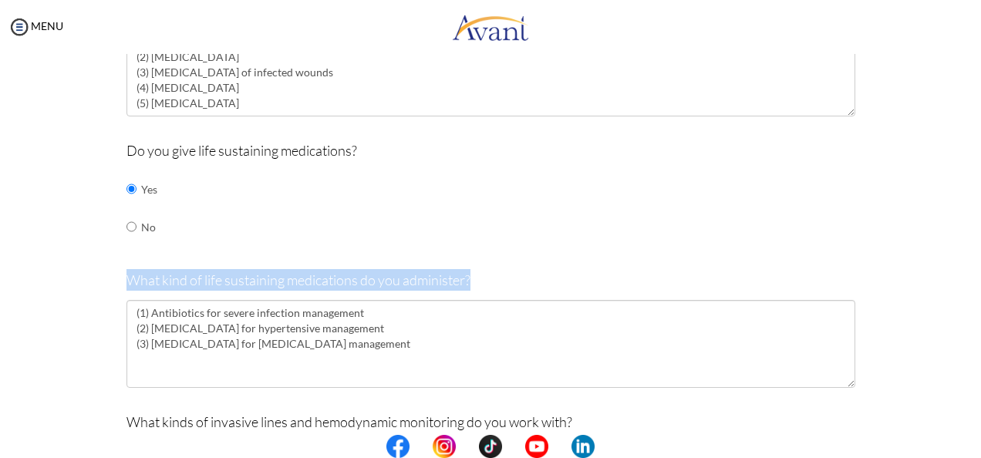
drag, startPoint x: 476, startPoint y: 274, endPoint x: 125, endPoint y: 278, distance: 351.6
click at [126, 278] on p "What kind of life sustaining medications do you administer?" at bounding box center [490, 280] width 729 height 22
copy p "What kind of life sustaining medications do you administer?"
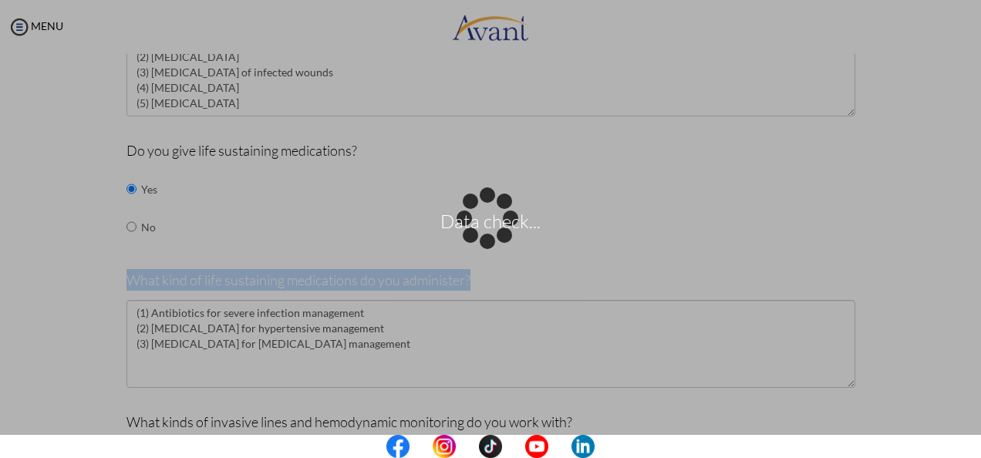
click at [480, 240] on div "Data check..." at bounding box center [491, 229] width 22 height 22
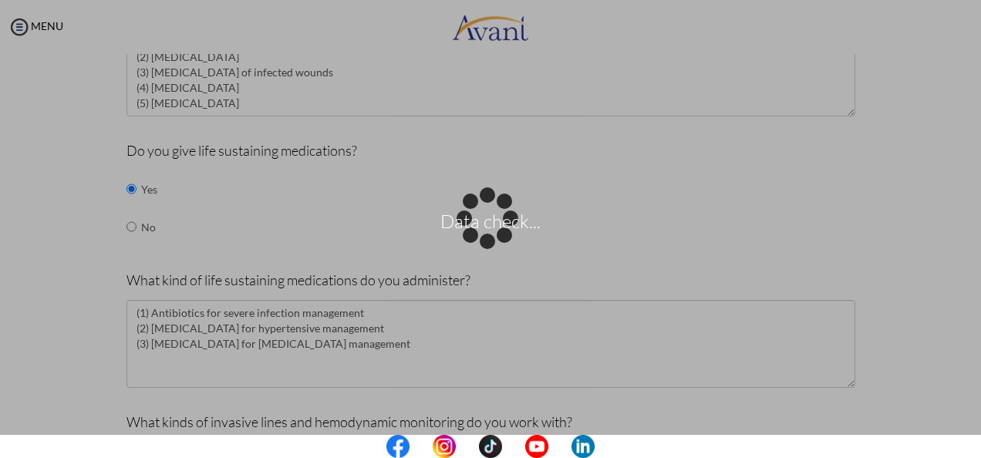
click at [480, 240] on div "Data check..." at bounding box center [491, 229] width 22 height 22
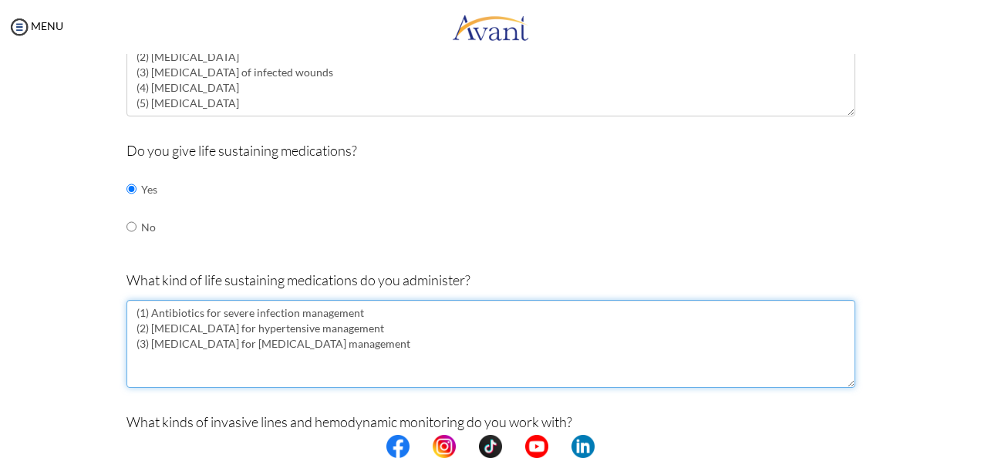
drag, startPoint x: 338, startPoint y: 346, endPoint x: 122, endPoint y: 320, distance: 217.5
click at [126, 320] on textarea "(1) Antibiotics for severe infection management (2) Nitroglycerin for hypertens…" at bounding box center [490, 344] width 729 height 88
click at [264, 352] on textarea "(1) Antibiotics for severe infection management (2) Nitroglycerin for hypertens…" at bounding box center [490, 344] width 729 height 88
drag, startPoint x: 332, startPoint y: 344, endPoint x: 118, endPoint y: 307, distance: 216.8
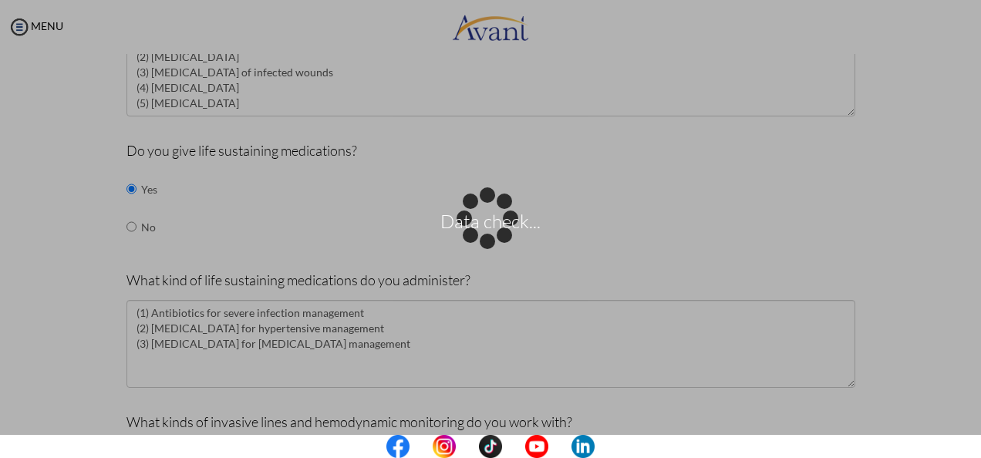
click at [480, 240] on div "Data check..." at bounding box center [491, 229] width 22 height 22
click at [512, 238] on p "Data check..." at bounding box center [490, 228] width 981 height 37
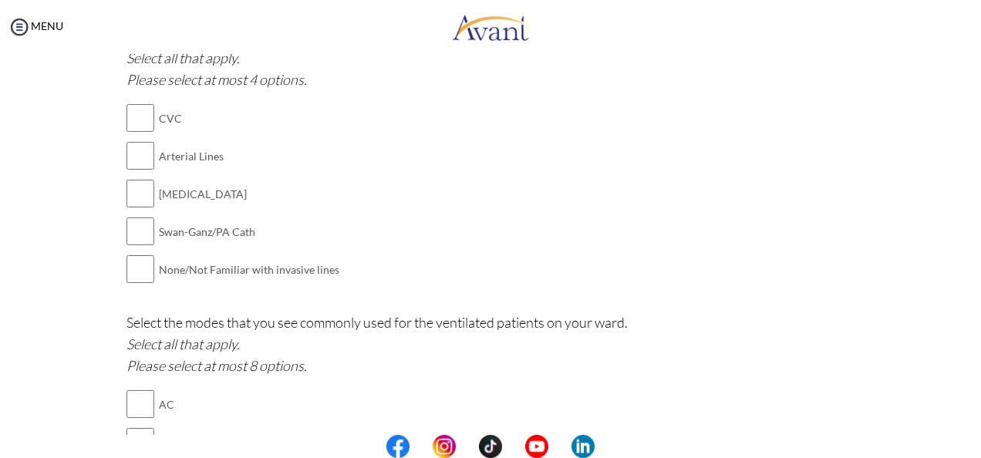
scroll to position [879, 0]
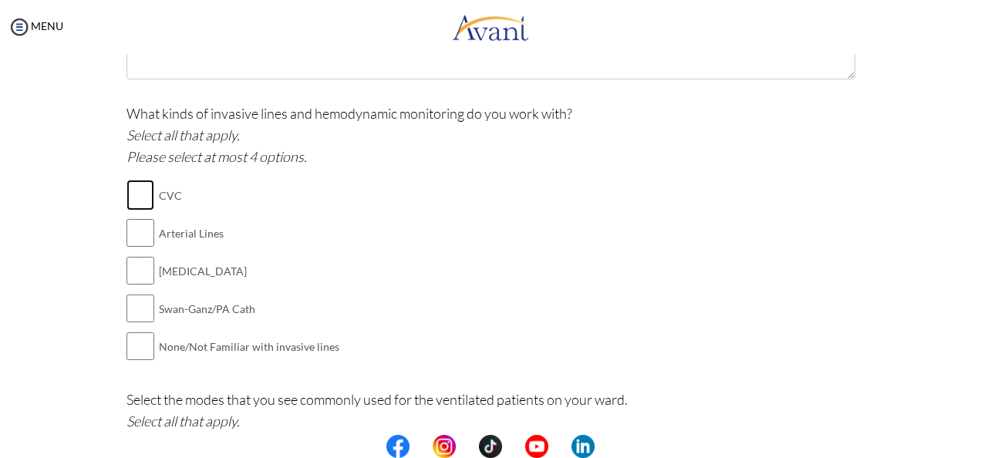
click at [138, 194] on input "checkbox" at bounding box center [140, 195] width 28 height 31
checkbox input "true"
click at [131, 234] on input "checkbox" at bounding box center [140, 232] width 28 height 31
checkbox input "true"
click at [133, 270] on input "checkbox" at bounding box center [140, 270] width 28 height 31
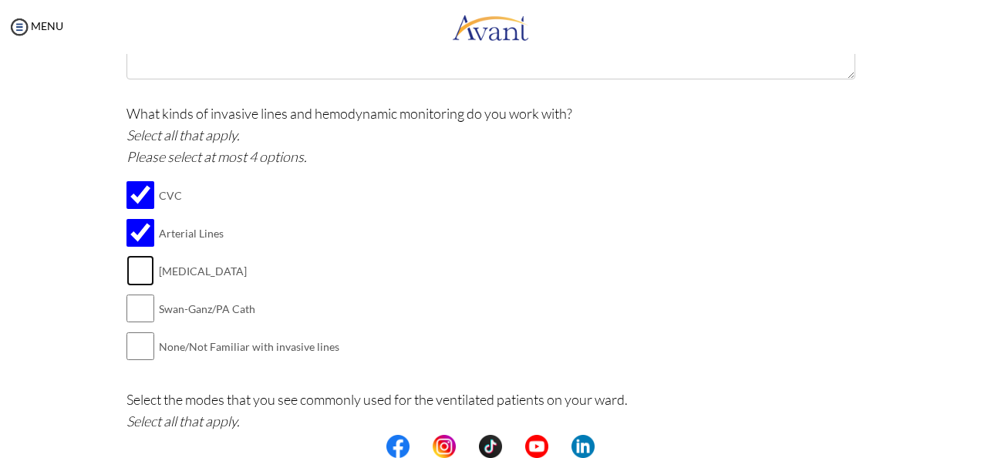
checkbox input "true"
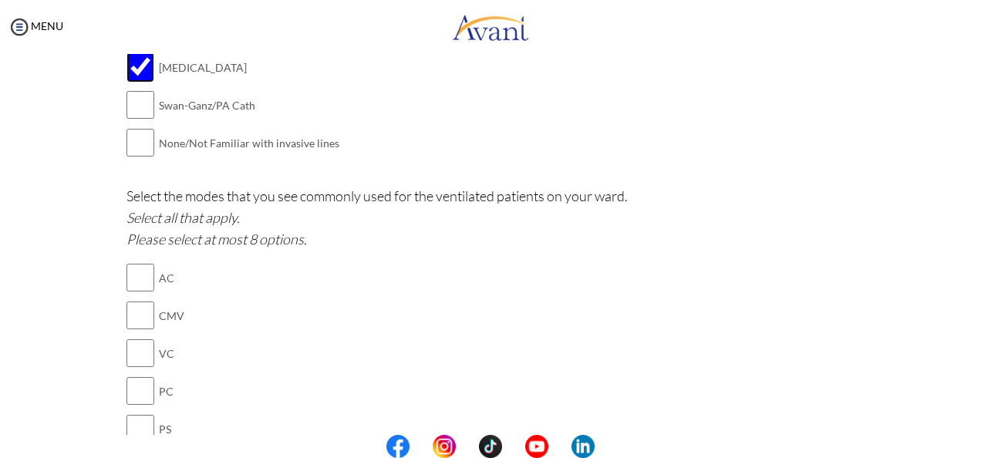
scroll to position [1110, 0]
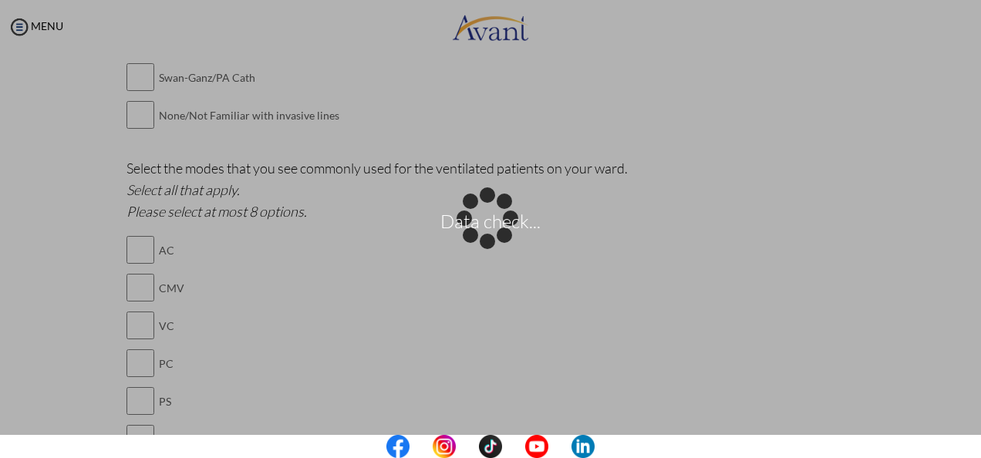
click at [389, 184] on p "Select the modes that you see commonly used for the ventilated patients on your…" at bounding box center [490, 189] width 729 height 65
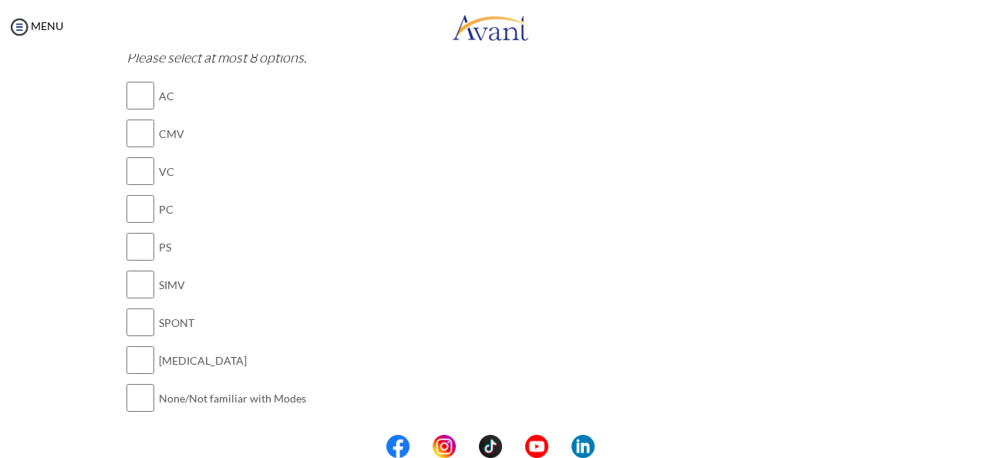
scroll to position [1187, 0]
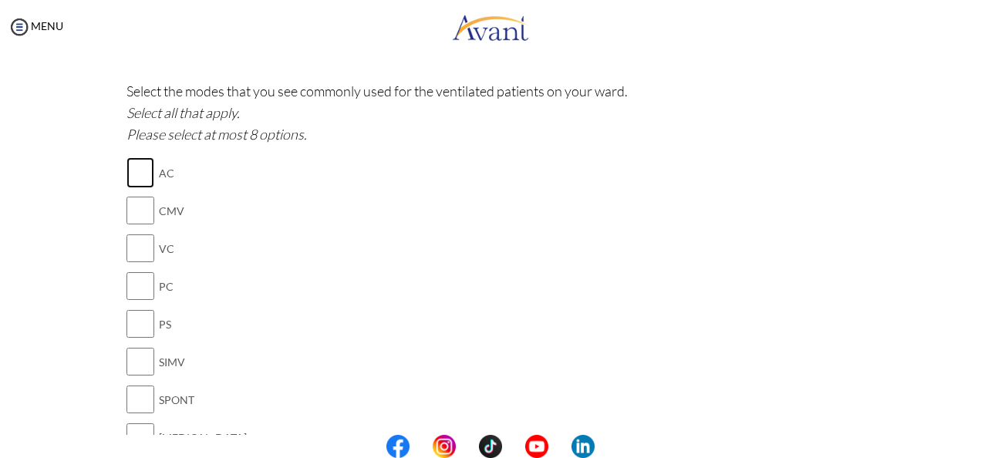
click at [136, 170] on input "checkbox" at bounding box center [140, 172] width 28 height 31
checkbox input "true"
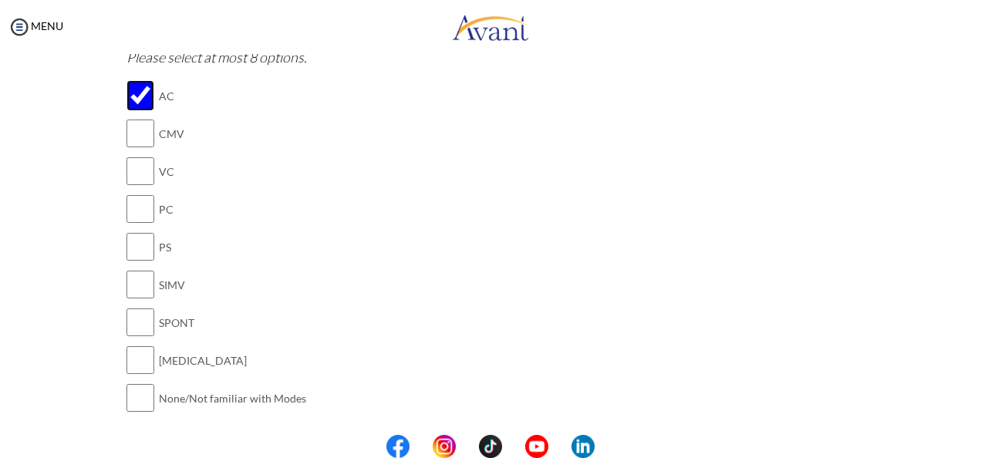
scroll to position [1110, 0]
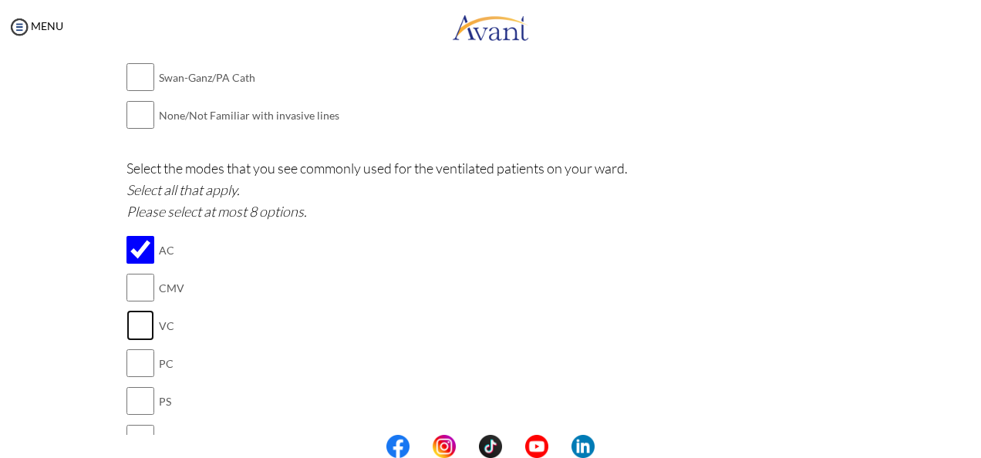
click at [132, 314] on input "checkbox" at bounding box center [140, 325] width 28 height 31
checkbox input "true"
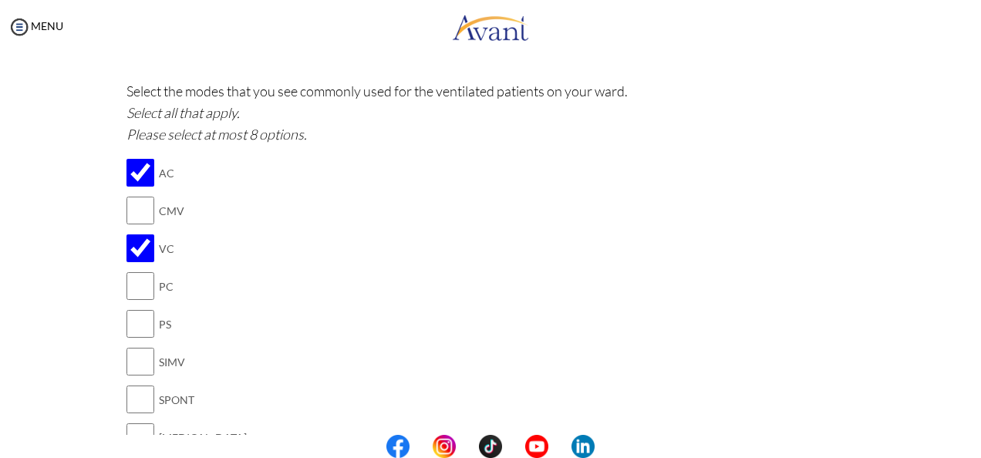
click at [0, 0] on div at bounding box center [0, 0] width 0 height 0
click at [126, 283] on input "checkbox" at bounding box center [140, 286] width 28 height 31
checkbox input "true"
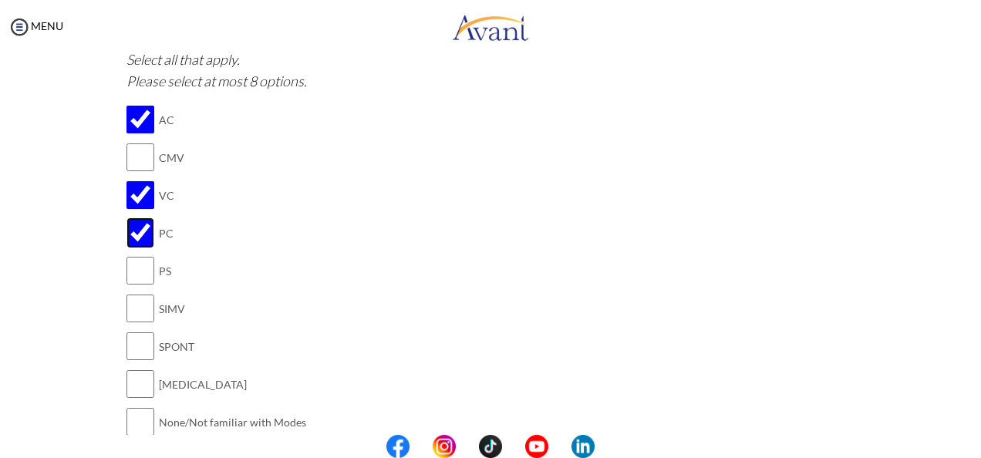
scroll to position [1264, 0]
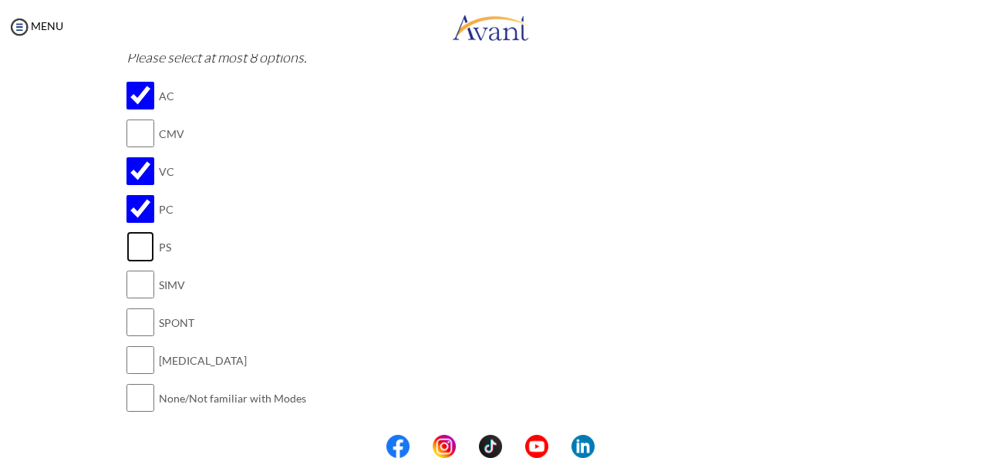
click at [136, 241] on input "checkbox" at bounding box center [140, 246] width 28 height 31
checkbox input "true"
click at [137, 275] on input "checkbox" at bounding box center [140, 284] width 28 height 31
checkbox input "true"
click at [126, 350] on input "checkbox" at bounding box center [140, 360] width 28 height 31
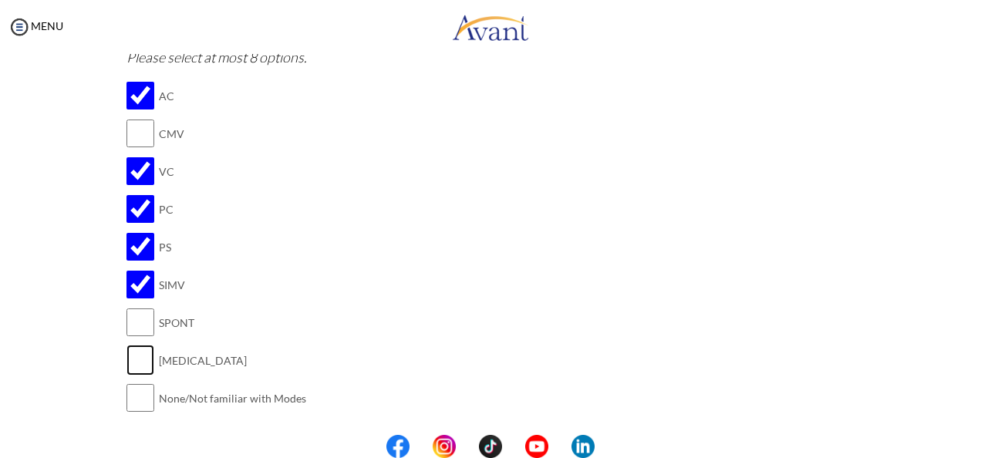
checkbox input "true"
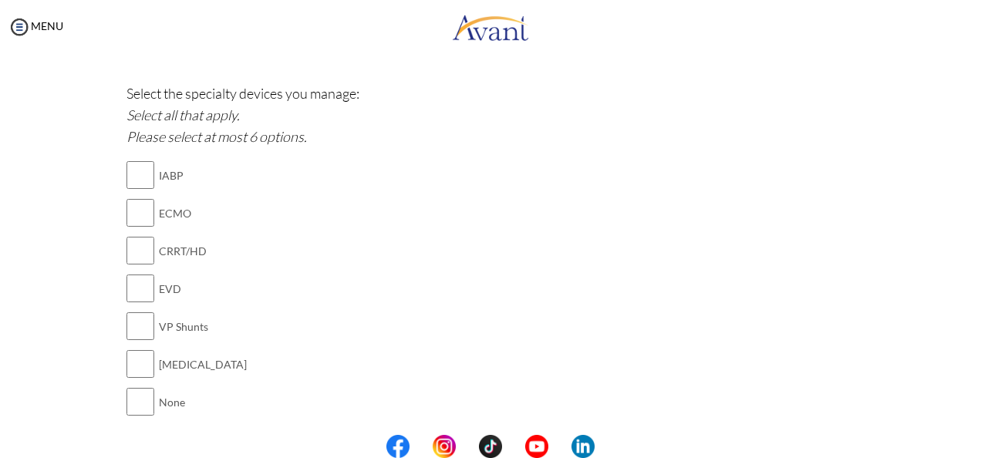
scroll to position [1598, 0]
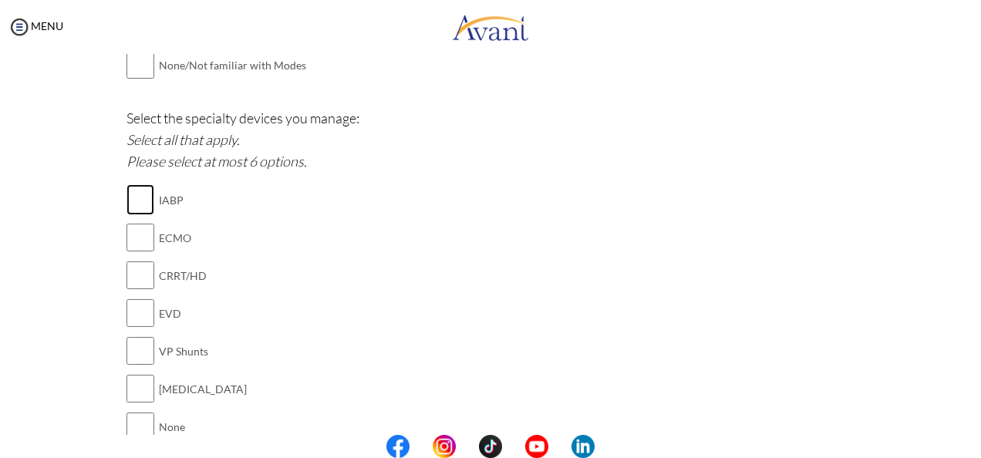
click at [137, 194] on input "checkbox" at bounding box center [140, 199] width 28 height 31
checkbox input "true"
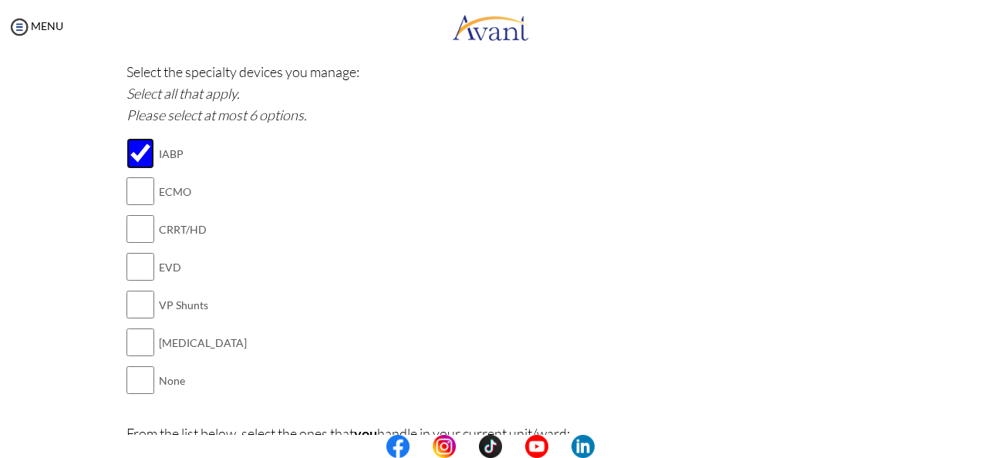
scroll to position [1675, 0]
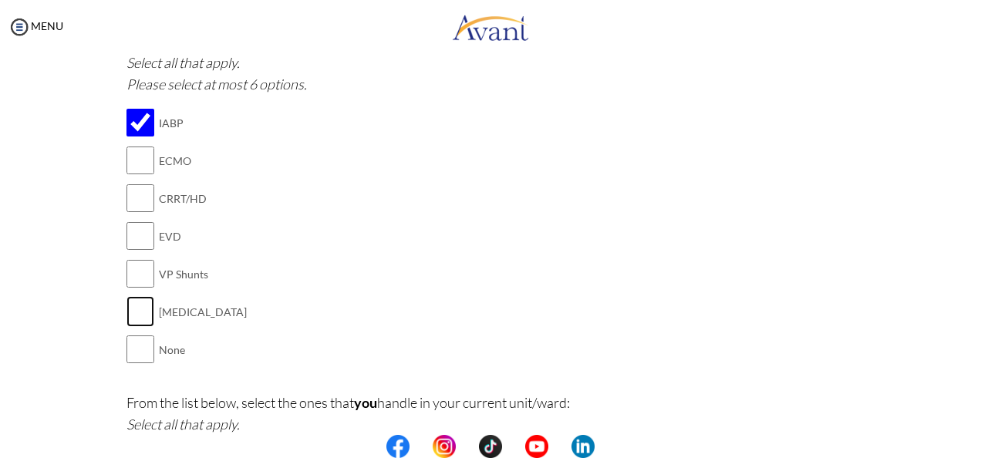
click at [128, 307] on input "checkbox" at bounding box center [140, 311] width 28 height 31
checkbox input "true"
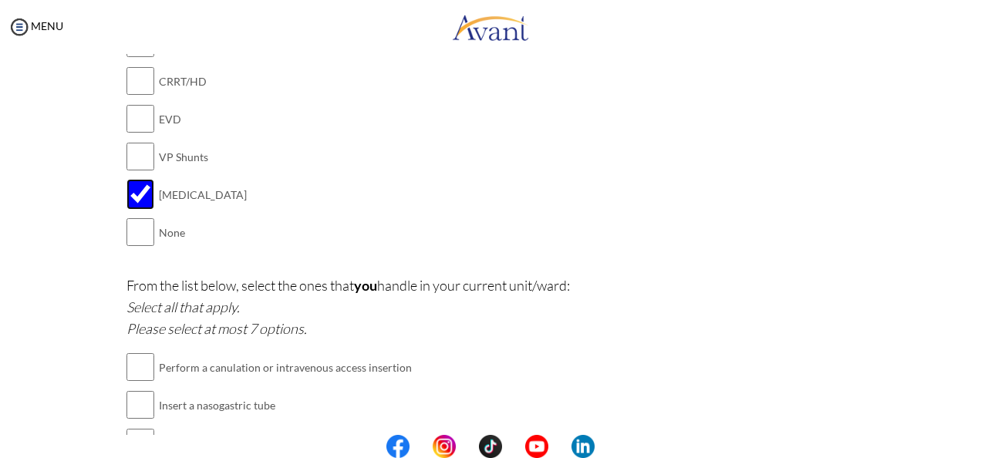
scroll to position [1829, 0]
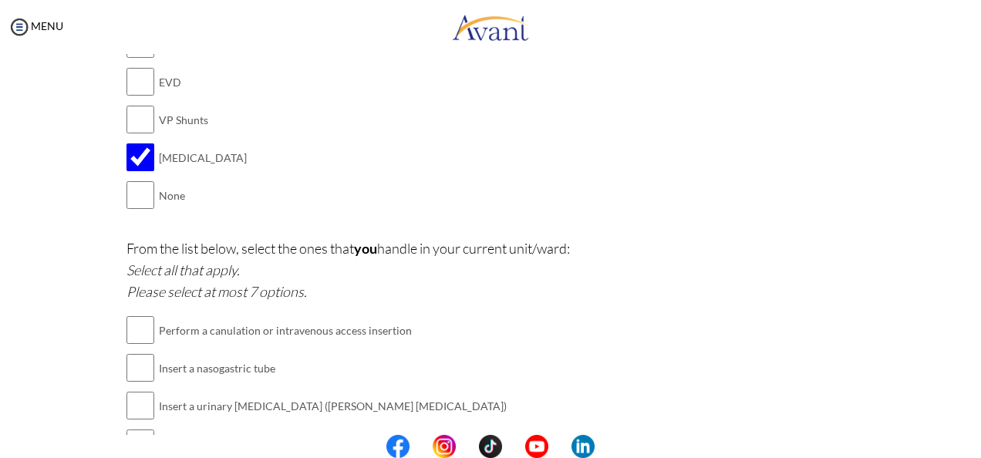
click at [267, 197] on div "Select the specialty devices you manage: Select all that apply. Please select a…" at bounding box center [490, 53] width 729 height 354
click at [142, 321] on input "checkbox" at bounding box center [140, 330] width 28 height 31
checkbox input "true"
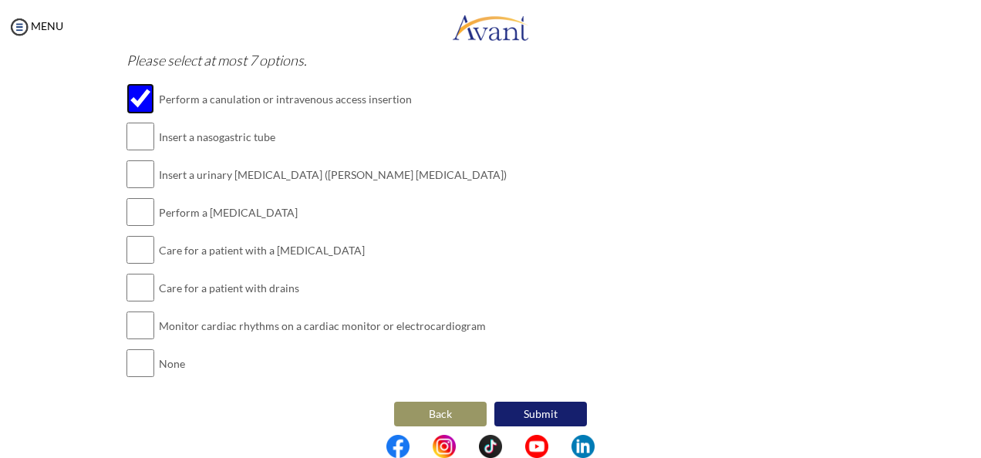
scroll to position [1983, 0]
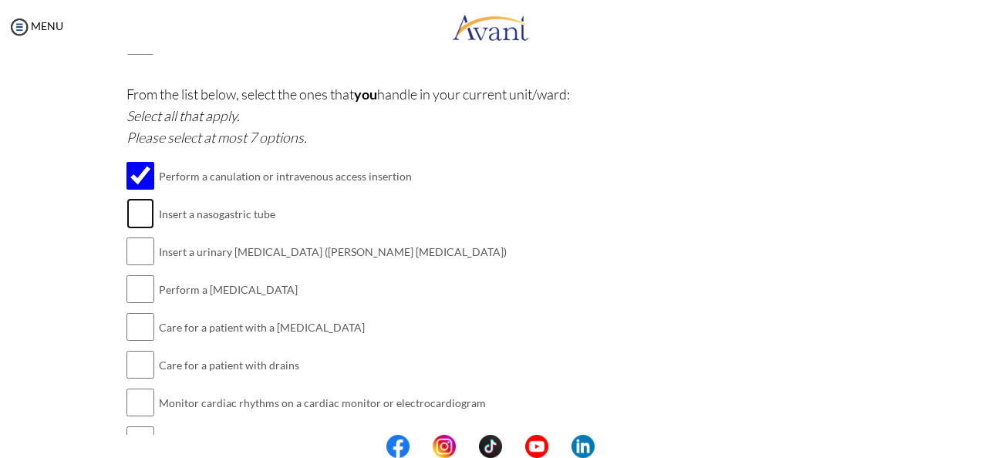
click at [140, 205] on input "checkbox" at bounding box center [140, 213] width 28 height 31
checkbox input "true"
click at [134, 247] on input "checkbox" at bounding box center [140, 251] width 28 height 31
checkbox input "true"
click at [134, 284] on input "checkbox" at bounding box center [140, 289] width 28 height 31
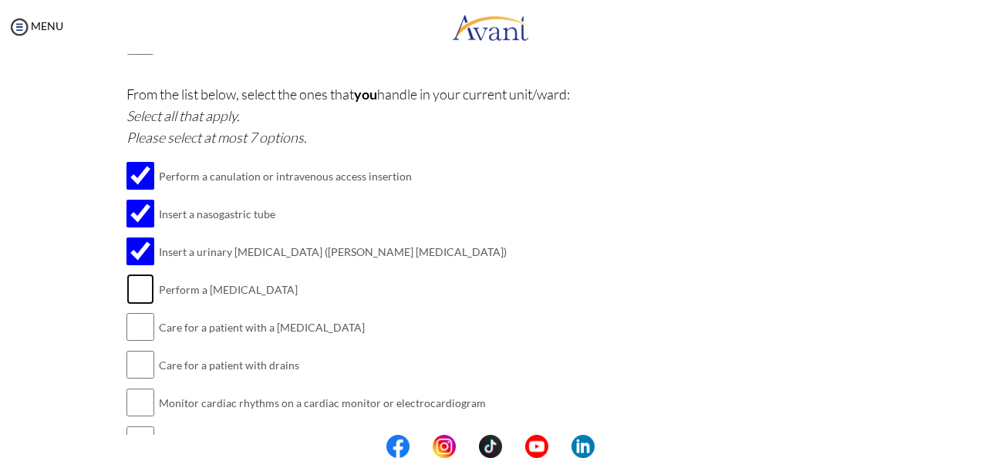
checkbox input "true"
click at [140, 321] on input "checkbox" at bounding box center [140, 326] width 28 height 31
checkbox input "true"
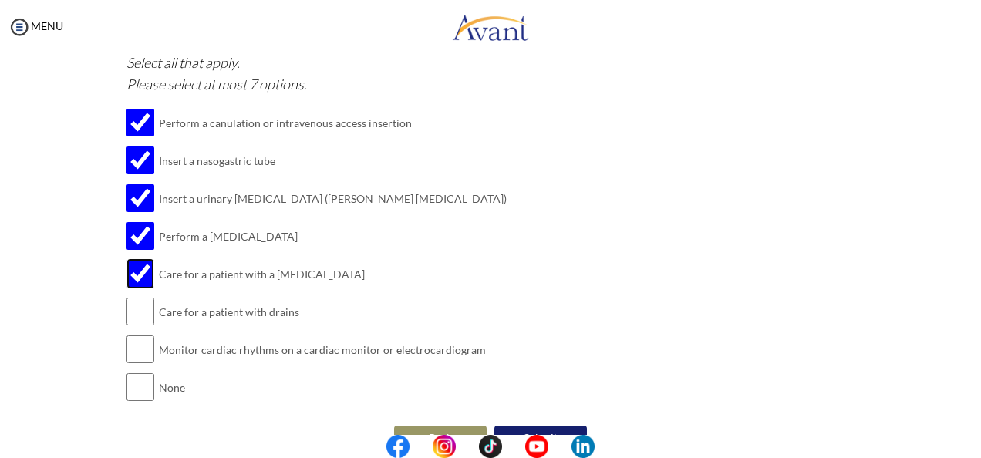
scroll to position [2060, 0]
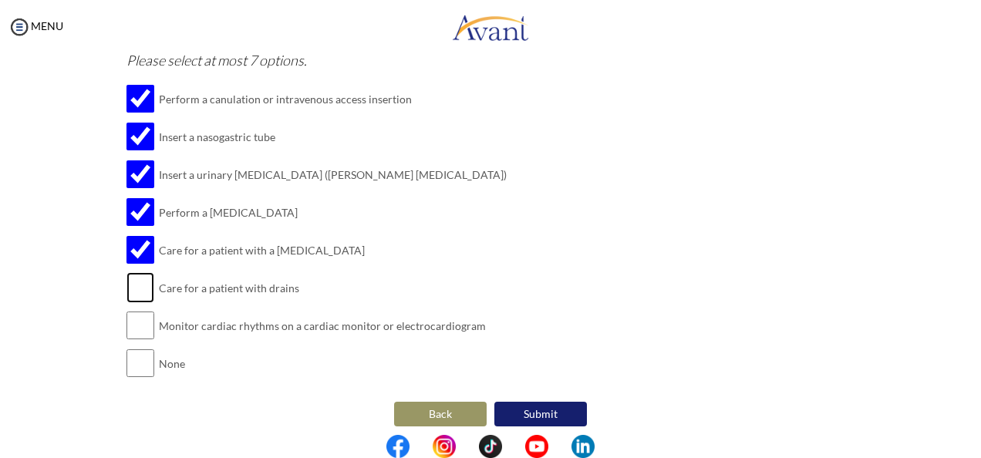
click at [136, 279] on input "checkbox" at bounding box center [140, 287] width 28 height 31
checkbox input "true"
click at [134, 321] on input "checkbox" at bounding box center [140, 325] width 28 height 31
checkbox input "true"
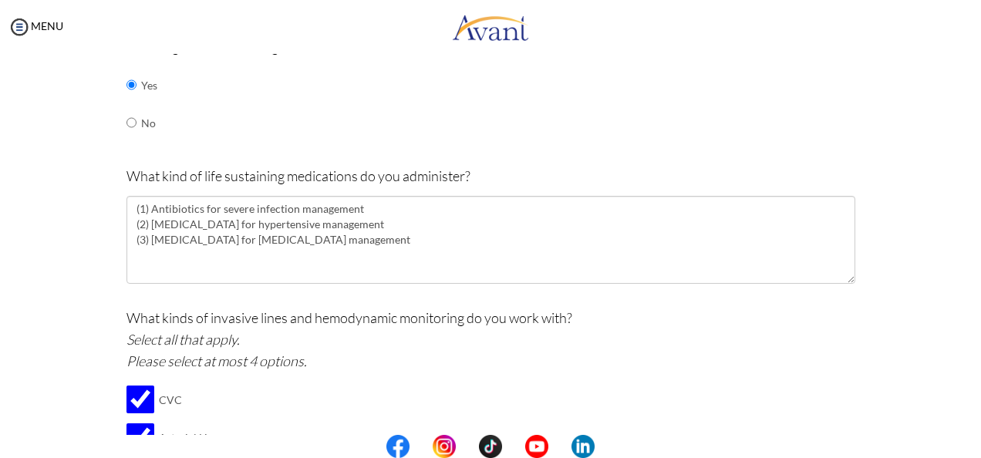
scroll to position [672, 0]
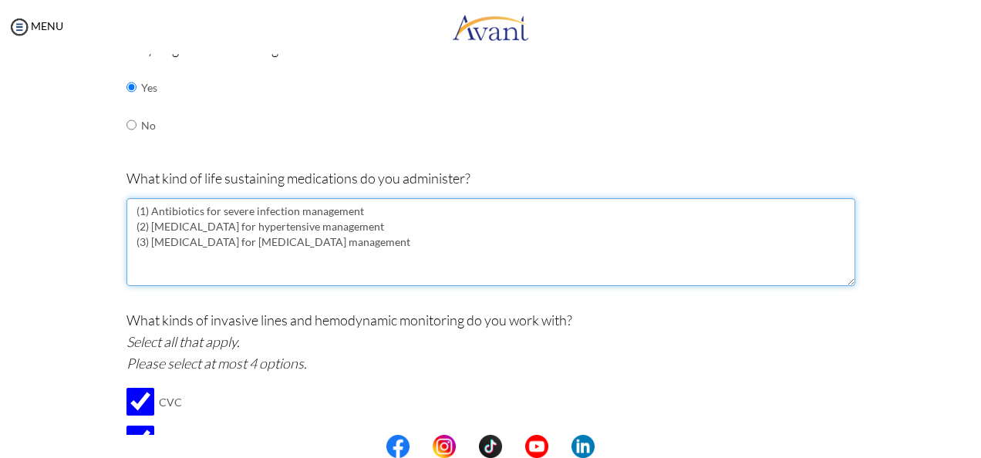
drag, startPoint x: 224, startPoint y: 221, endPoint x: 231, endPoint y: 228, distance: 10.9
click at [225, 224] on textarea "(1) Antibiotics for severe infection management (2) Nitroglycerin for hypertens…" at bounding box center [490, 242] width 729 height 88
click at [245, 213] on textarea "(1) Antibiotics for severe infection management (2) Nitroglycerin for hypertens…" at bounding box center [490, 242] width 729 height 88
click at [227, 225] on textarea "(1) Antibiotics for severe infection management (2) Nitroglycerin for hypertens…" at bounding box center [490, 242] width 729 height 88
click at [450, 225] on textarea "(1) Antibiotics for severe infection management (2) Nitroglycerin for severe he…" at bounding box center [490, 242] width 729 height 88
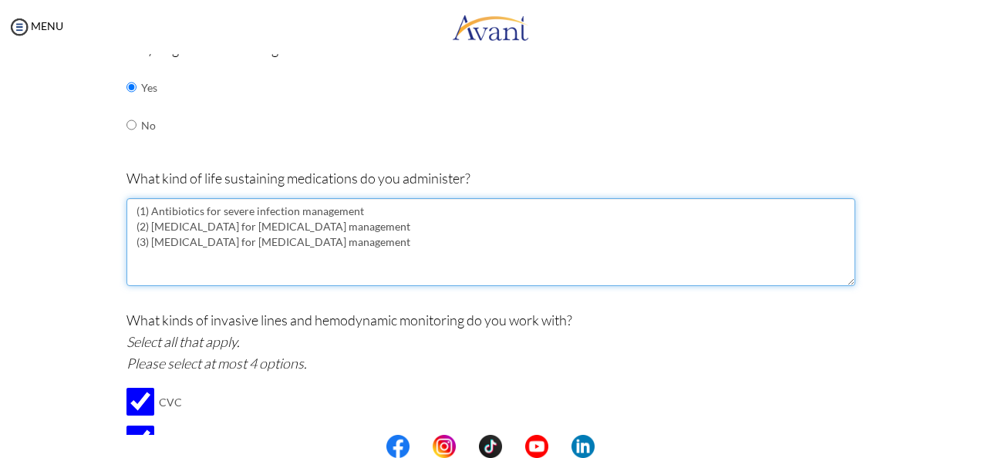
type textarea "(1) Antibiotics for severe infection management (2) Nitroglycerin for angina ma…"
click at [338, 224] on textarea "(1) Antibiotics for severe infection management (2) Nitroglycerin for angina ma…" at bounding box center [490, 242] width 729 height 88
drag, startPoint x: 332, startPoint y: 219, endPoint x: 209, endPoint y: 228, distance: 122.9
click at [209, 227] on textarea "(1) Antibiotics for severe infection management (2) Nitroglycerin for angina ma…" at bounding box center [490, 242] width 729 height 88
click at [318, 228] on textarea "(1) Antibiotics for severe infection management (2) Nitroglycerin for angina ma…" at bounding box center [490, 242] width 729 height 88
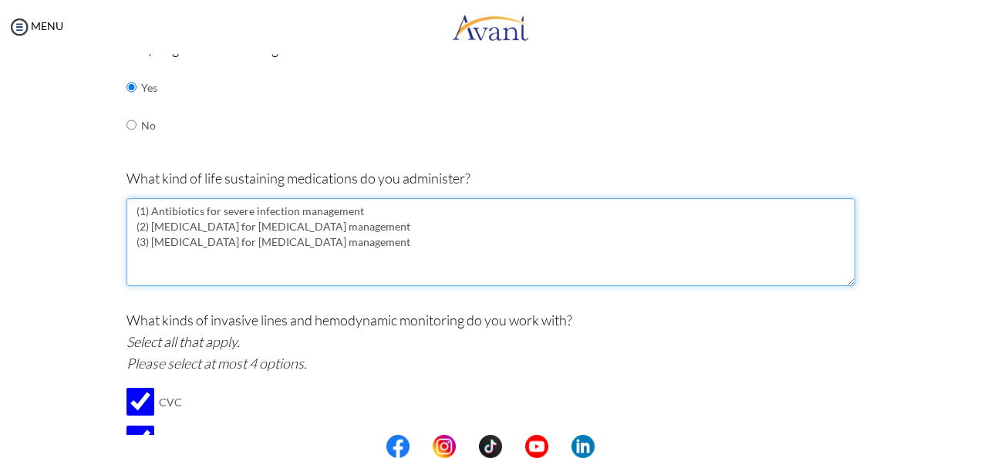
click at [318, 227] on textarea "(1) Antibiotics for severe infection management (2) Nitroglycerin for angina ma…" at bounding box center [490, 242] width 729 height 88
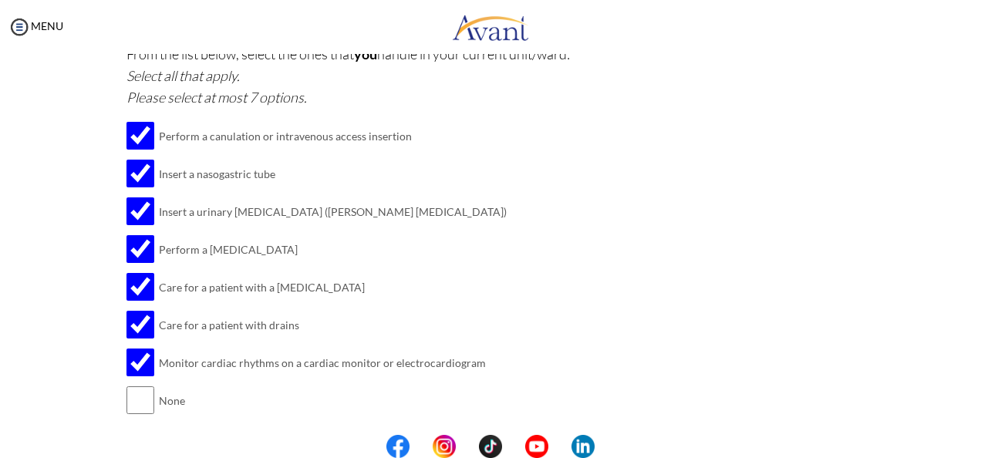
scroll to position [2060, 0]
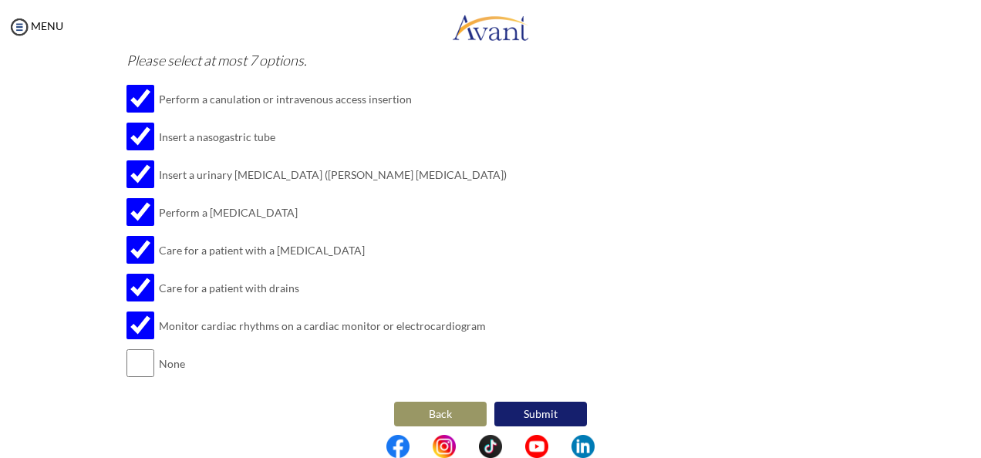
click at [459, 407] on button "Back" at bounding box center [440, 414] width 93 height 25
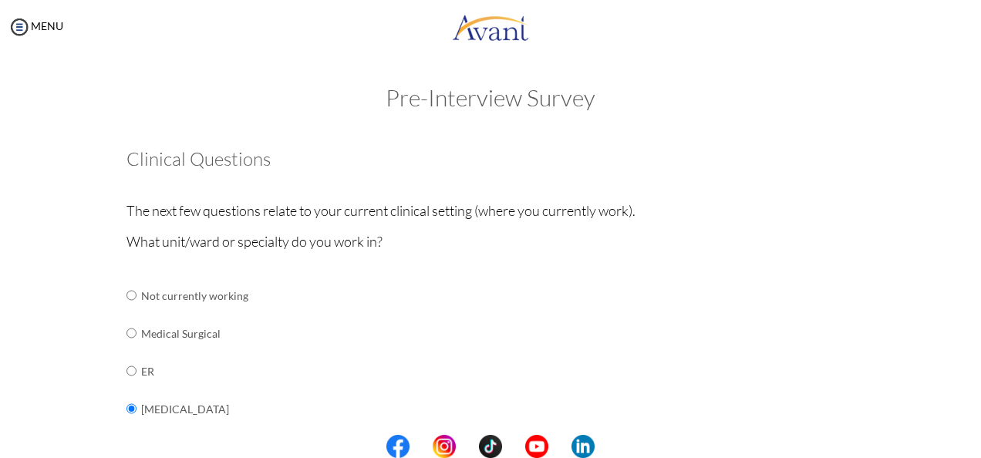
scroll to position [0, 0]
click at [348, 320] on td "Medical Surgical" at bounding box center [261, 334] width 241 height 38
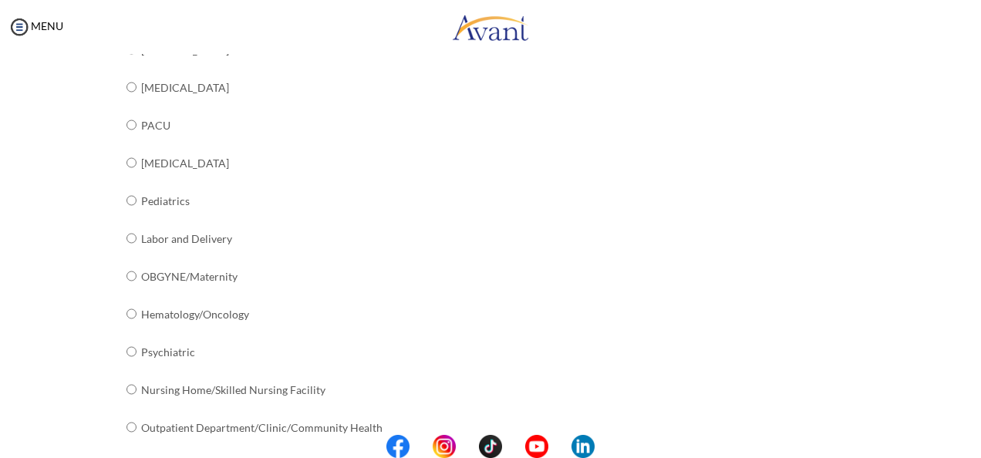
scroll to position [655, 0]
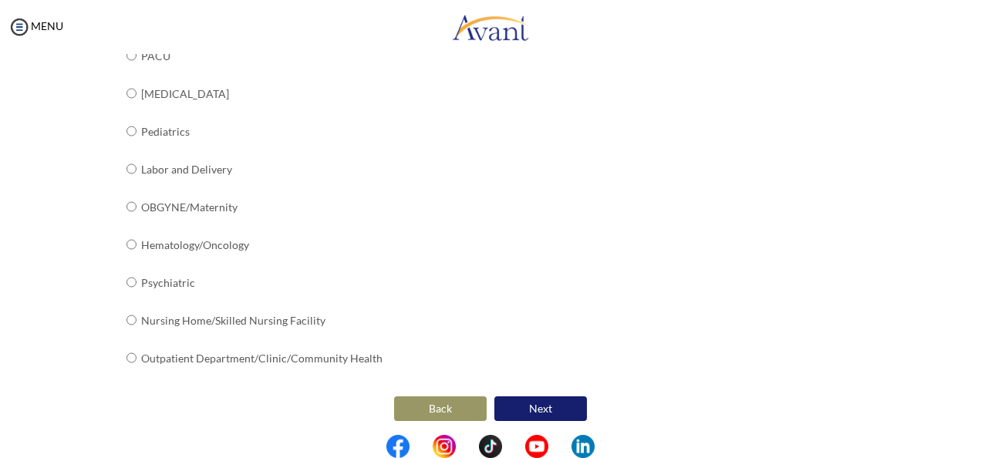
click at [427, 396] on button "Back" at bounding box center [440, 408] width 93 height 25
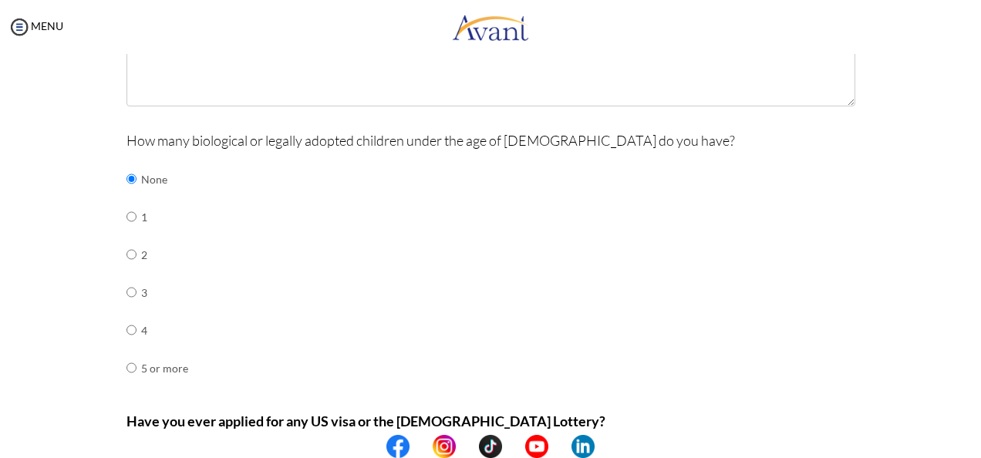
scroll to position [745, 0]
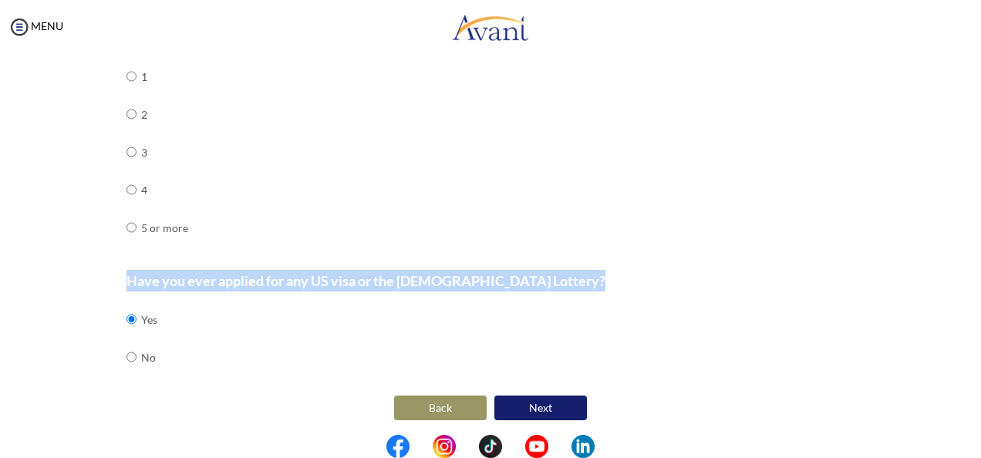
drag, startPoint x: 123, startPoint y: 277, endPoint x: 163, endPoint y: 365, distance: 97.6
click at [163, 365] on div "Have you ever applied for any US visa or the Green Card Lottery? Yes No" at bounding box center [490, 331] width 729 height 122
drag, startPoint x: 163, startPoint y: 365, endPoint x: 378, endPoint y: 284, distance: 229.4
copy div "Have you ever applied for any US visa or the [DEMOGRAPHIC_DATA] Lottery?"
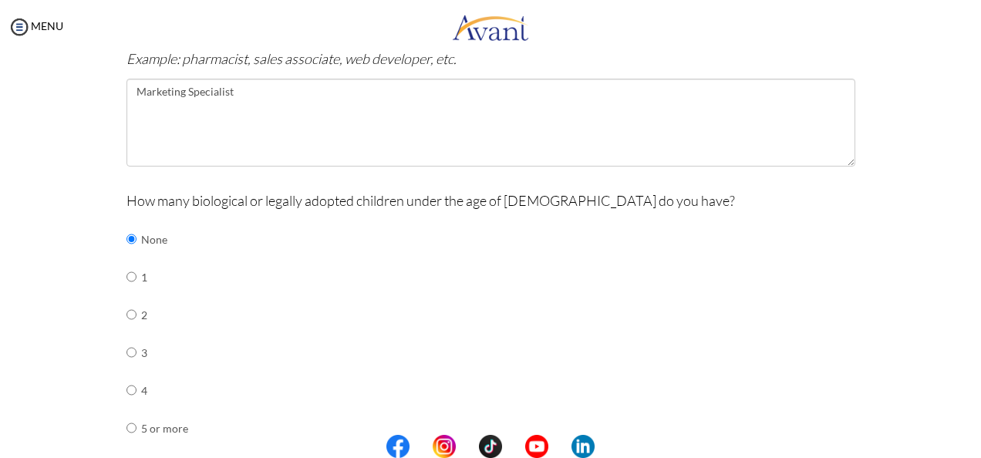
scroll to position [591, 0]
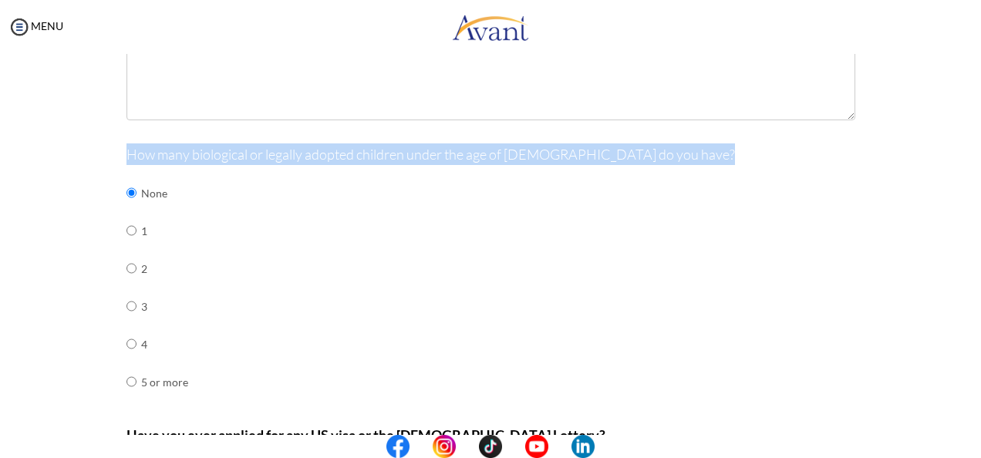
drag, startPoint x: 123, startPoint y: 153, endPoint x: 199, endPoint y: 372, distance: 231.9
click at [199, 372] on div "How many biological or legally adopted children under the age of 21 do you have…" at bounding box center [490, 279] width 729 height 273
drag, startPoint x: 199, startPoint y: 372, endPoint x: 250, endPoint y: 150, distance: 227.8
copy div "How many biological or legally adopted children under the age of [DEMOGRAPHIC_D…"
drag, startPoint x: 355, startPoint y: 231, endPoint x: 369, endPoint y: 217, distance: 20.2
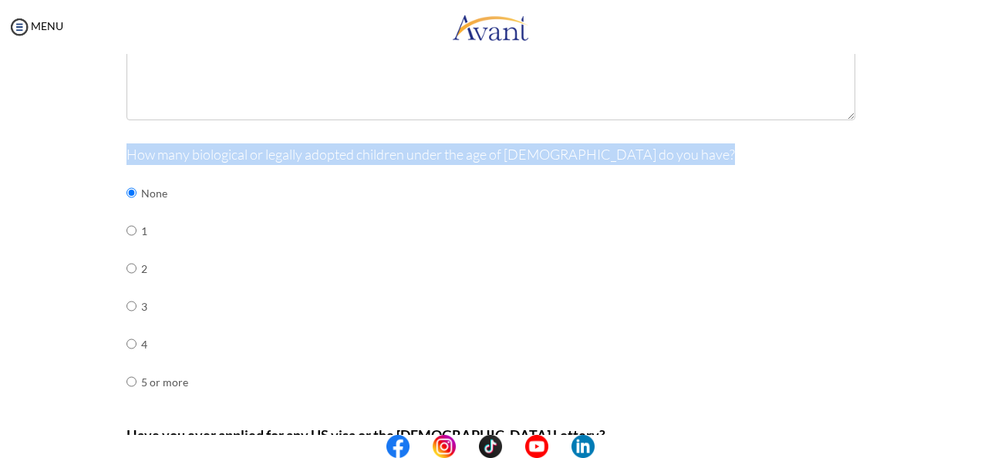
click at [355, 231] on div "How many biological or legally adopted children under the age of 21 do you have…" at bounding box center [490, 279] width 729 height 273
click at [326, 209] on div "How many biological or legally adopted children under the age of 21 do you have…" at bounding box center [490, 279] width 729 height 273
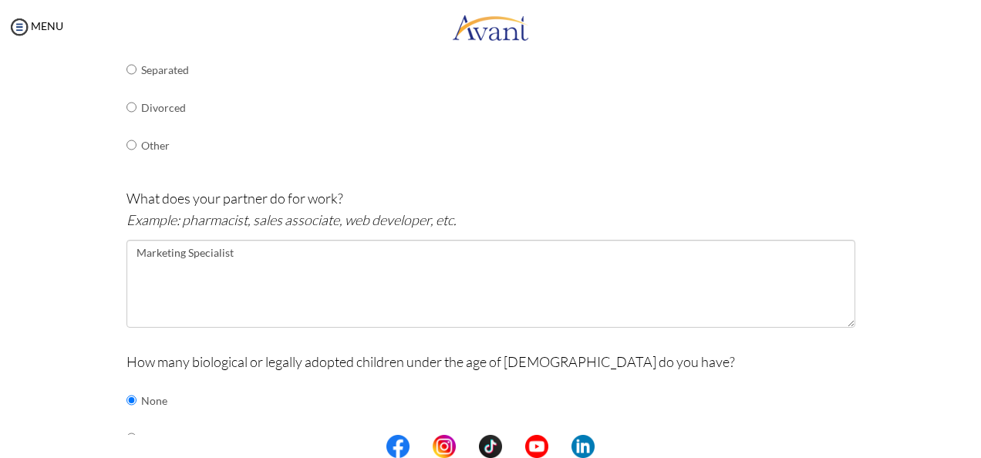
scroll to position [359, 0]
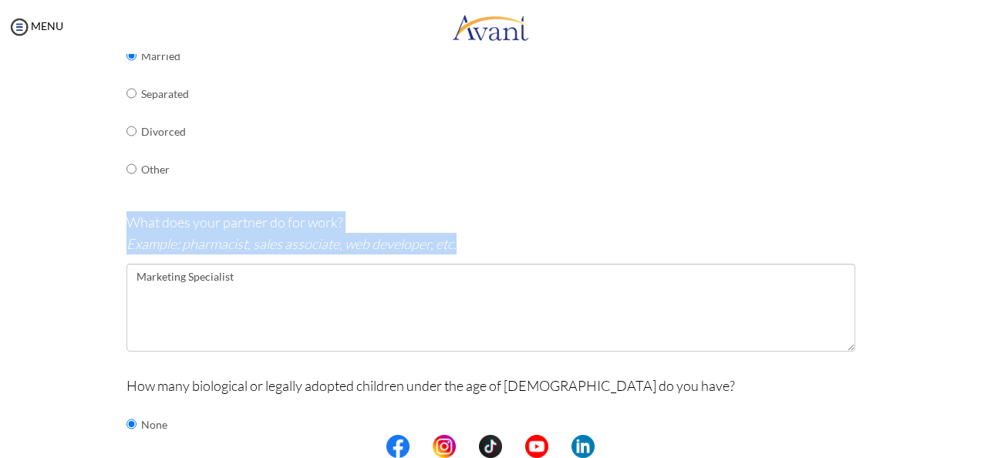
drag, startPoint x: 123, startPoint y: 217, endPoint x: 456, endPoint y: 245, distance: 333.5
click at [456, 245] on p "What does your partner do for work? Example: pharmacist, sales associate, web d…" at bounding box center [490, 232] width 729 height 43
copy p "What does your partner do for work? Example: pharmacist, sales associate, web d…"
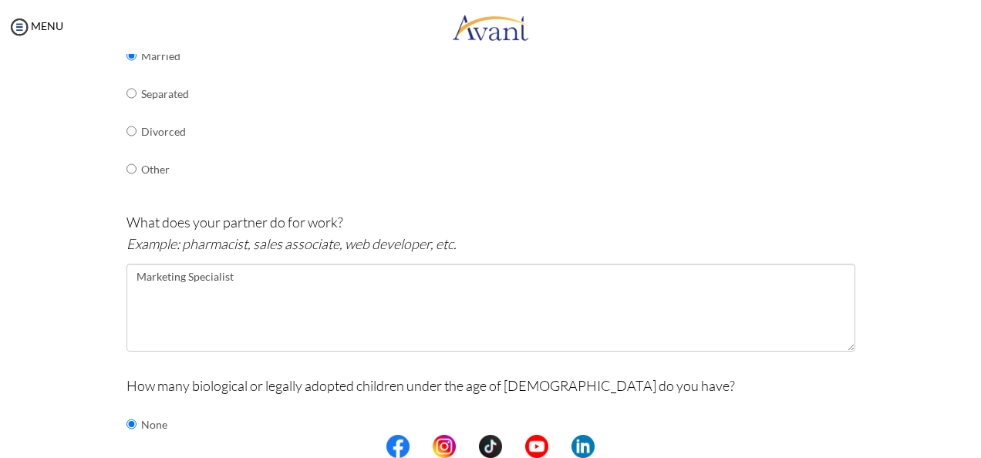
click at [331, 176] on div "What is your current marital status? Single In a relationship Engaged Married S…" at bounding box center [490, 48] width 729 height 311
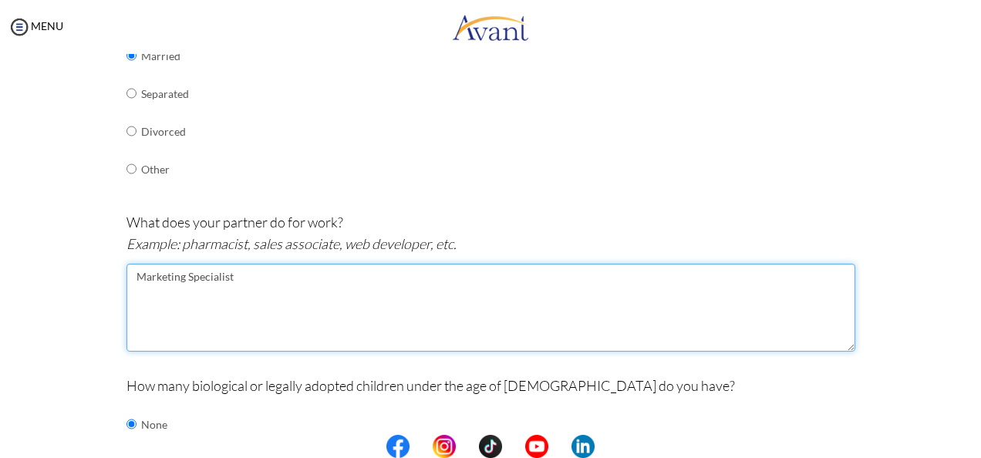
drag, startPoint x: 278, startPoint y: 298, endPoint x: 224, endPoint y: 279, distance: 57.3
click at [272, 296] on textarea "Marketing Specialist" at bounding box center [490, 308] width 729 height 88
drag, startPoint x: 234, startPoint y: 281, endPoint x: 132, endPoint y: 273, distance: 102.1
click at [130, 275] on textarea "Marketing Specialist" at bounding box center [490, 308] width 729 height 88
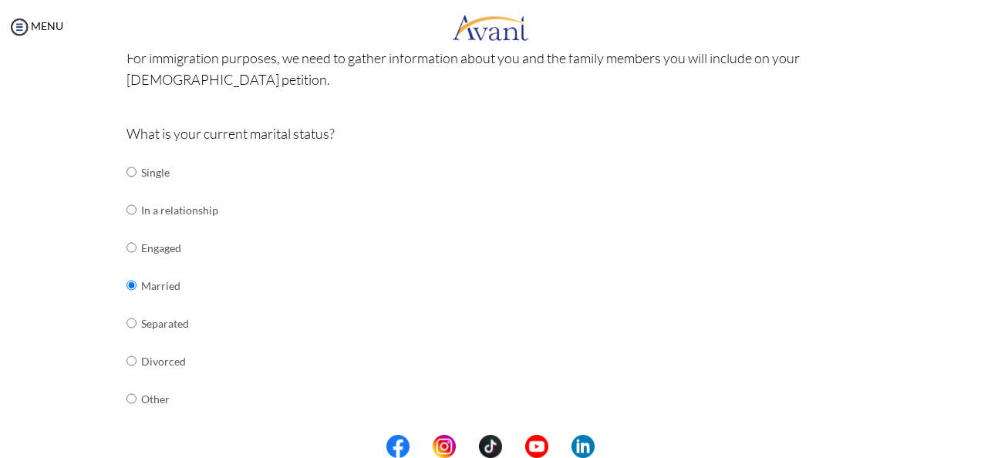
scroll to position [128, 0]
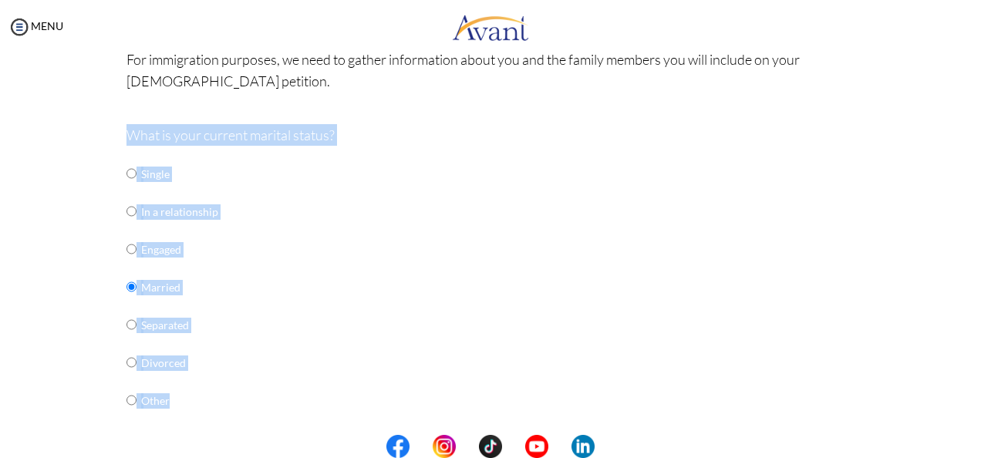
drag, startPoint x: 123, startPoint y: 136, endPoint x: 182, endPoint y: 395, distance: 265.8
click at [182, 395] on div "What is your current marital status? Single In a relationship Engaged Married S…" at bounding box center [490, 279] width 729 height 311
drag, startPoint x: 182, startPoint y: 395, endPoint x: 187, endPoint y: 136, distance: 259.1
copy div "What is your current marital status? Single In a relationship Engaged Married S…"
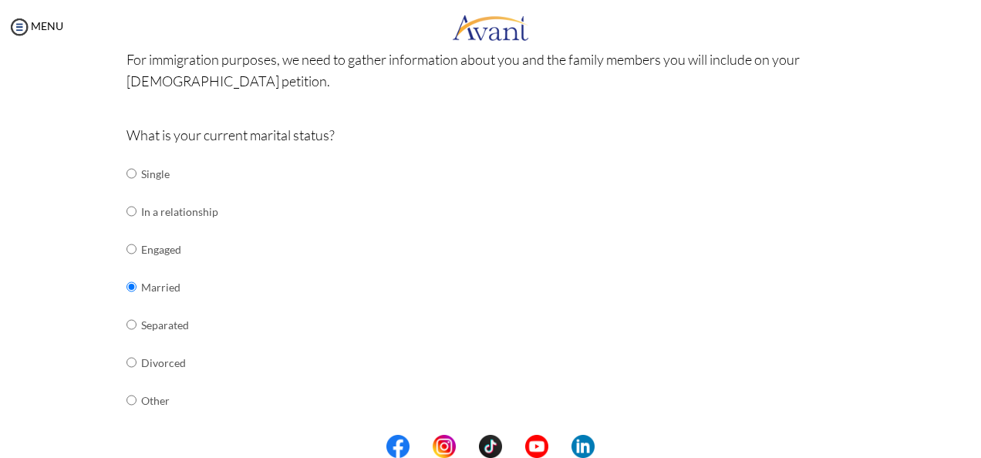
click at [271, 244] on div "What is your current marital status? Single In a relationship Engaged Married S…" at bounding box center [490, 279] width 729 height 311
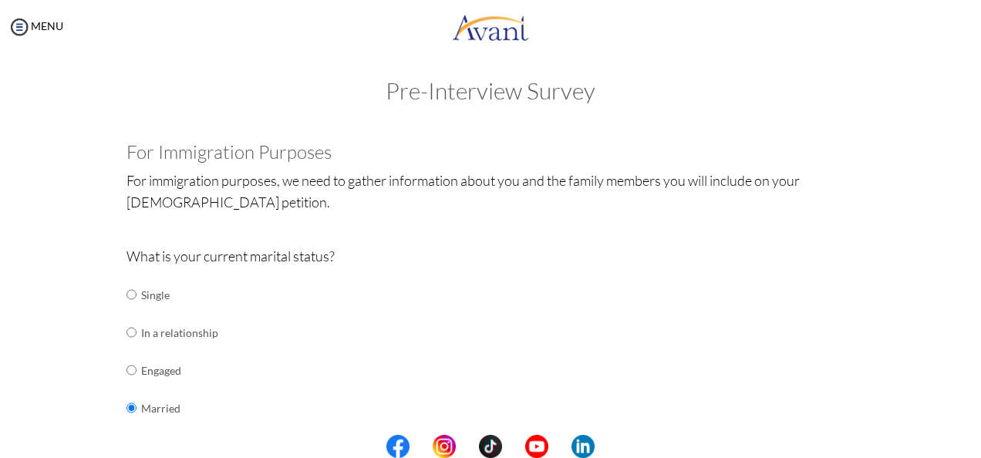
scroll to position [0, 0]
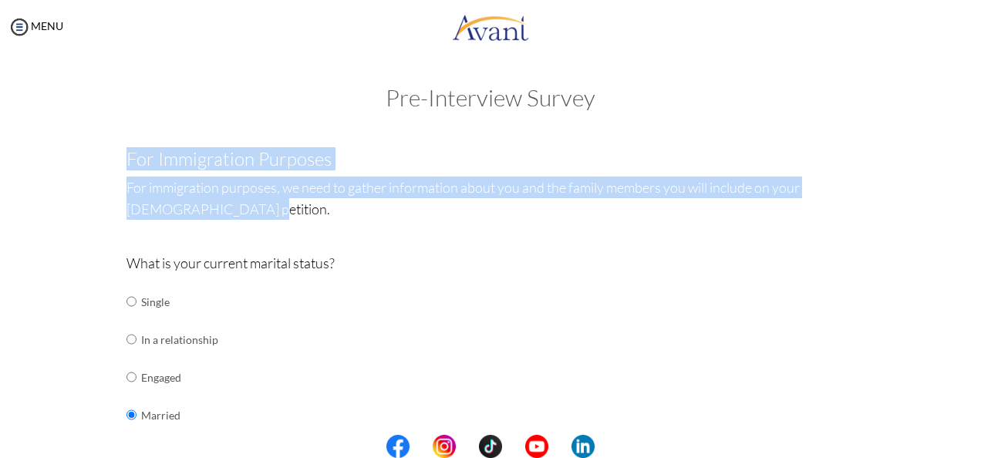
drag, startPoint x: 204, startPoint y: 214, endPoint x: 112, endPoint y: 163, distance: 105.6
drag, startPoint x: 112, startPoint y: 163, endPoint x: 146, endPoint y: 189, distance: 42.9
copy div "For Immigration Purposes For immigration purposes, we need to gather informatio…"
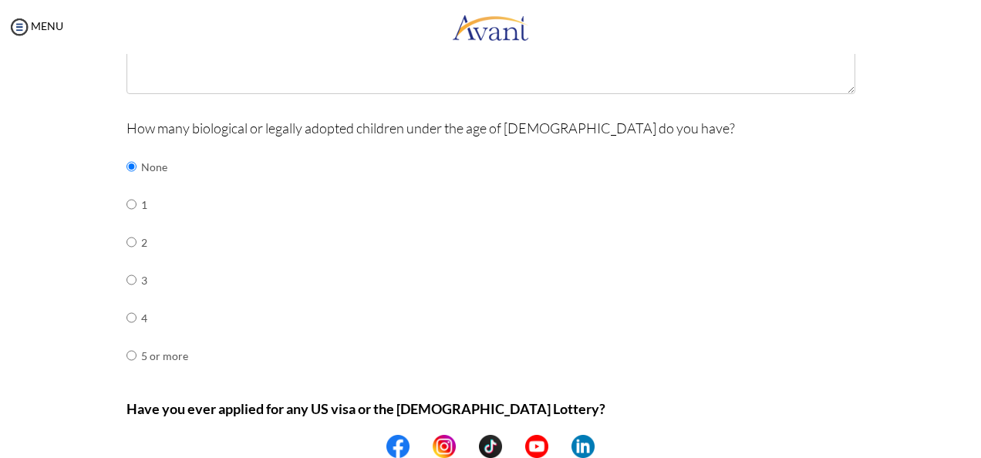
scroll to position [745, 0]
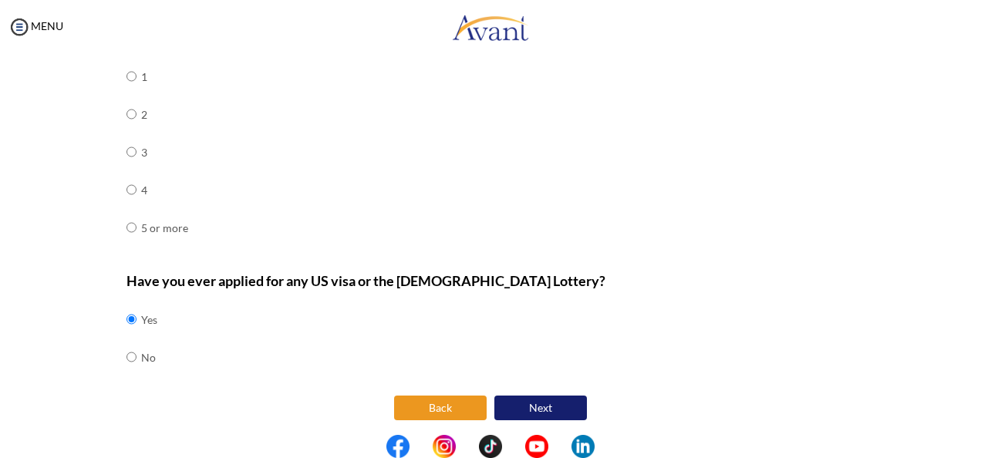
click at [418, 396] on button "Back" at bounding box center [440, 408] width 93 height 25
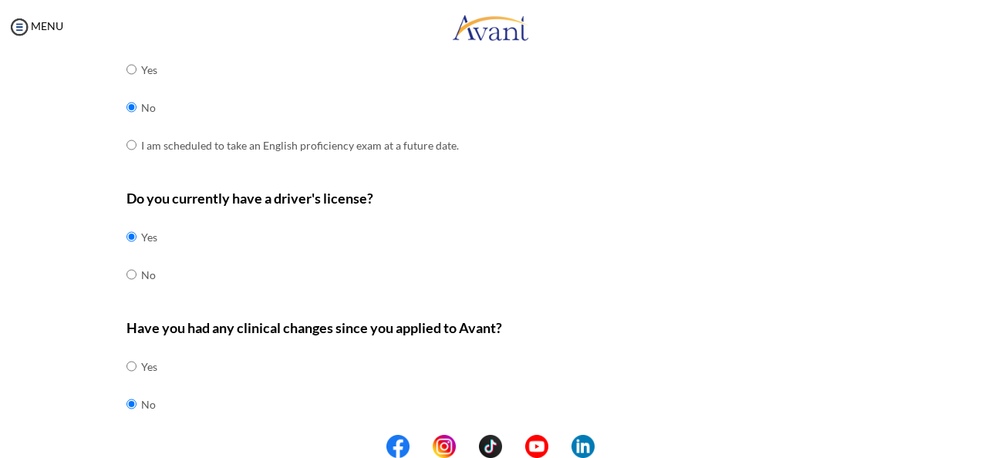
scroll to position [526, 0]
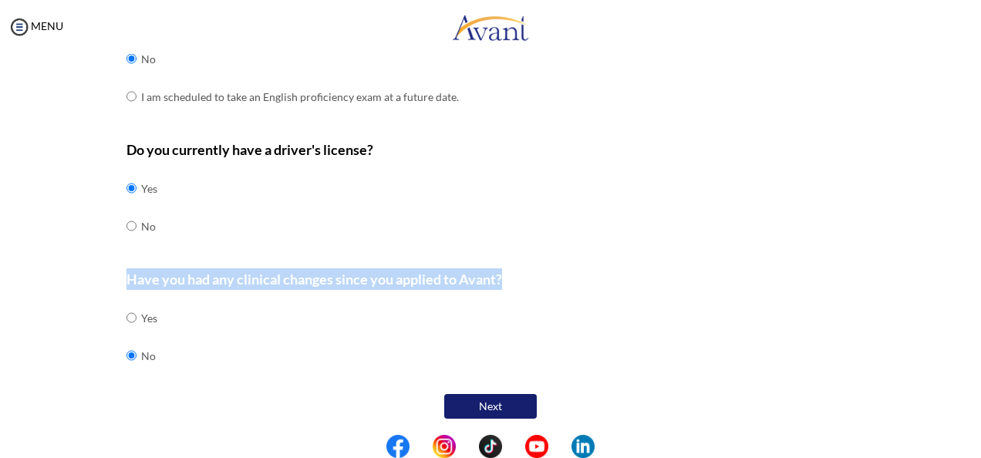
drag, startPoint x: 153, startPoint y: 359, endPoint x: 117, endPoint y: 276, distance: 89.8
click at [117, 276] on div "Are you currently in school now? Yes No Have you taken the NCLEX-RN exam before…" at bounding box center [491, 15] width 752 height 815
drag, startPoint x: 117, startPoint y: 276, endPoint x: 171, endPoint y: 276, distance: 54.0
copy div "Have you had any clinical changes since you applied to Avant?"
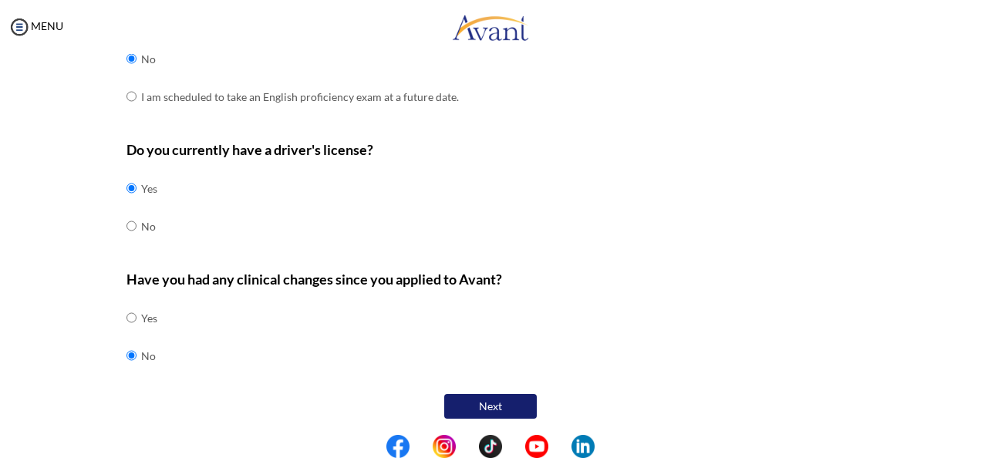
click at [171, 225] on div "Do you currently have a driver's license? Yes No" at bounding box center [490, 200] width 729 height 122
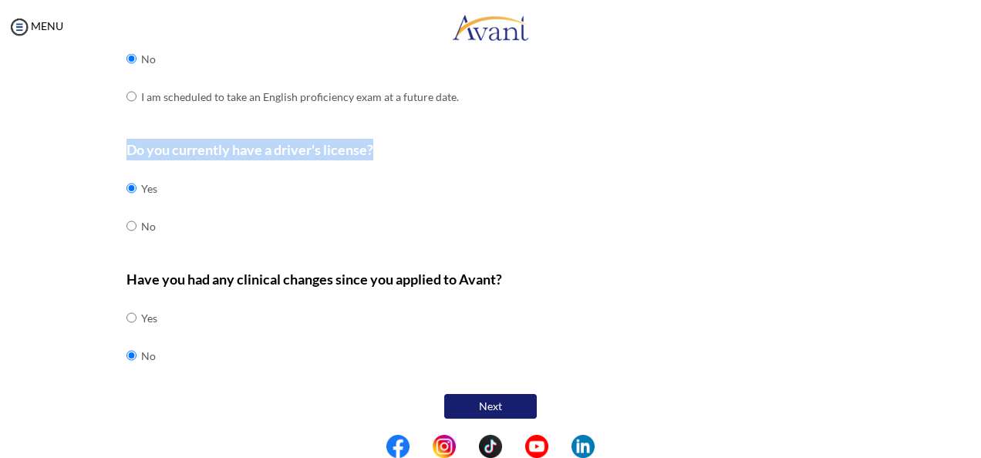
drag, startPoint x: 154, startPoint y: 230, endPoint x: 103, endPoint y: 151, distance: 93.7
click at [103, 151] on div "Are you currently in school now? Yes No Have you taken the NCLEX-RN exam before…" at bounding box center [490, 15] width 902 height 815
drag, startPoint x: 103, startPoint y: 151, endPoint x: 195, endPoint y: 148, distance: 91.8
copy div "Do you currently have a driver's license?"
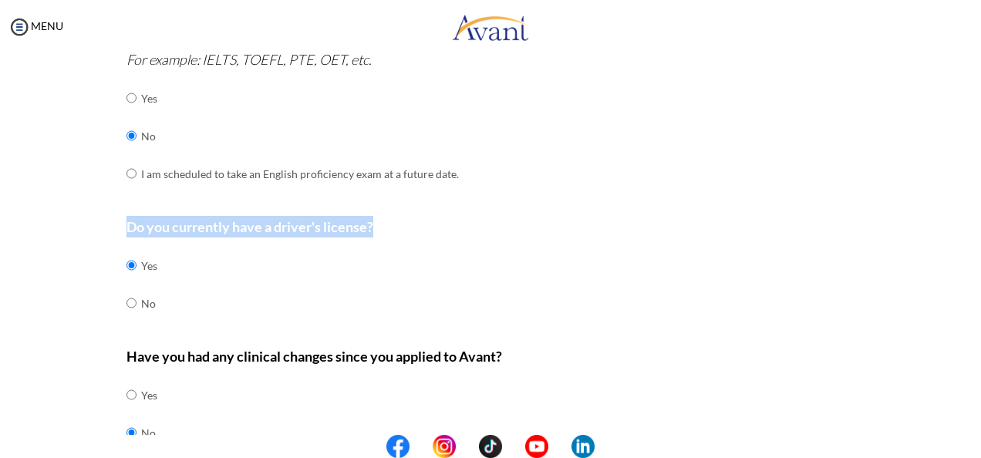
scroll to position [295, 0]
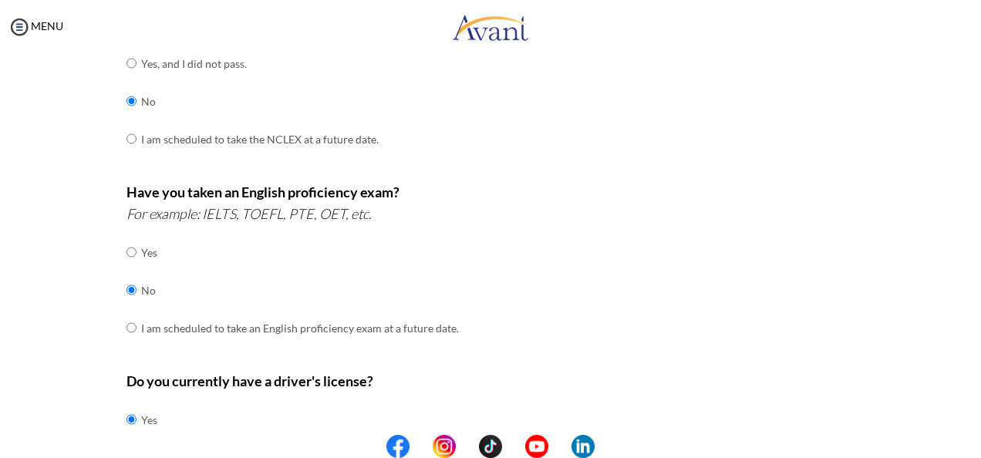
click at [456, 322] on div "Have you taken an English proficiency exam? For example: IELTS, TOEFL, PTE, OET…" at bounding box center [490, 271] width 729 height 181
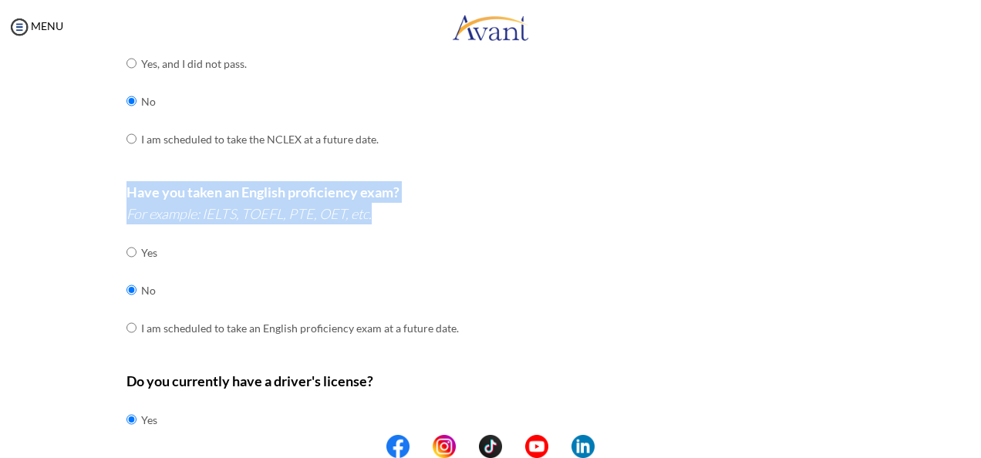
drag, startPoint x: 455, startPoint y: 328, endPoint x: 115, endPoint y: 199, distance: 363.6
click at [115, 199] on div "Are you currently in school now? Yes No Have you taken the NCLEX-RN exam before…" at bounding box center [491, 246] width 752 height 815
drag, startPoint x: 115, startPoint y: 199, endPoint x: 135, endPoint y: 207, distance: 21.8
copy div "Have you taken an English proficiency exam? For example: IELTS, TOEFL, PTE, OET…"
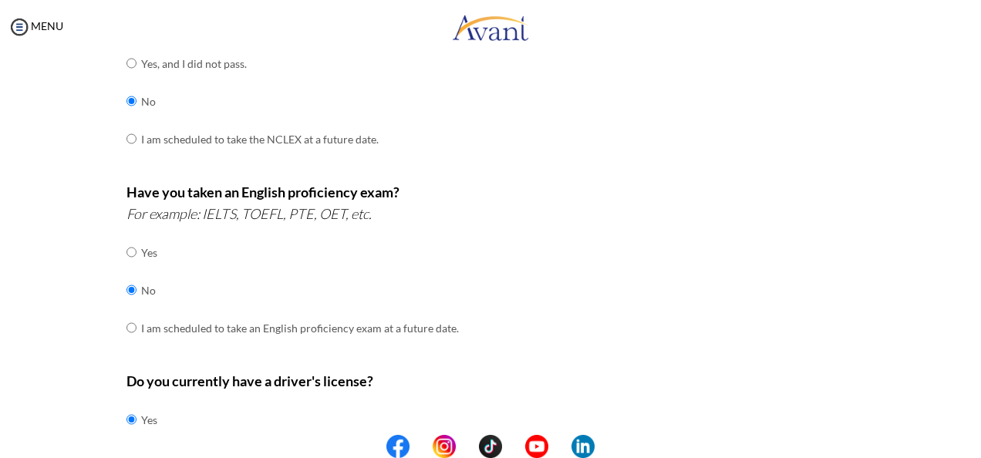
click at [455, 162] on div "Have you taken the NCLEX-RN exam before Yes, and I passed! Yes, and I did not p…" at bounding box center [490, 74] width 729 height 197
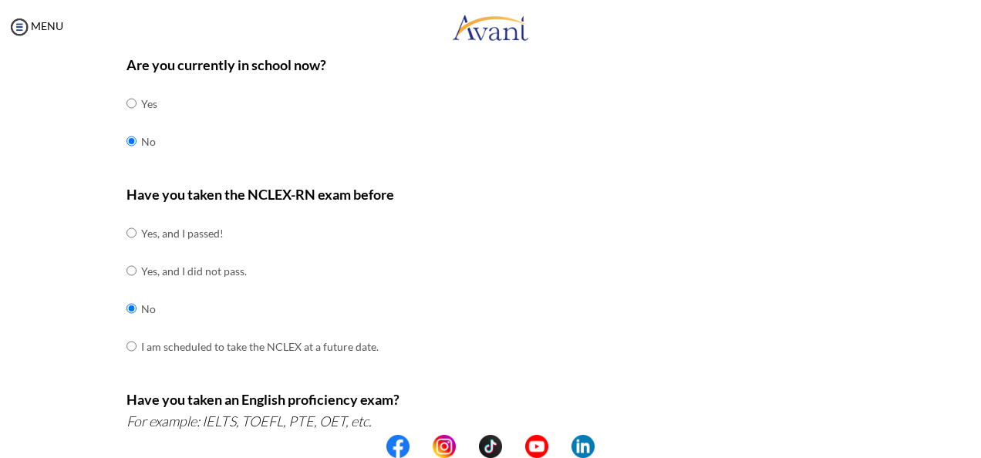
scroll to position [63, 0]
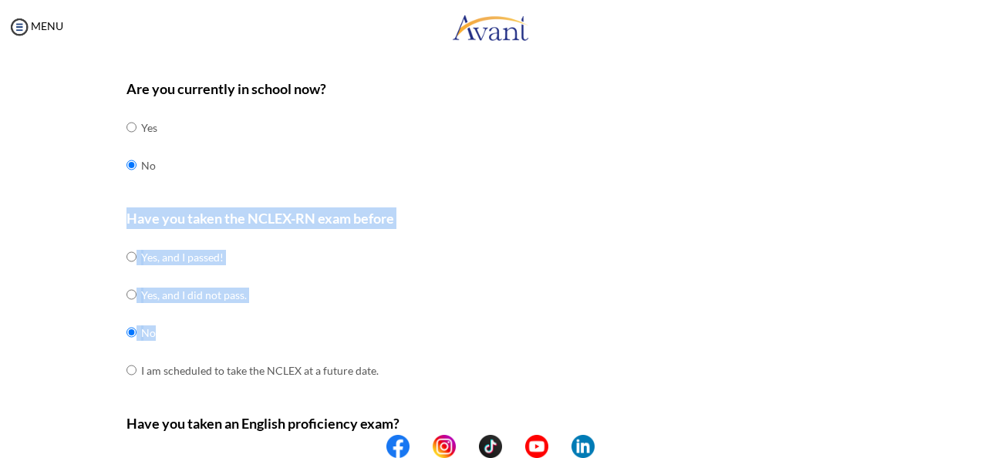
drag, startPoint x: 152, startPoint y: 332, endPoint x: 108, endPoint y: 223, distance: 117.3
drag, startPoint x: 108, startPoint y: 223, endPoint x: 202, endPoint y: 221, distance: 94.1
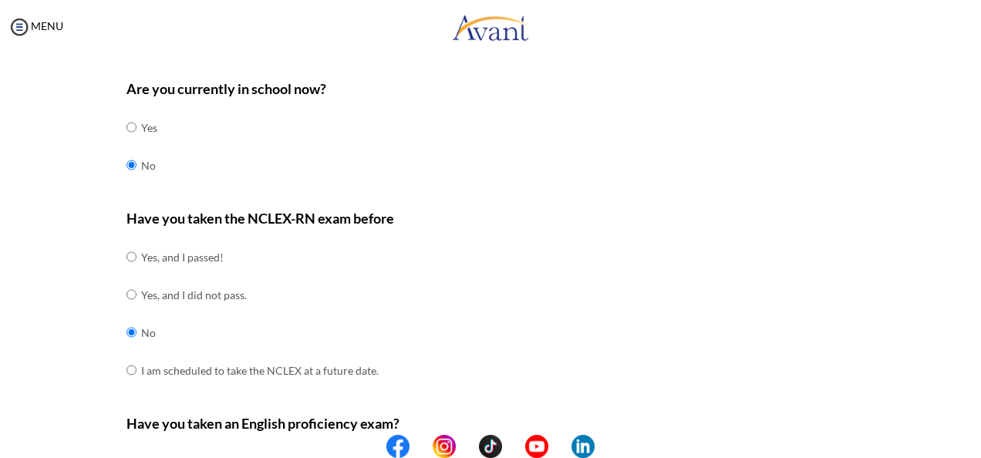
click at [357, 180] on div "Are you currently in school now? Yes No" at bounding box center [490, 139] width 729 height 122
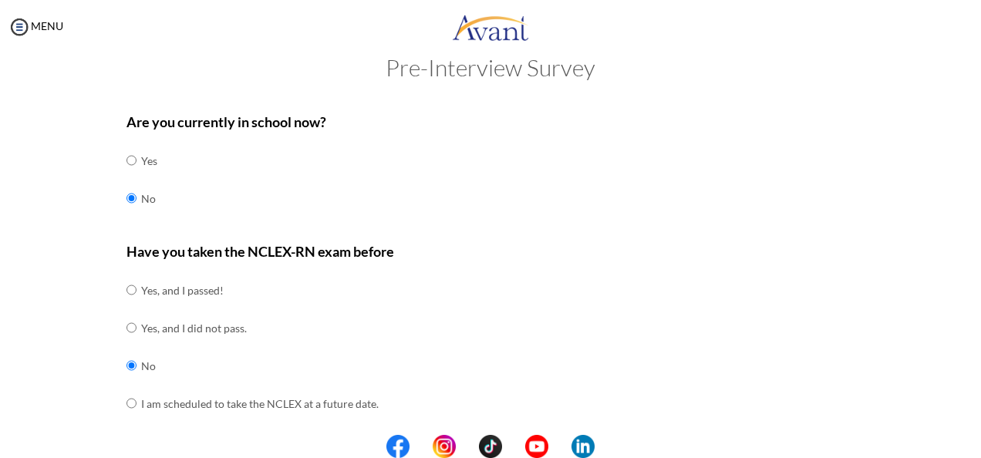
scroll to position [0, 0]
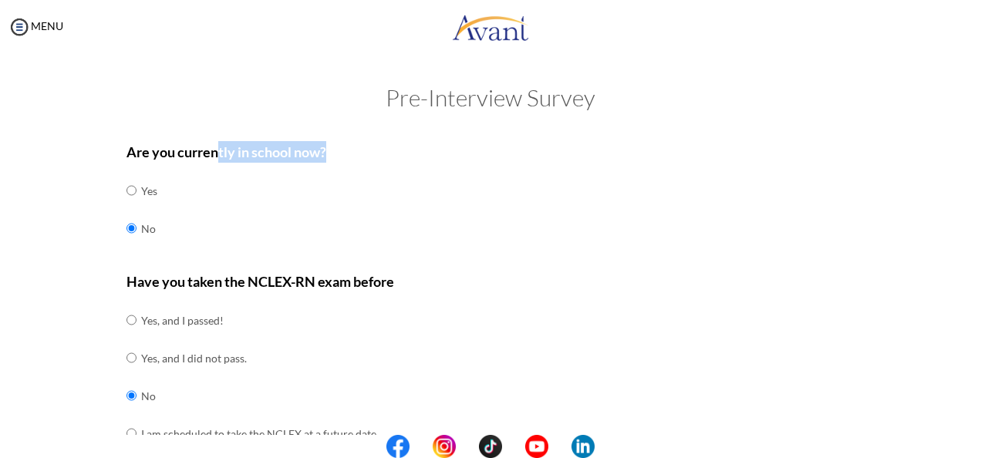
drag, startPoint x: 332, startPoint y: 156, endPoint x: 214, endPoint y: 162, distance: 118.1
click at [214, 162] on p "Are you currently in school now?" at bounding box center [490, 152] width 729 height 22
drag, startPoint x: 214, startPoint y: 162, endPoint x: 187, endPoint y: 241, distance: 82.9
click at [197, 241] on div "Are you currently in school now? Yes No" at bounding box center [490, 202] width 729 height 122
drag, startPoint x: 170, startPoint y: 241, endPoint x: 116, endPoint y: 153, distance: 102.1
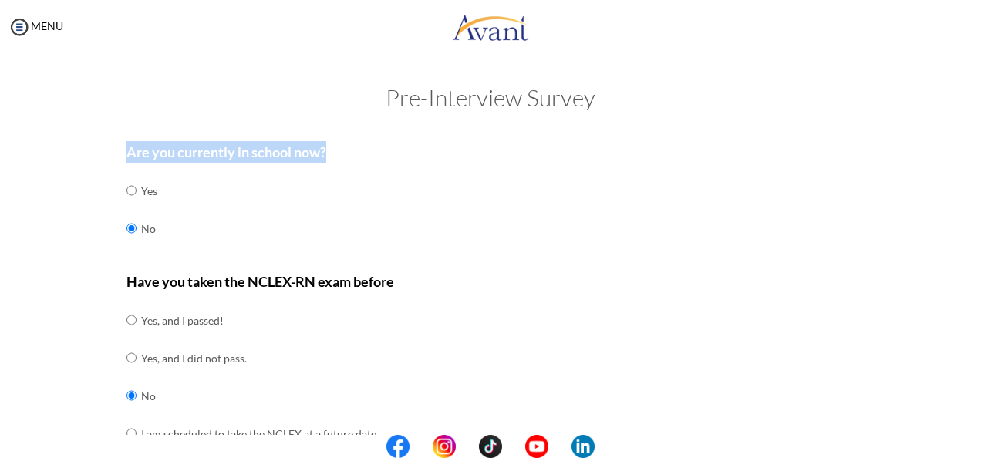
drag, startPoint x: 116, startPoint y: 153, endPoint x: 126, endPoint y: 150, distance: 10.5
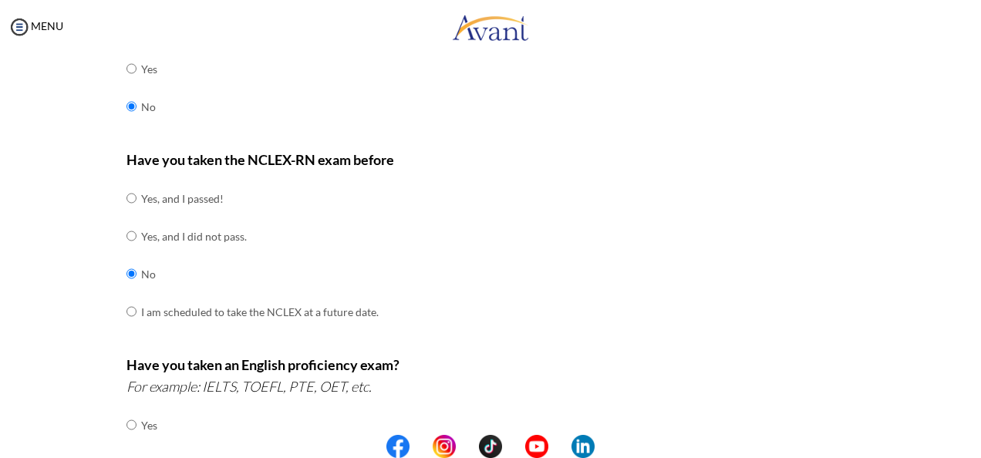
scroll to position [63, 0]
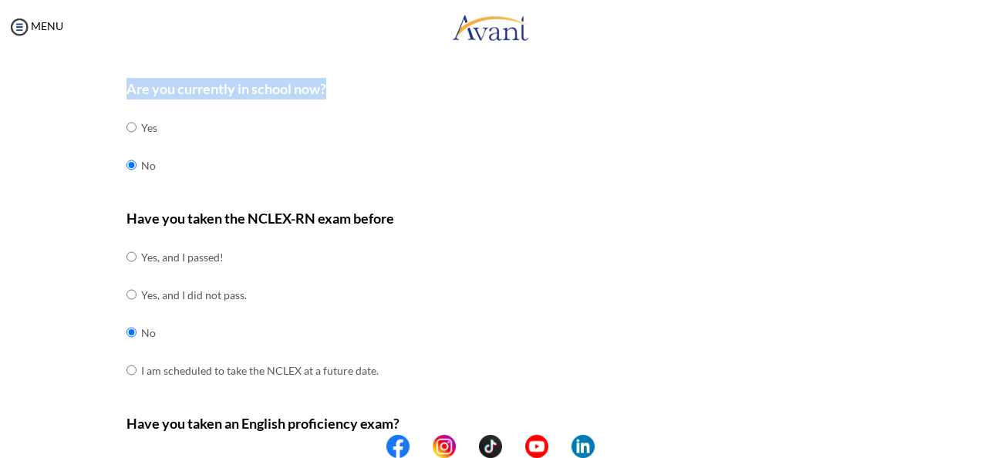
click at [651, 117] on div "Are you currently in school now? Yes No" at bounding box center [490, 139] width 729 height 122
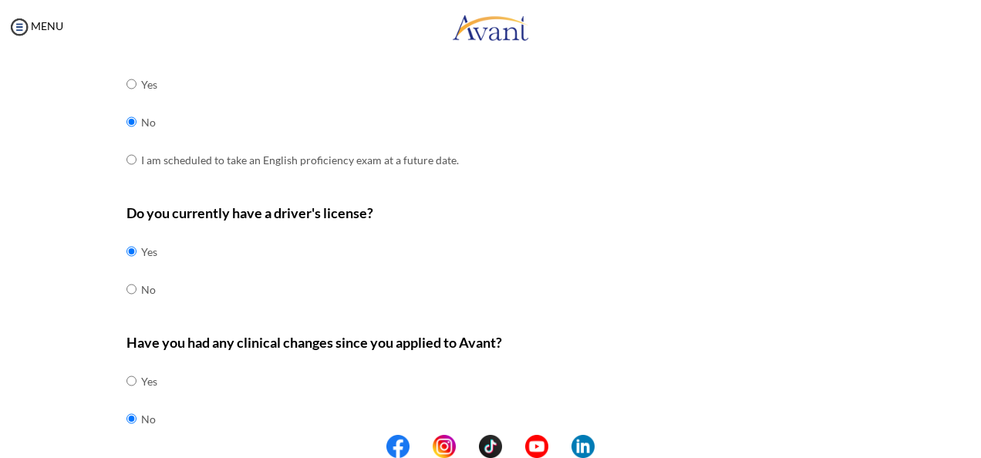
scroll to position [526, 0]
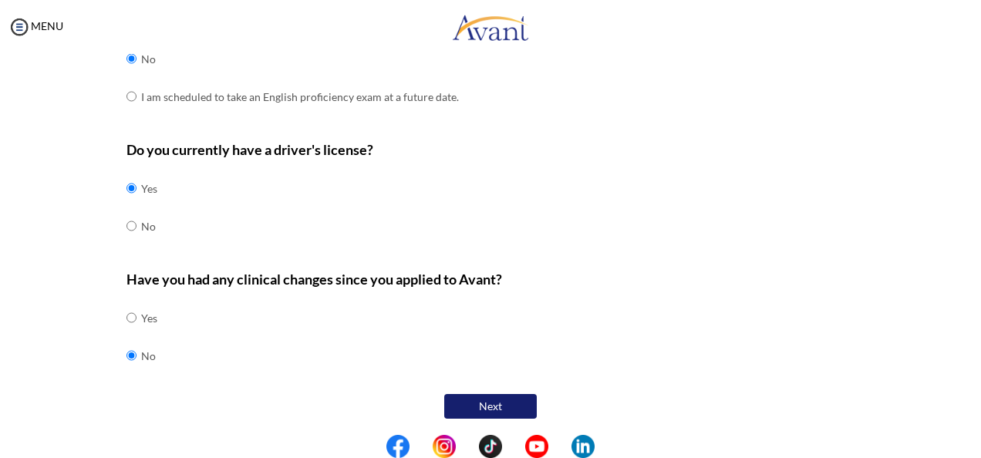
click at [476, 399] on button "Next" at bounding box center [490, 406] width 93 height 25
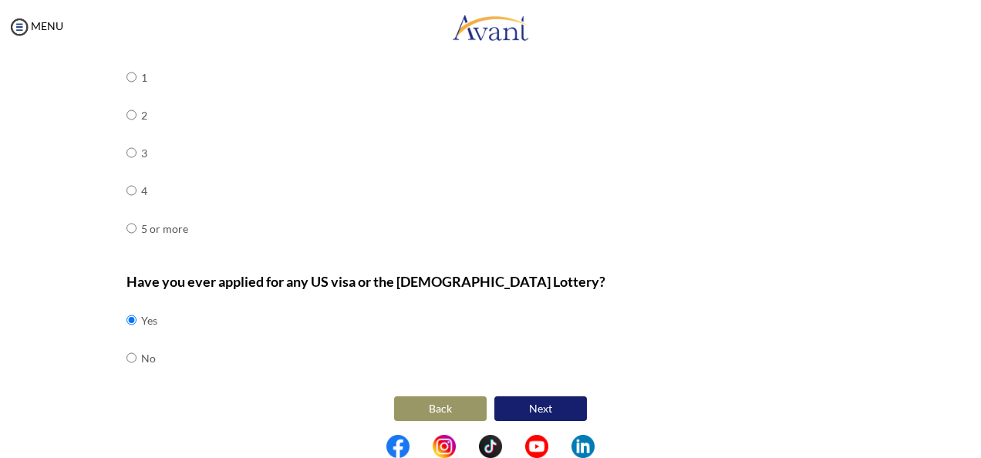
scroll to position [745, 0]
click at [545, 408] on button "Next" at bounding box center [540, 408] width 93 height 25
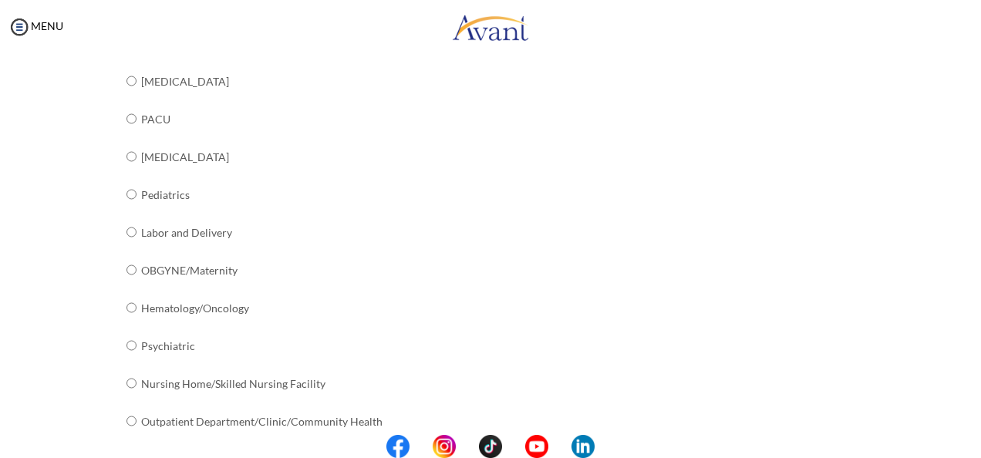
scroll to position [655, 0]
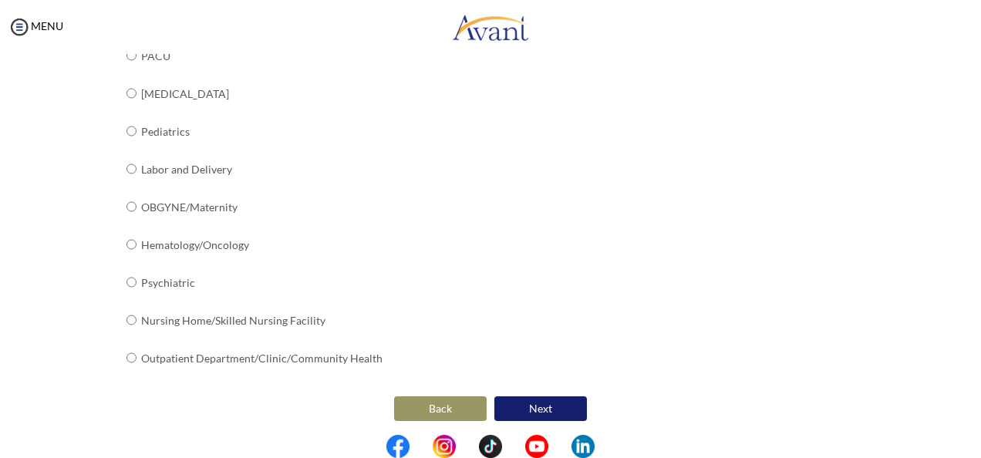
click at [522, 401] on button "Next" at bounding box center [540, 408] width 93 height 25
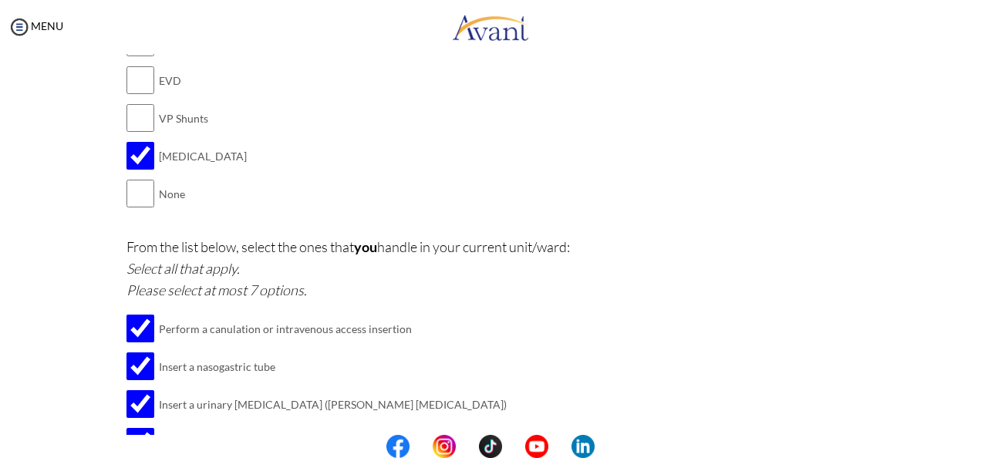
scroll to position [2060, 0]
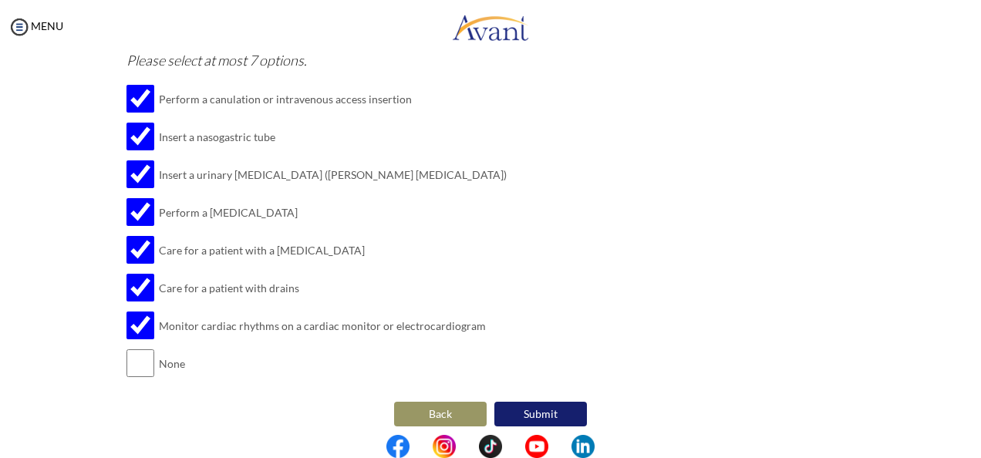
click at [560, 406] on button "Submit" at bounding box center [540, 414] width 93 height 25
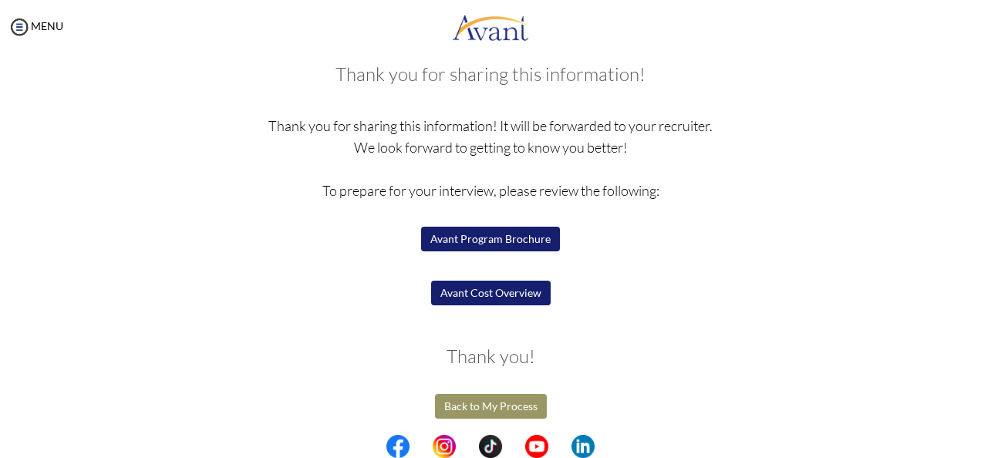
scroll to position [88, 0]
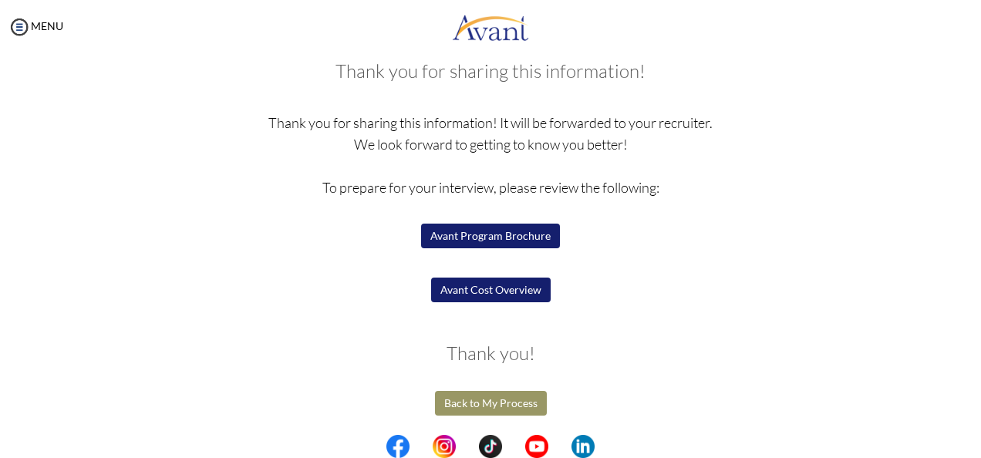
click at [486, 246] on button "Avant Program Brochure" at bounding box center [490, 236] width 139 height 25
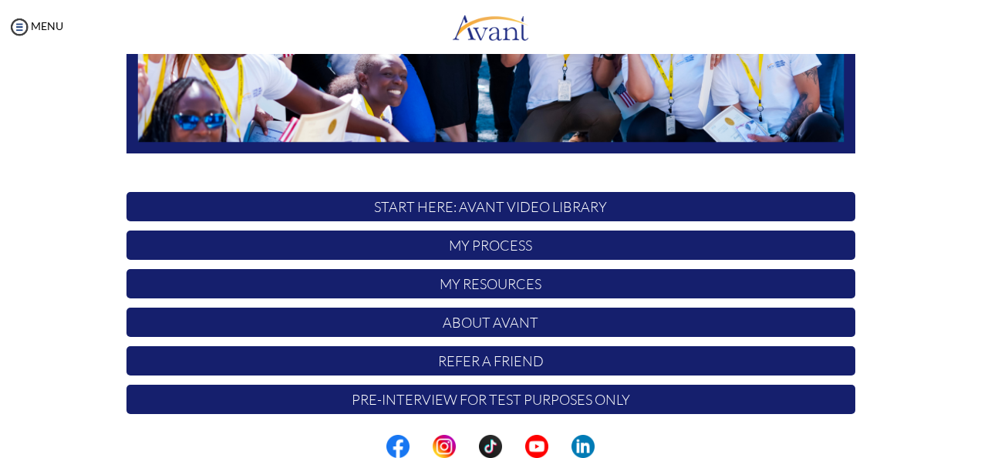
scroll to position [399, 0]
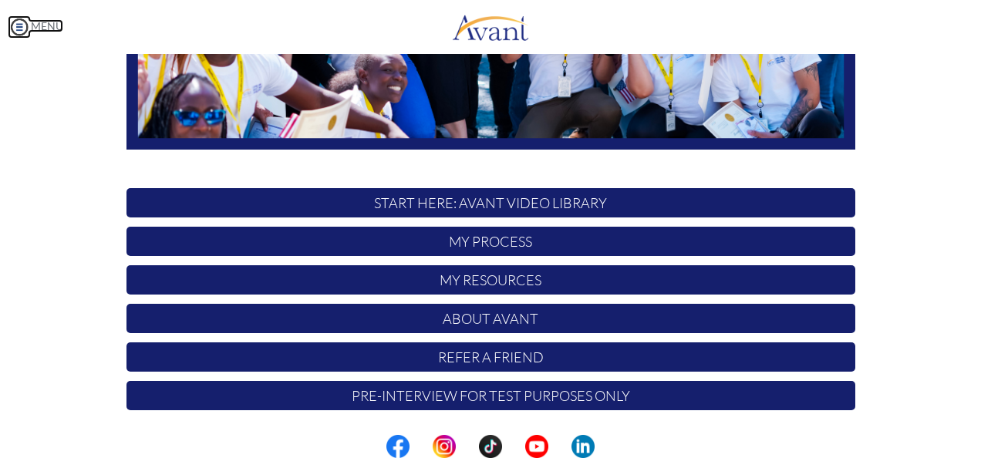
click at [11, 32] on img at bounding box center [19, 26] width 23 height 23
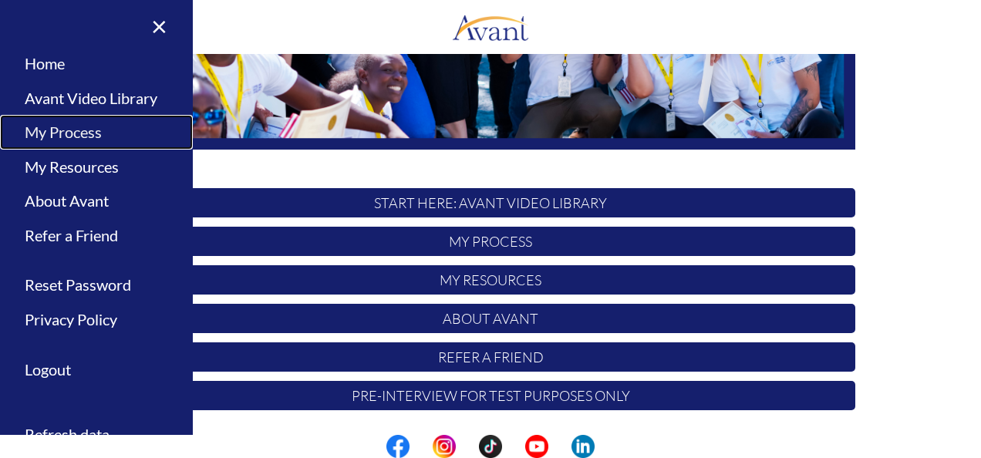
click at [85, 131] on link "My Process" at bounding box center [96, 132] width 193 height 35
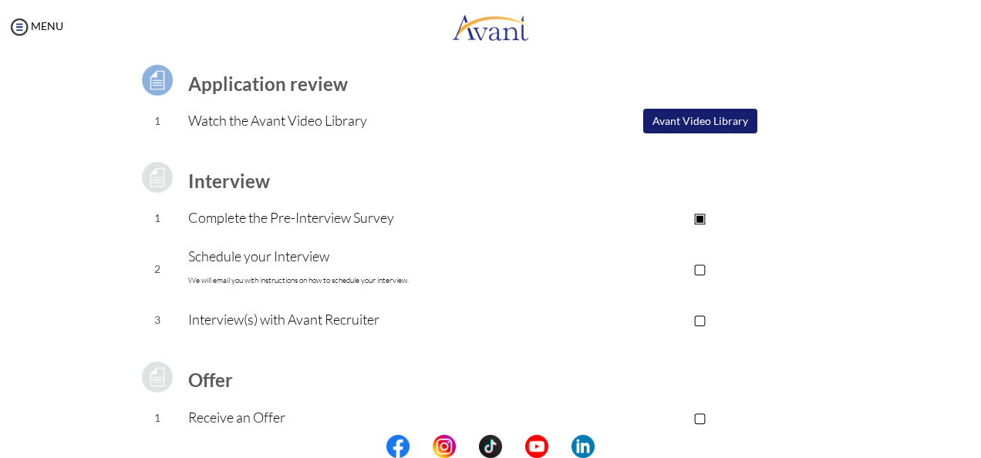
scroll to position [0, 0]
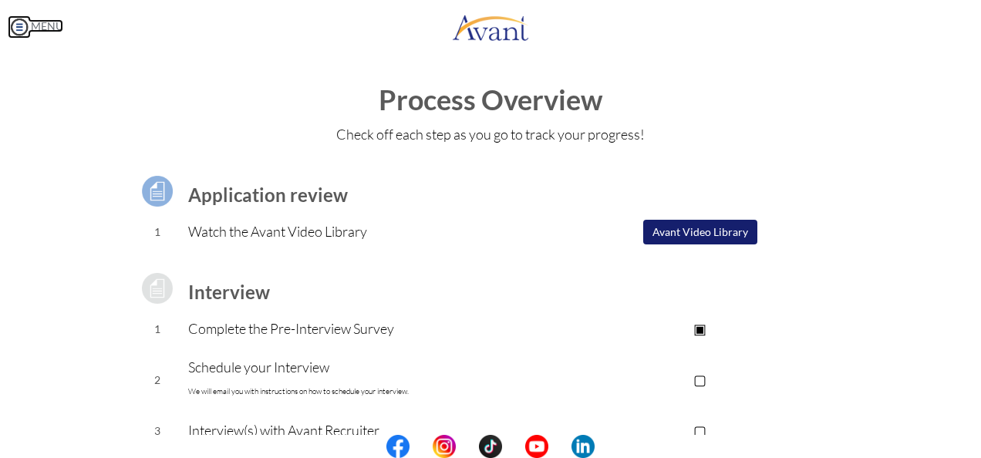
click at [43, 23] on link "MENU" at bounding box center [36, 25] width 56 height 13
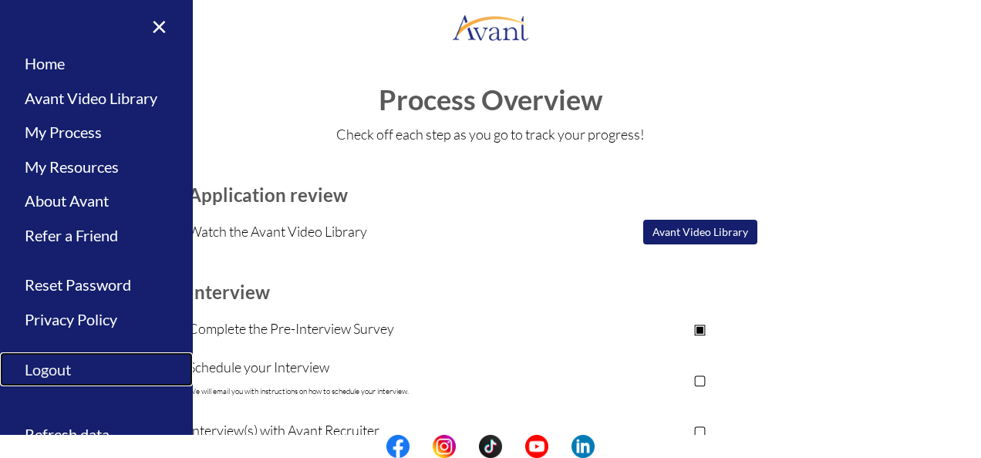
click at [62, 373] on link "Logout" at bounding box center [96, 369] width 193 height 35
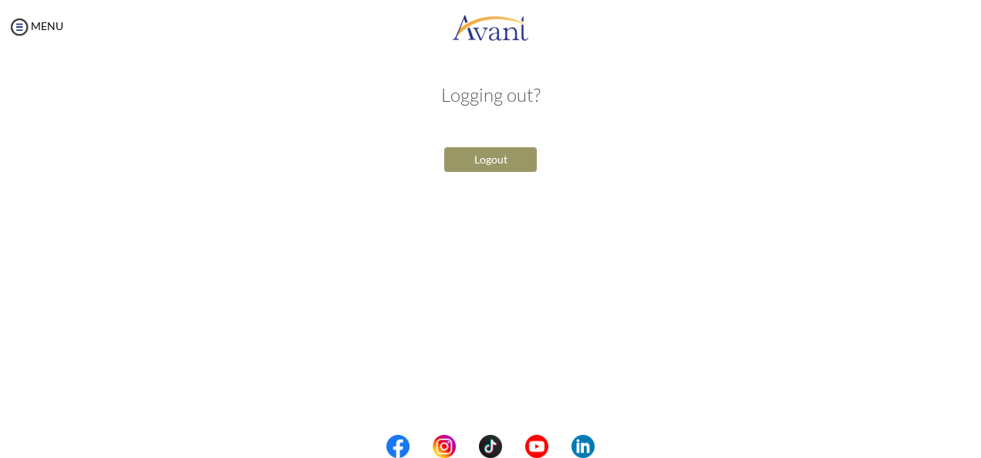
click at [496, 168] on button "Logout" at bounding box center [490, 159] width 93 height 25
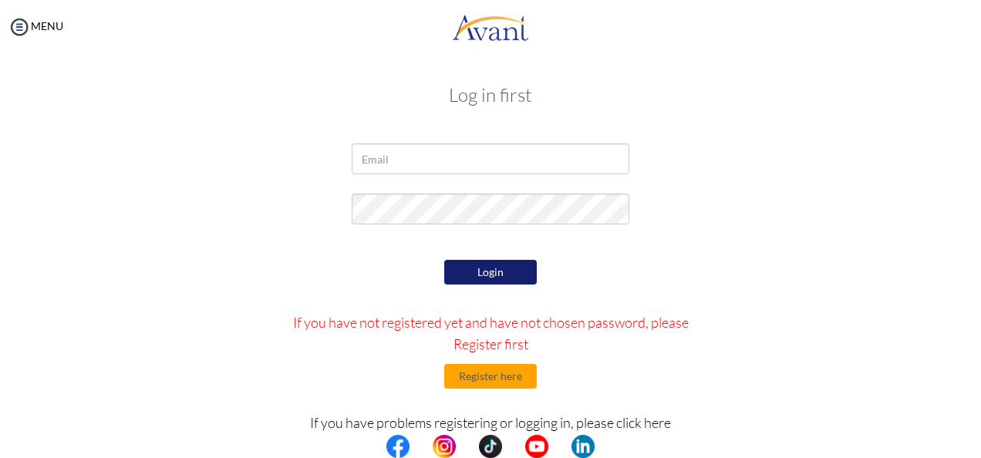
scroll to position [61, 0]
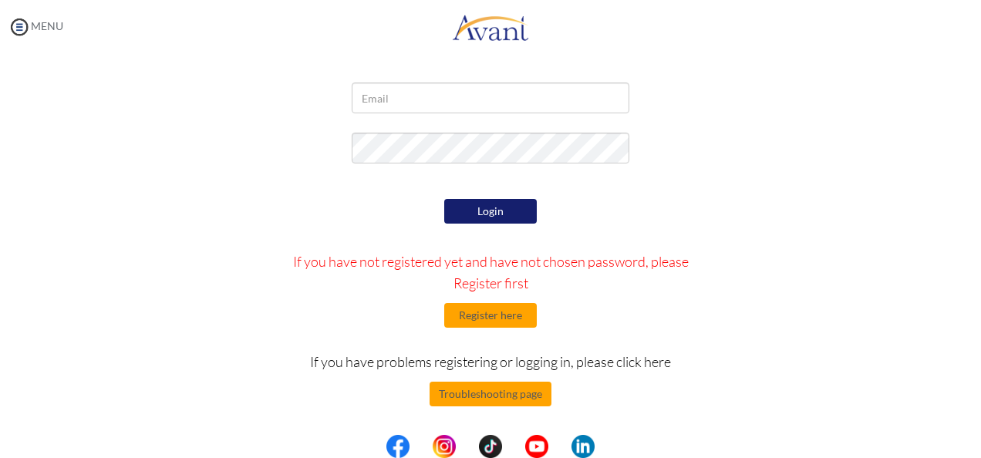
click at [0, 0] on div at bounding box center [0, 0] width 0 height 0
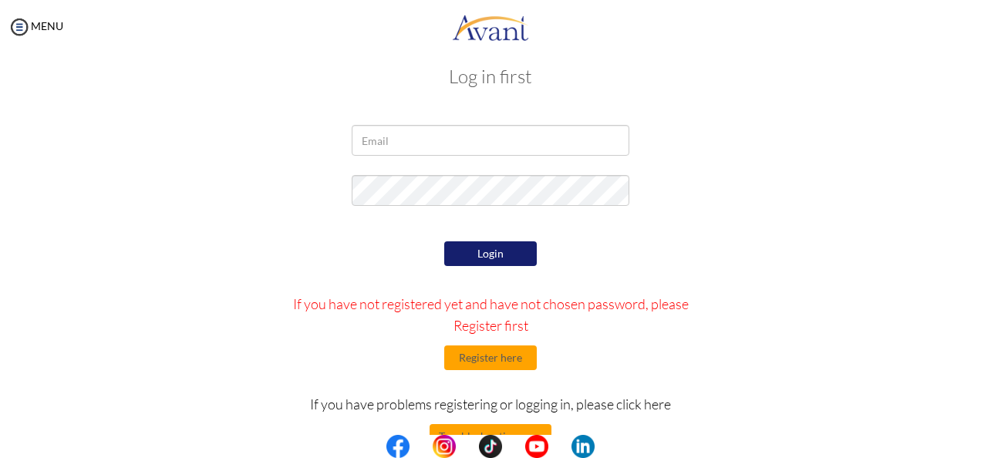
scroll to position [0, 0]
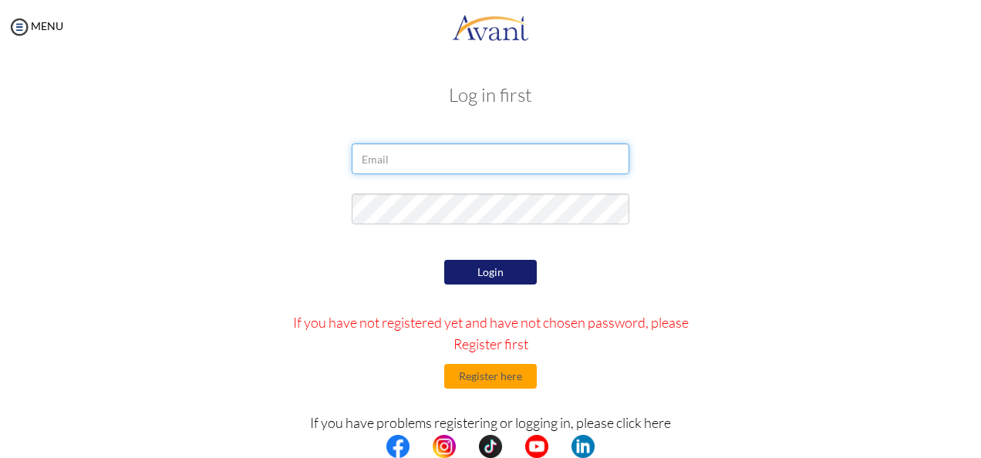
click at [393, 160] on input "email" at bounding box center [491, 158] width 278 height 31
type input "[EMAIL_ADDRESS][DOMAIN_NAME]"
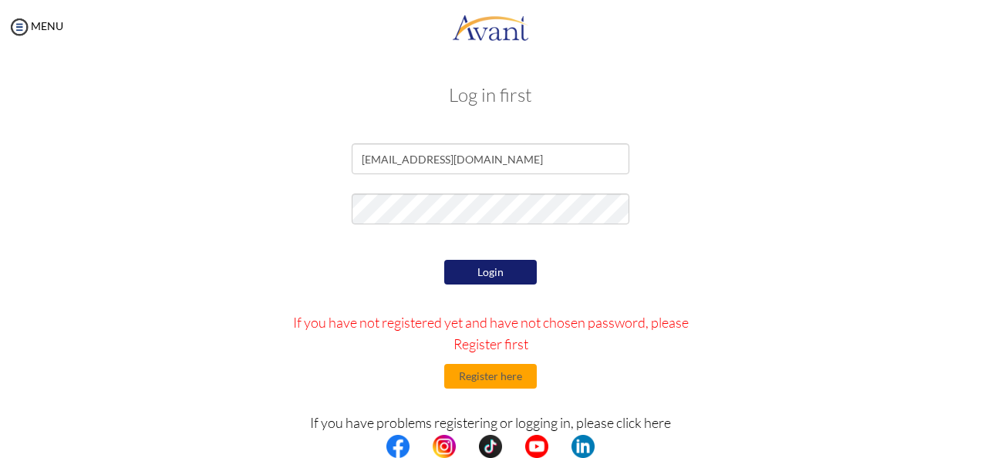
click at [463, 274] on button "Login" at bounding box center [490, 272] width 93 height 25
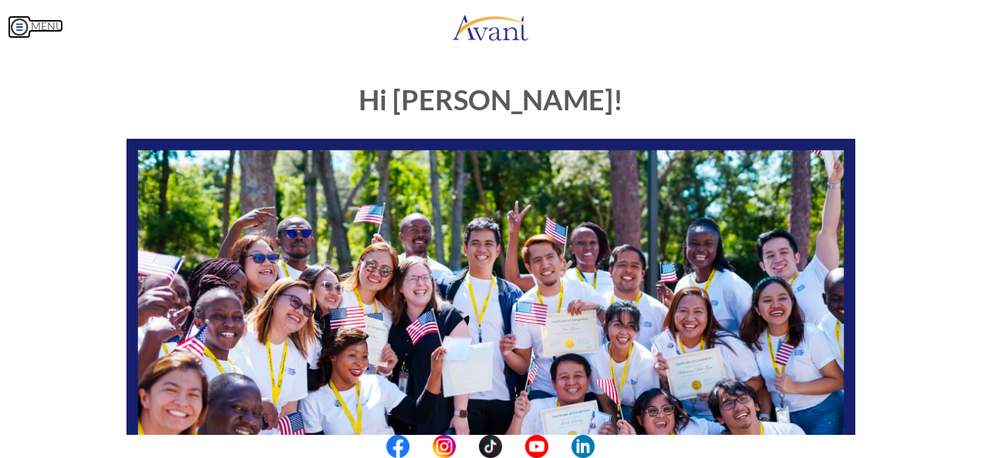
click at [17, 34] on img at bounding box center [19, 26] width 23 height 23
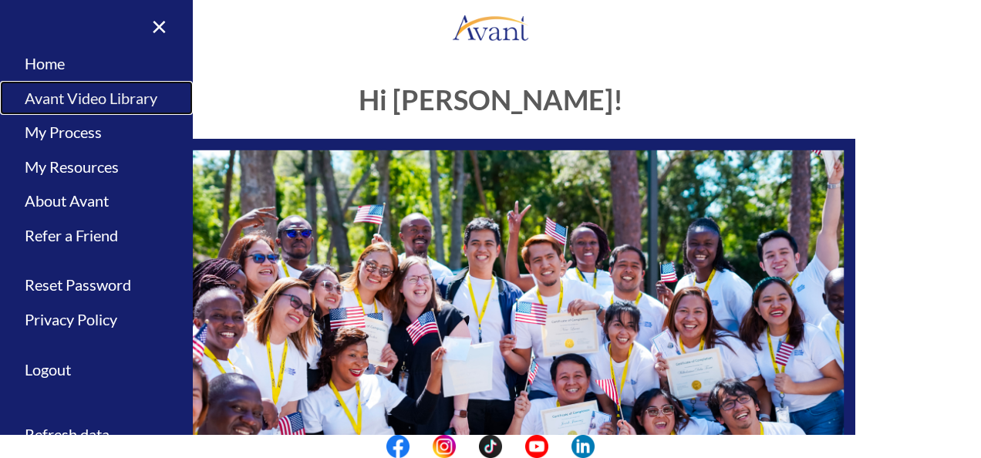
click at [106, 102] on link "Avant Video Library" at bounding box center [96, 98] width 193 height 35
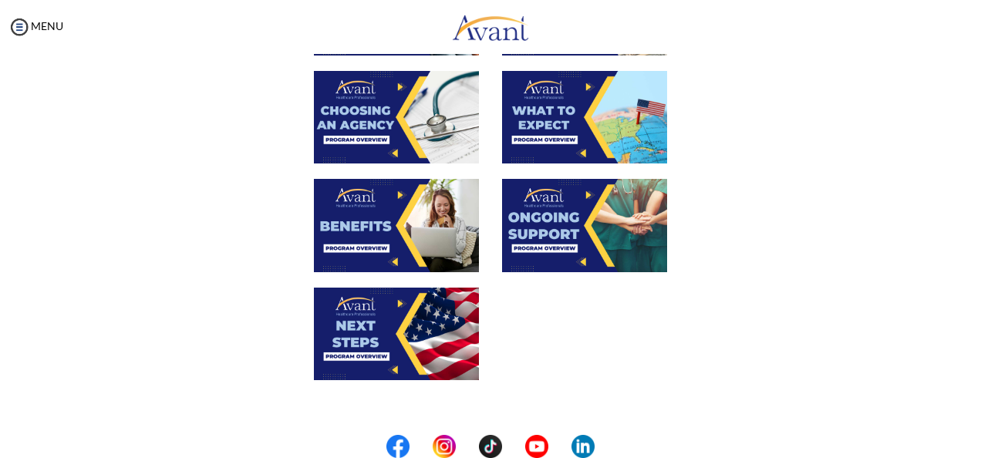
scroll to position [447, 0]
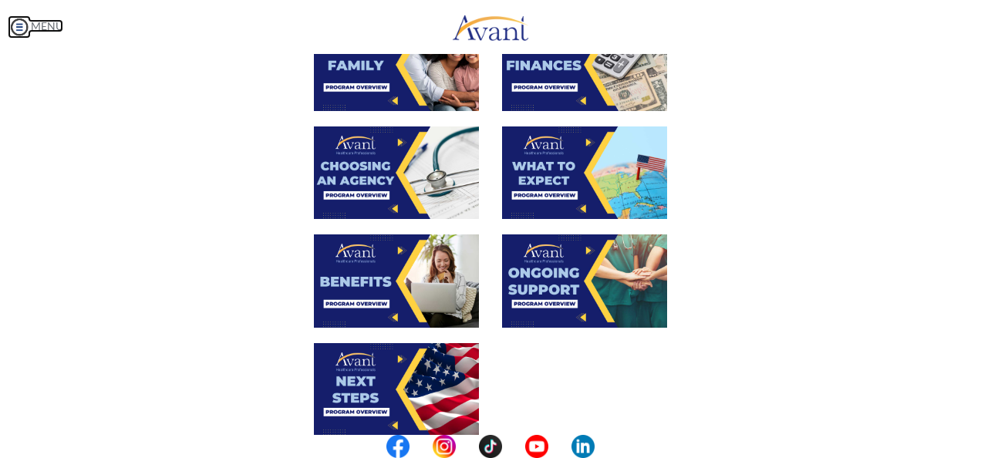
click at [23, 34] on img at bounding box center [19, 26] width 23 height 23
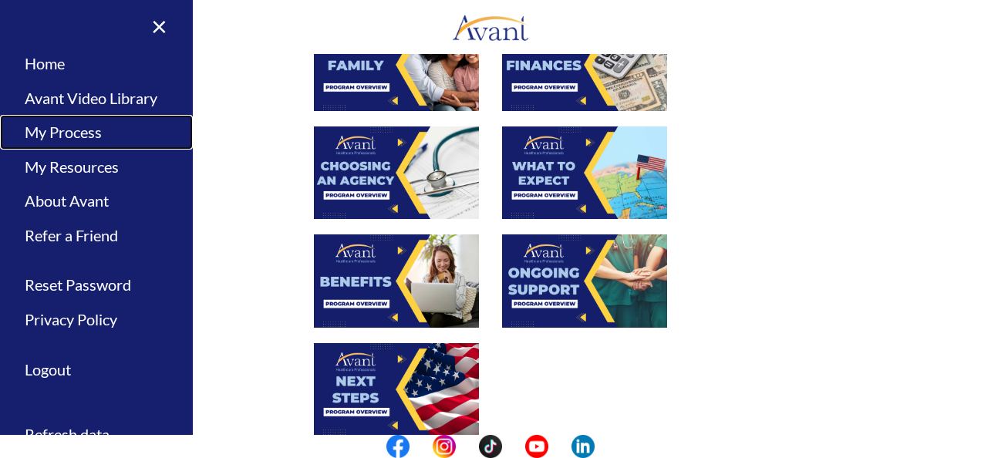
click at [76, 137] on link "My Process" at bounding box center [96, 132] width 193 height 35
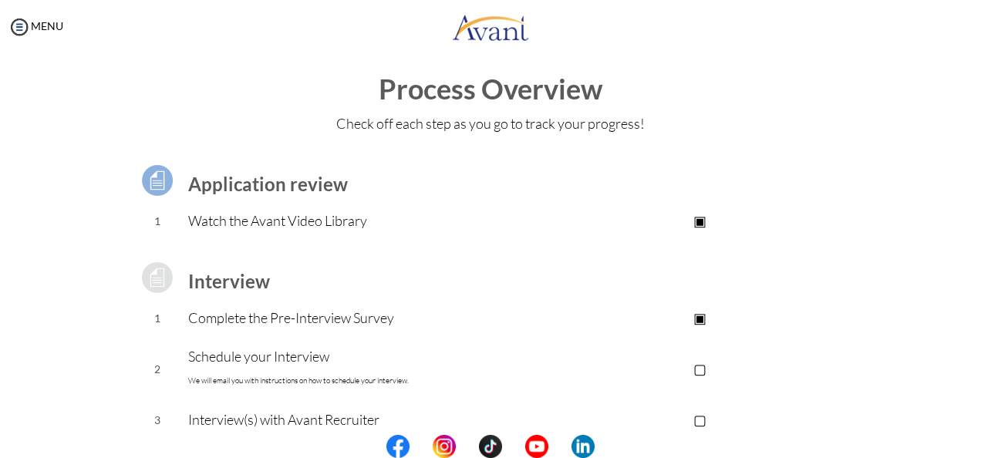
scroll to position [0, 0]
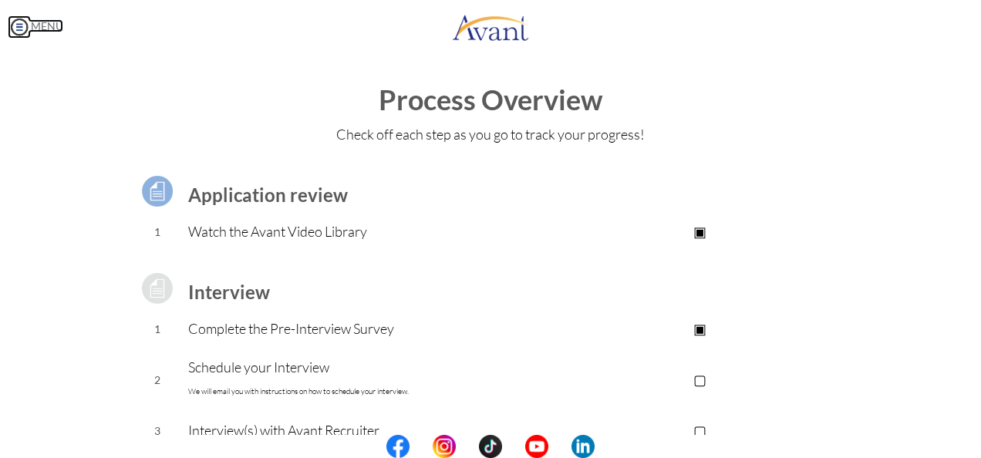
click at [20, 26] on img at bounding box center [19, 26] width 23 height 23
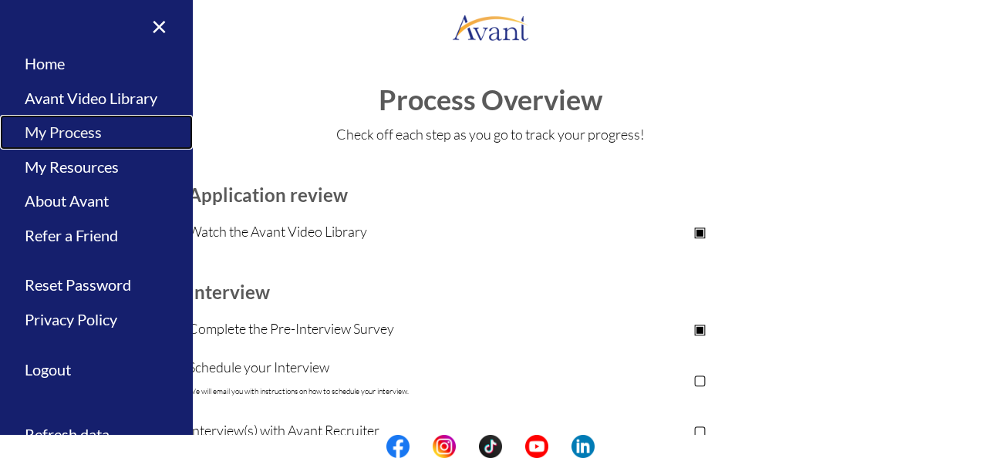
click at [66, 136] on link "My Process" at bounding box center [96, 132] width 193 height 35
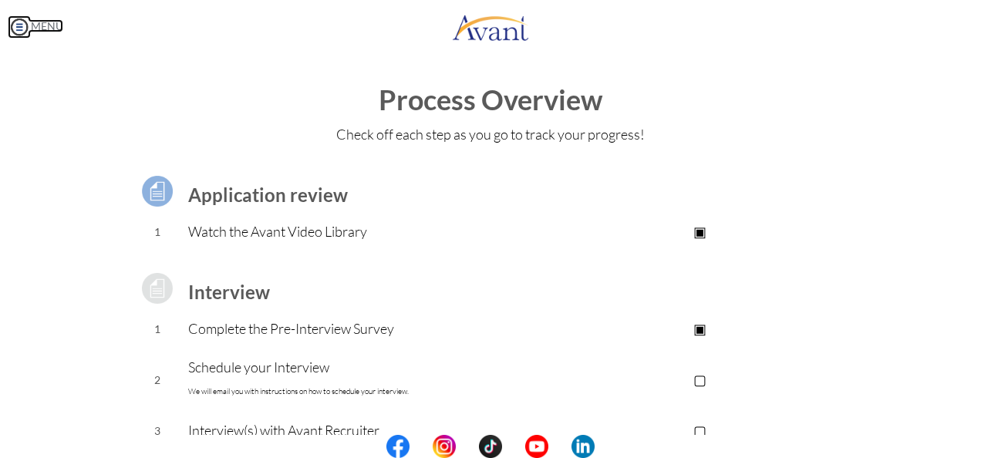
click at [14, 28] on img at bounding box center [19, 26] width 23 height 23
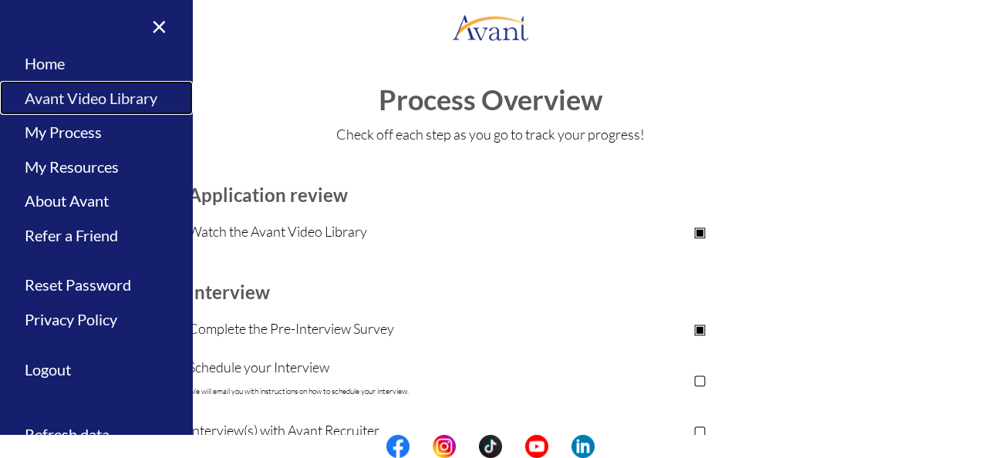
click at [52, 89] on link "Avant Video Library" at bounding box center [96, 98] width 193 height 35
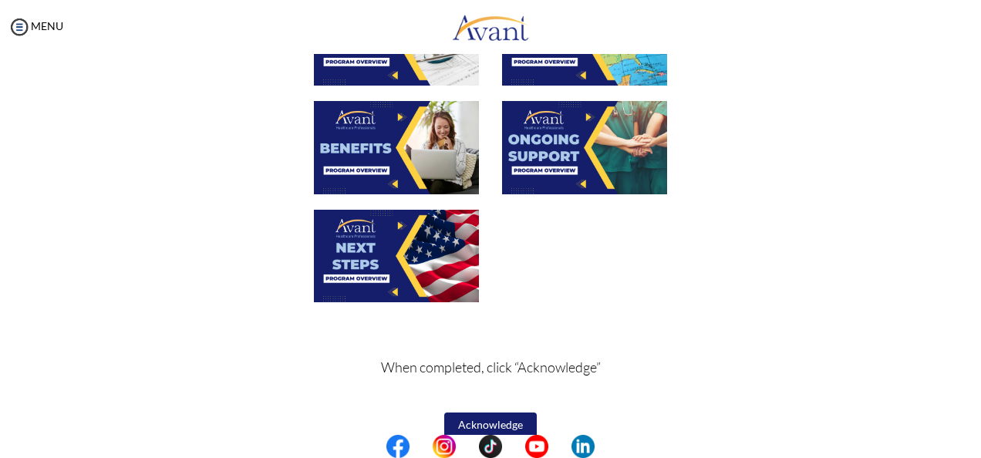
scroll to position [601, 0]
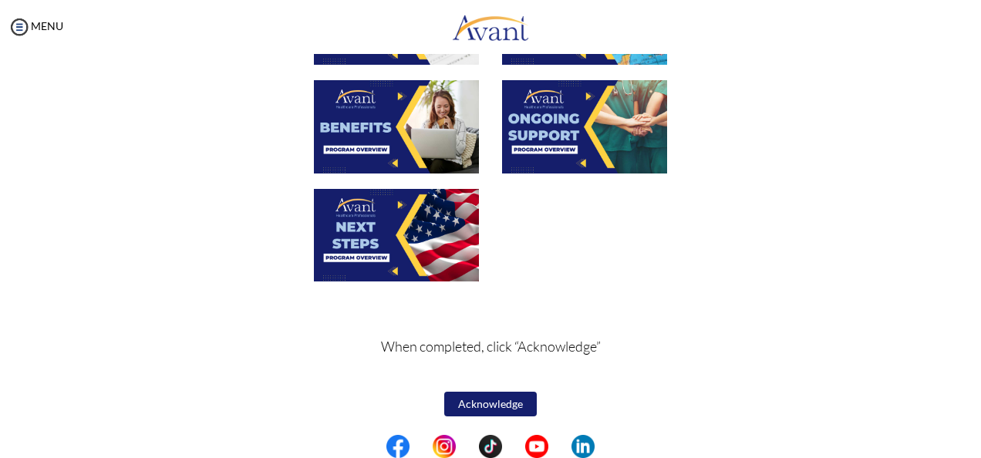
click at [486, 406] on button "Acknowledge" at bounding box center [490, 404] width 93 height 25
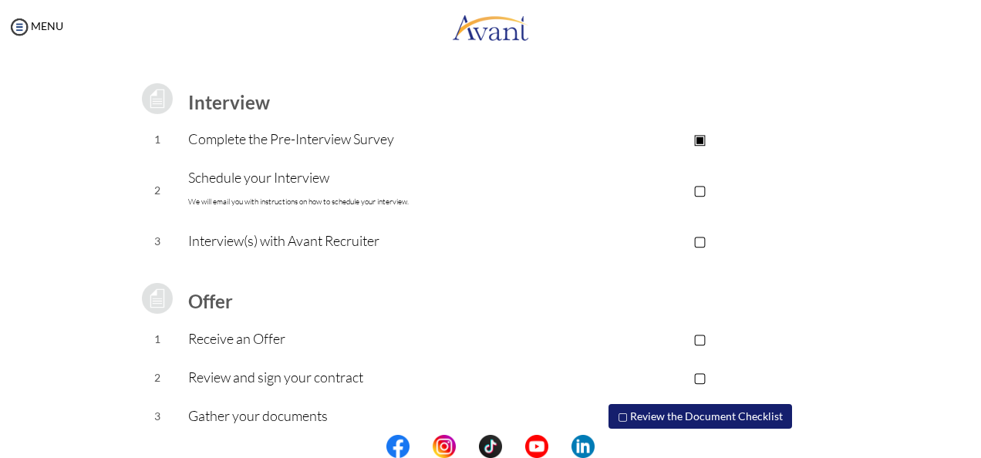
scroll to position [166, 0]
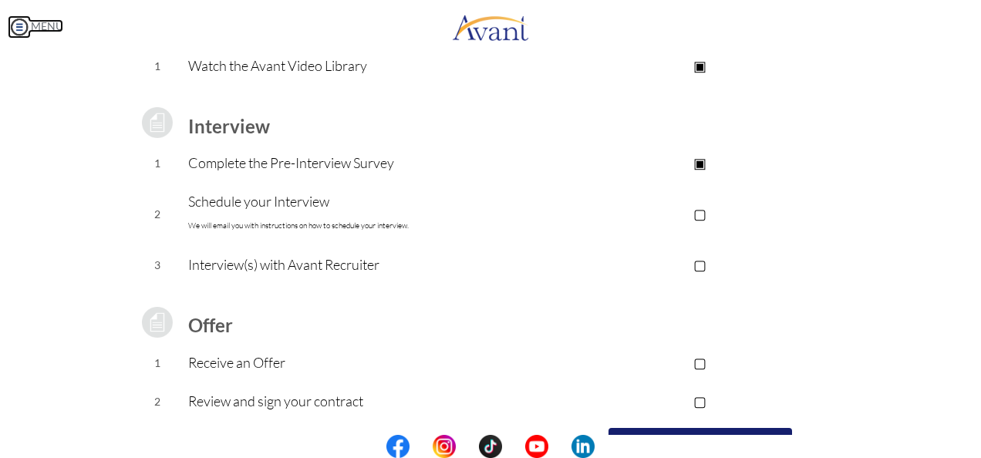
click at [19, 31] on img at bounding box center [19, 26] width 23 height 23
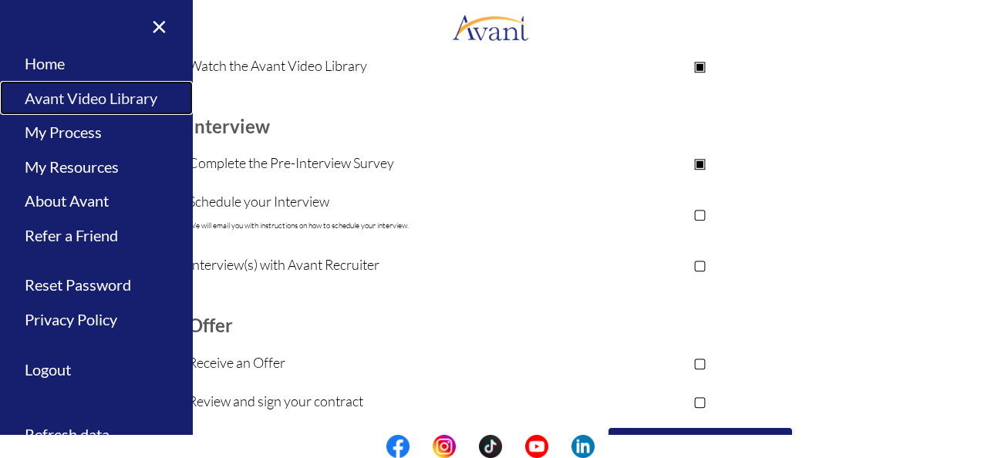
click at [64, 103] on link "Avant Video Library" at bounding box center [96, 98] width 193 height 35
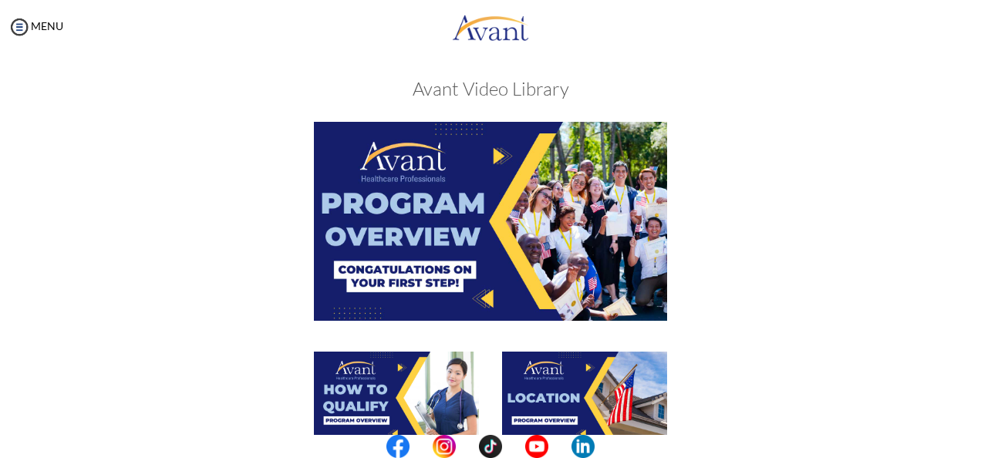
scroll to position [0, 0]
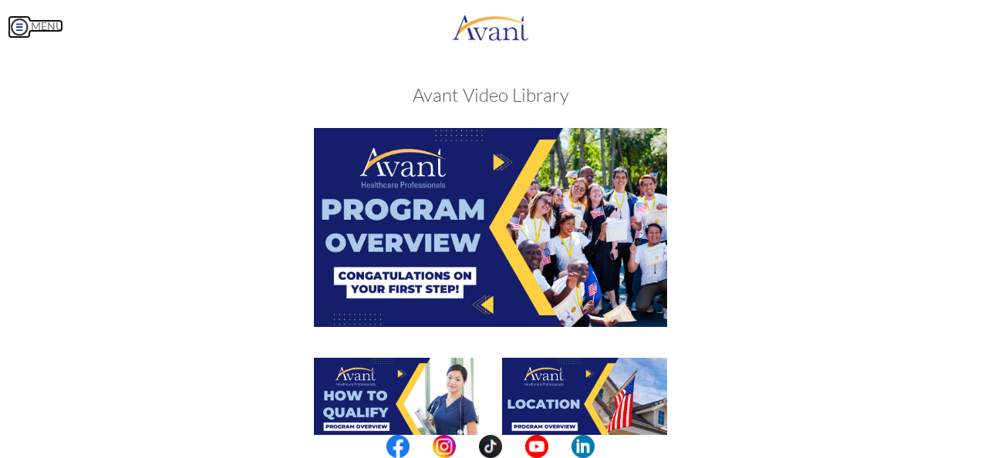
click at [14, 25] on img at bounding box center [19, 26] width 23 height 23
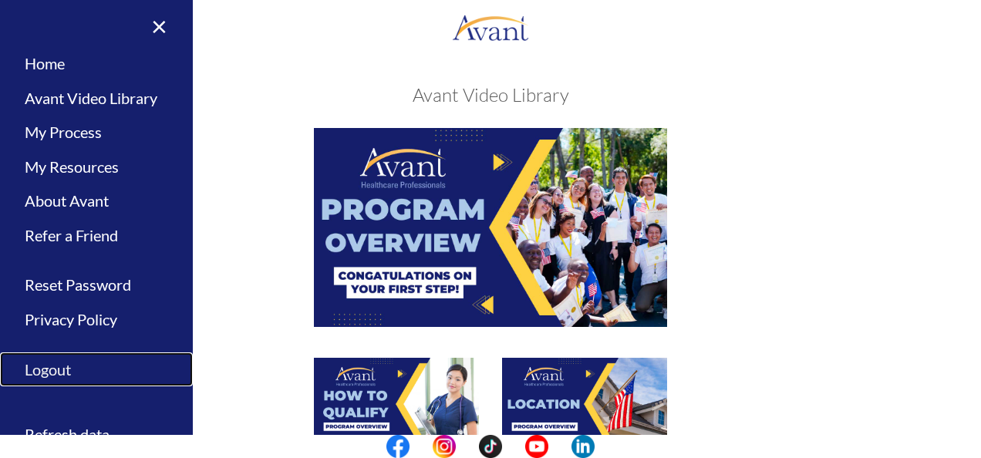
click at [71, 372] on link "Logout" at bounding box center [96, 369] width 193 height 35
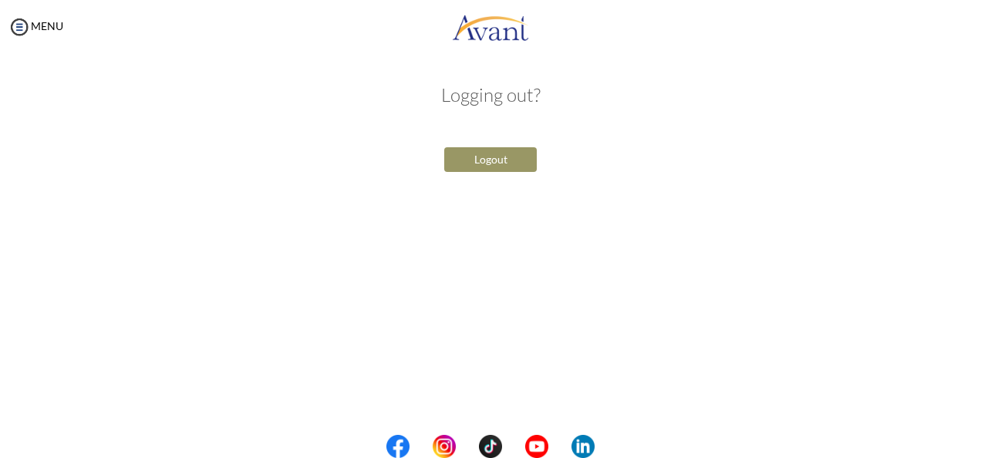
click at [502, 158] on button "Logout" at bounding box center [490, 159] width 93 height 25
